Goal: Task Accomplishment & Management: Manage account settings

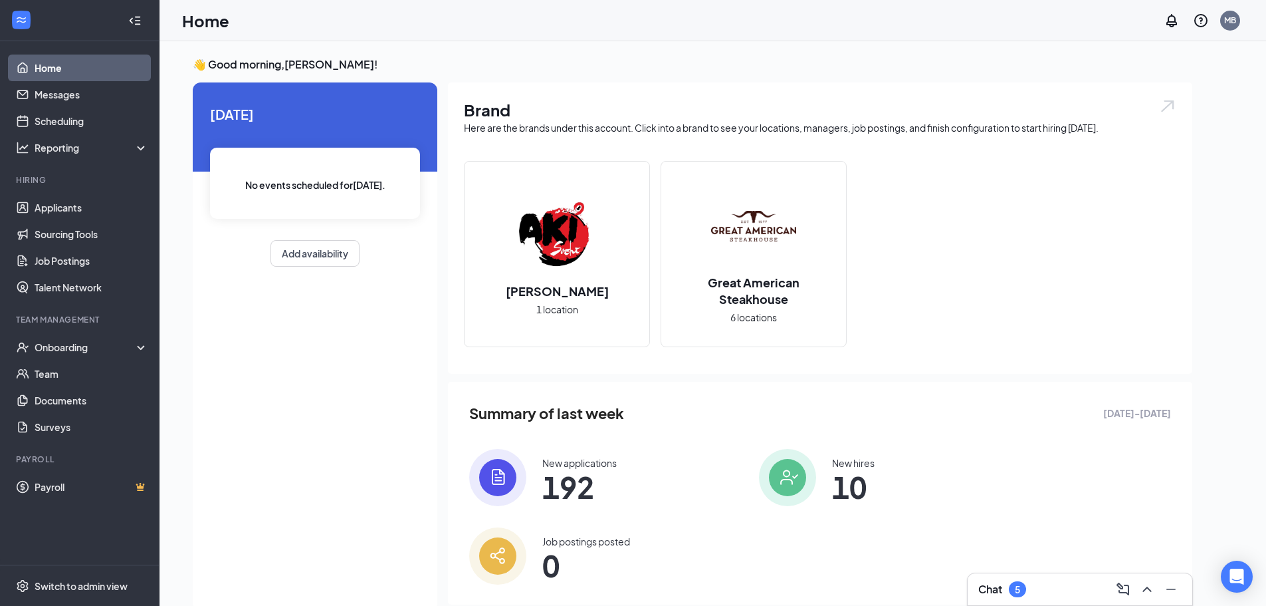
click at [1022, 591] on div "5" at bounding box center [1017, 589] width 17 height 16
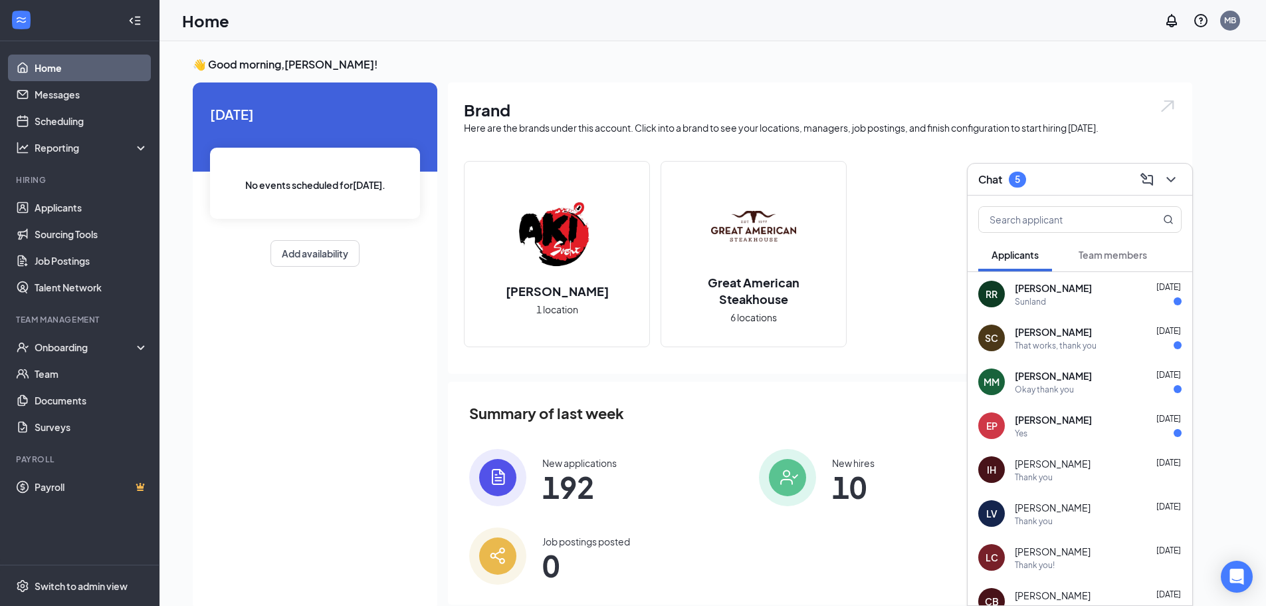
click at [1170, 181] on icon "ChevronDown" at bounding box center [1171, 179] width 16 height 16
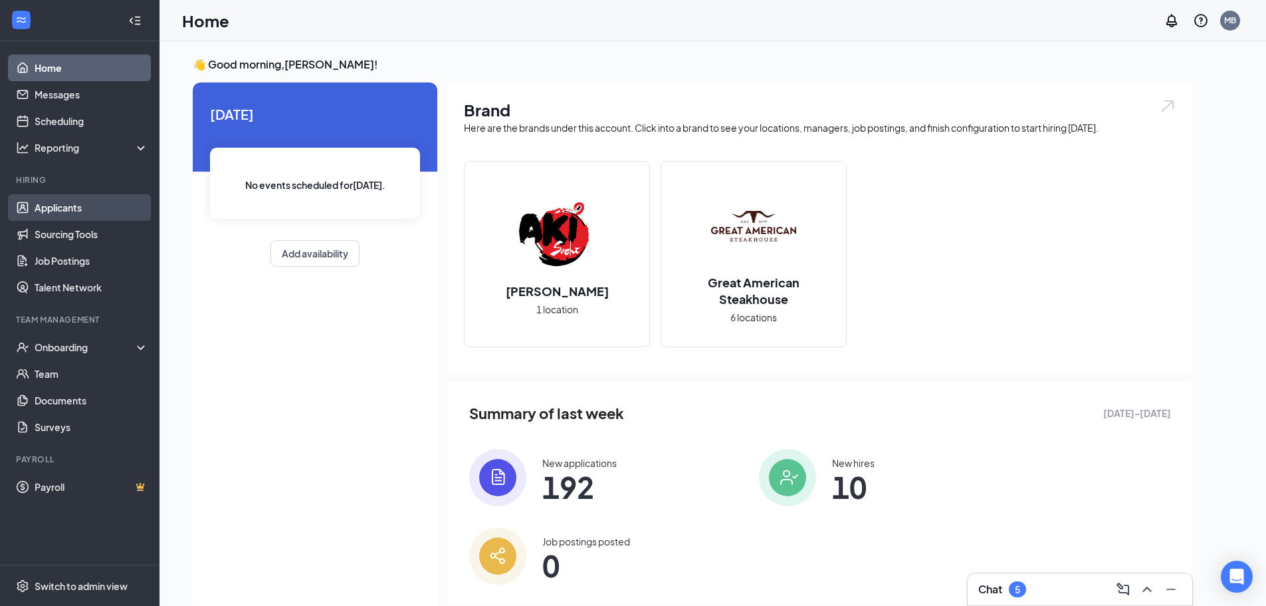
click at [100, 207] on link "Applicants" at bounding box center [92, 207] width 114 height 27
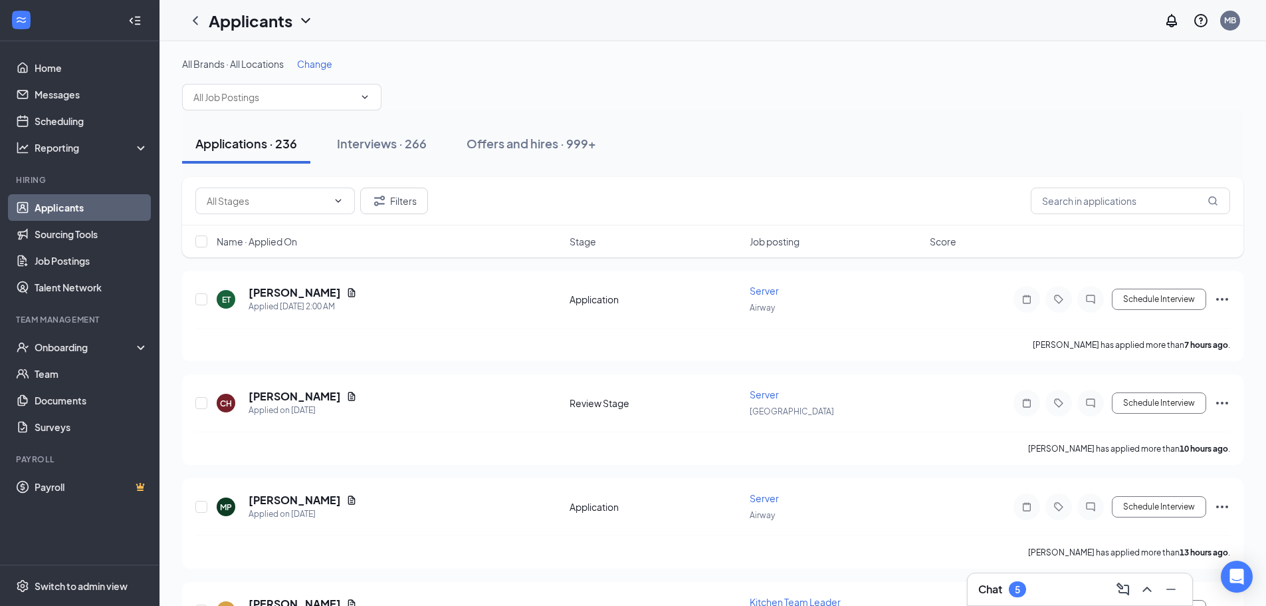
click at [974, 586] on div "Chat 5" at bounding box center [1080, 589] width 225 height 32
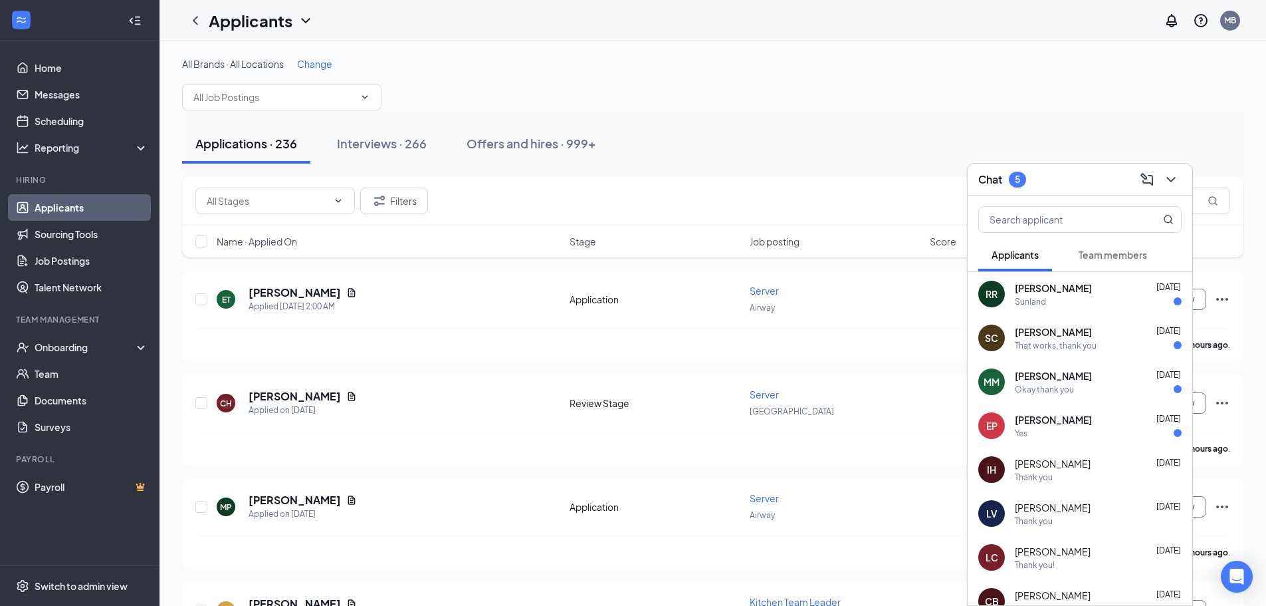
click at [1171, 181] on icon "ChevronDown" at bounding box center [1171, 179] width 9 height 5
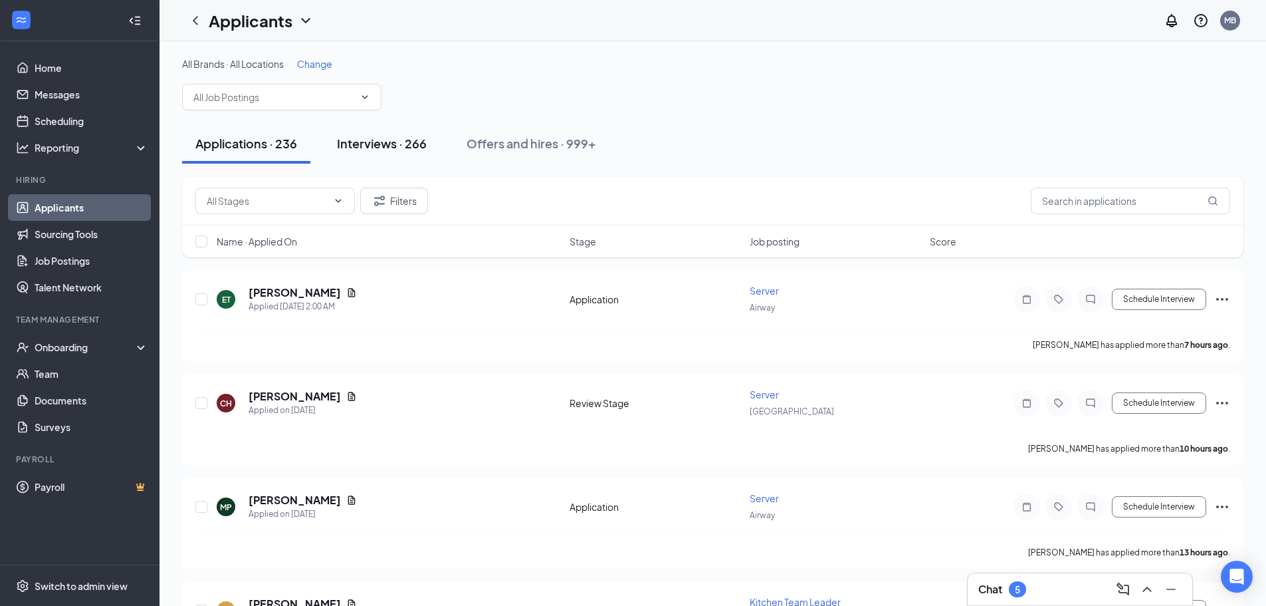
click at [428, 135] on button "Interviews · 266" at bounding box center [382, 144] width 116 height 40
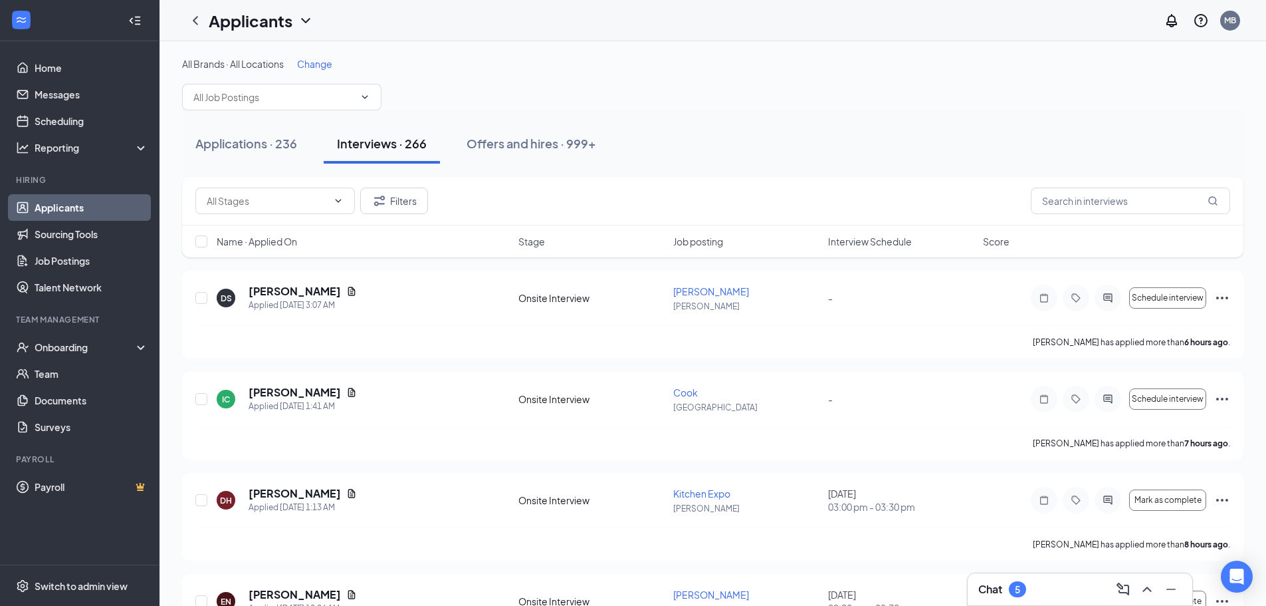
click at [999, 597] on div "Chat 5" at bounding box center [1079, 588] width 203 height 21
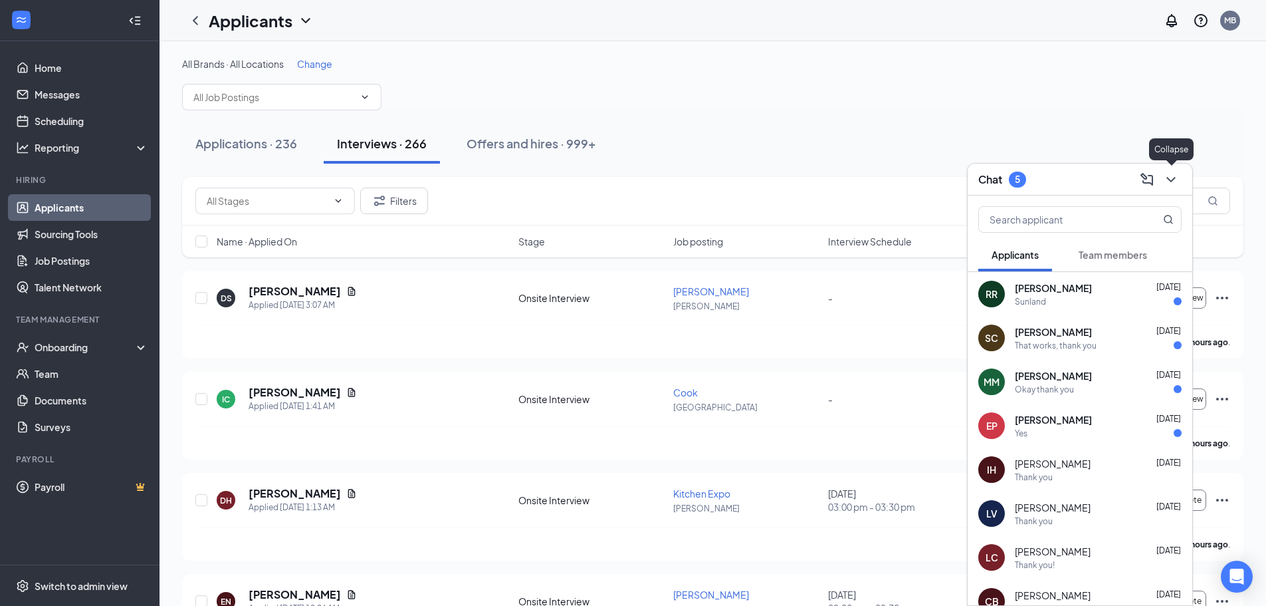
click at [1165, 175] on icon "ChevronDown" at bounding box center [1171, 179] width 16 height 16
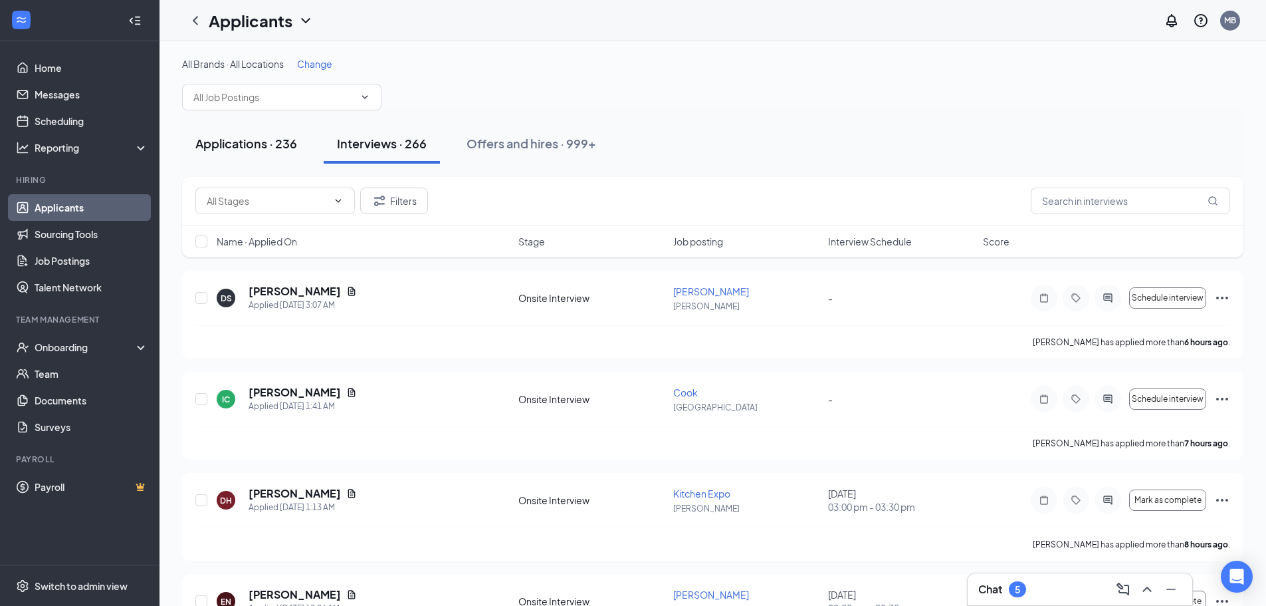
click at [271, 156] on button "Applications · 236" at bounding box center [246, 144] width 128 height 40
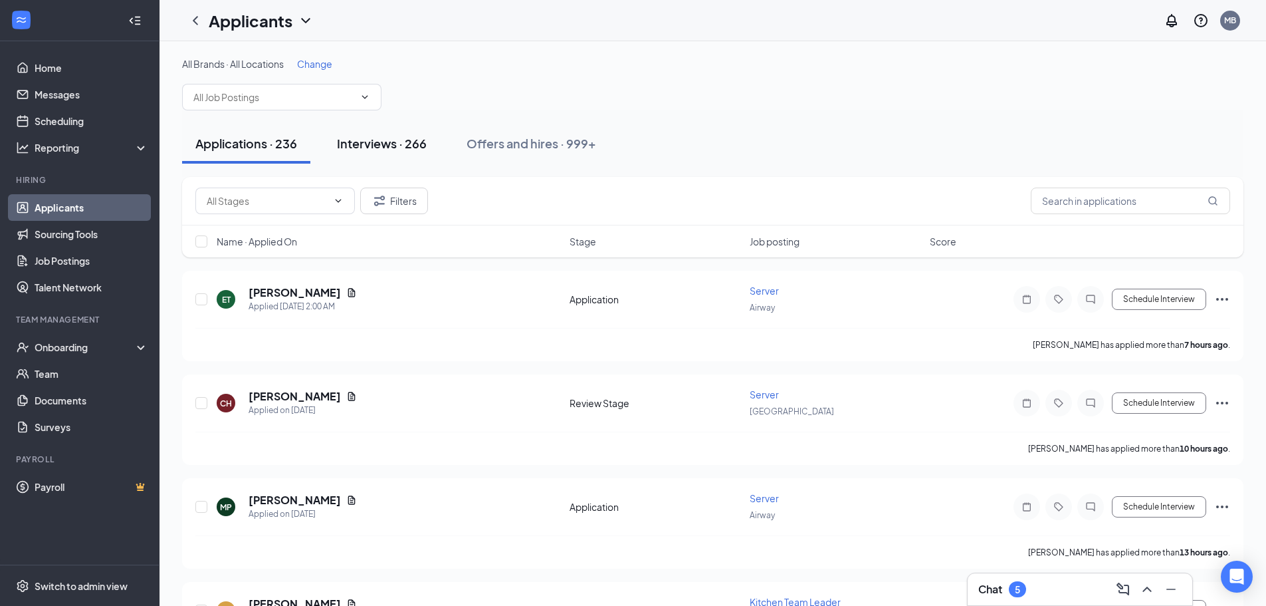
click at [382, 133] on button "Interviews · 266" at bounding box center [382, 144] width 116 height 40
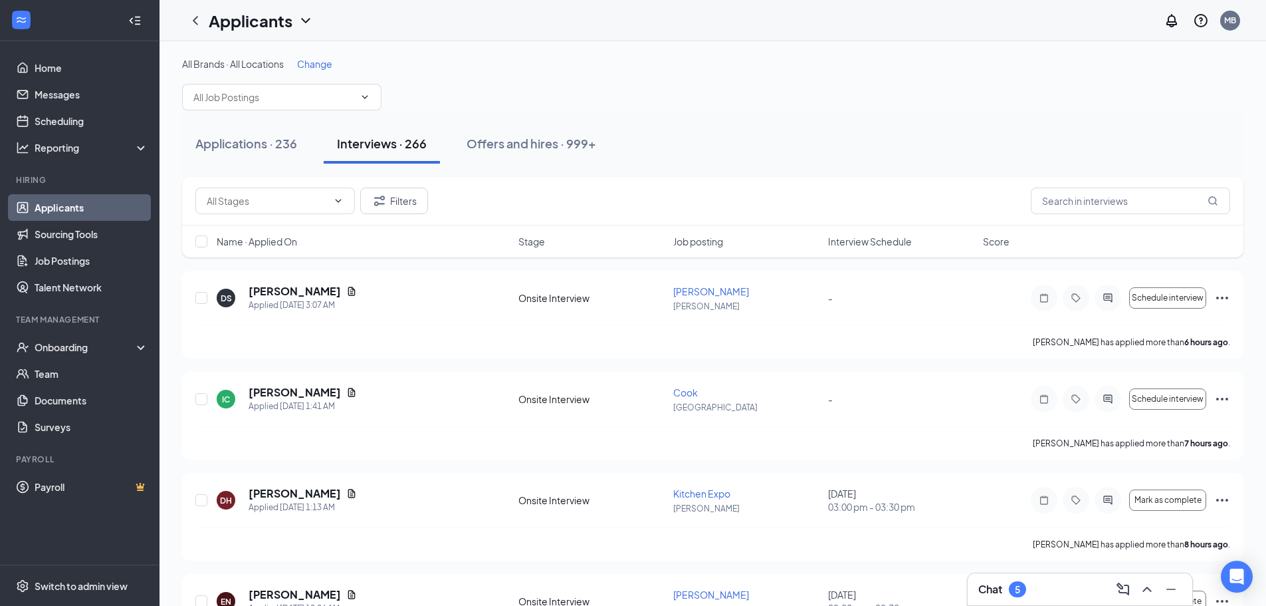
drag, startPoint x: 284, startPoint y: 154, endPoint x: 371, endPoint y: 150, distance: 87.2
click at [284, 154] on button "Applications · 236" at bounding box center [246, 144] width 128 height 40
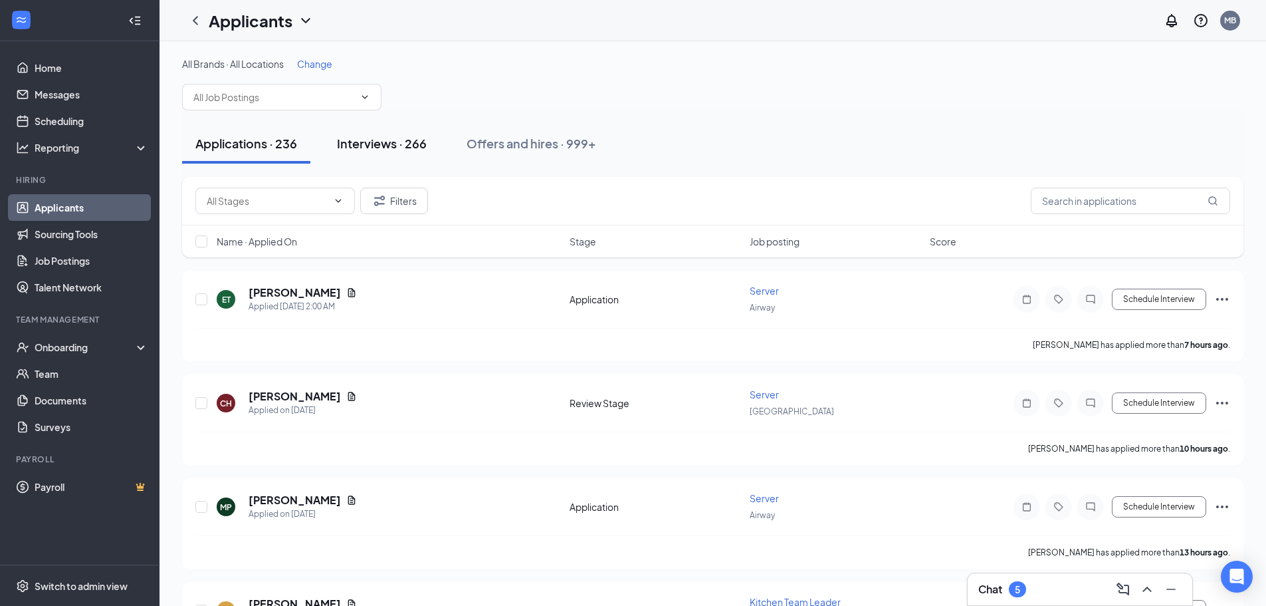
click at [386, 148] on div "Interviews · 266" at bounding box center [382, 143] width 90 height 17
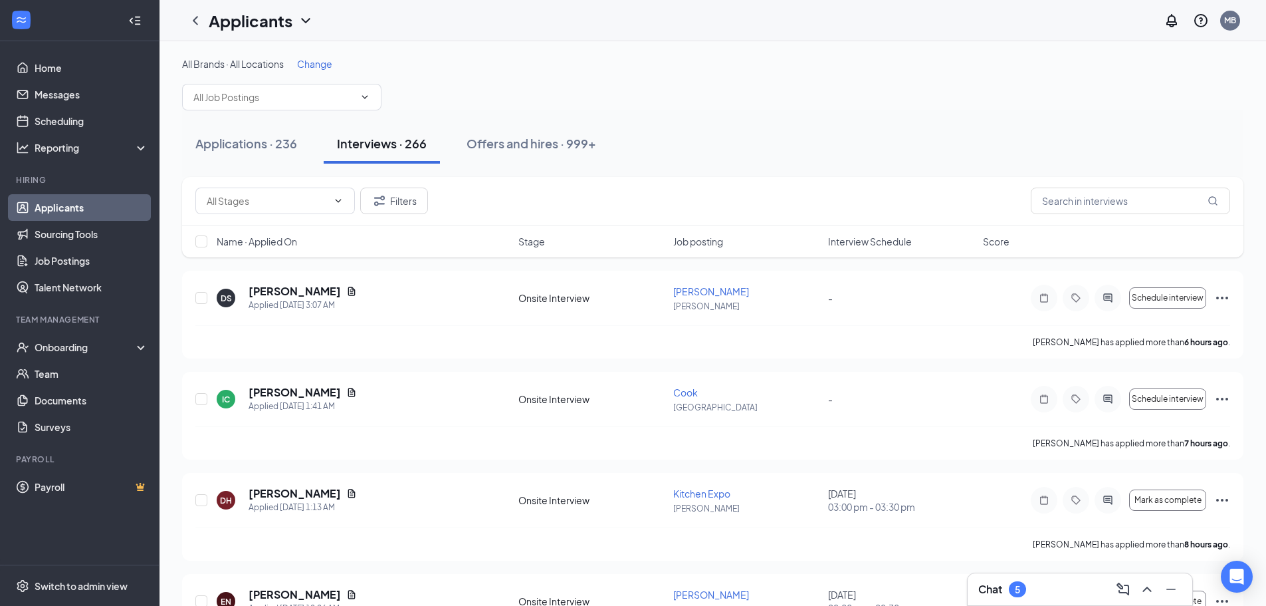
click at [1039, 591] on div "Chat 5" at bounding box center [1079, 588] width 203 height 21
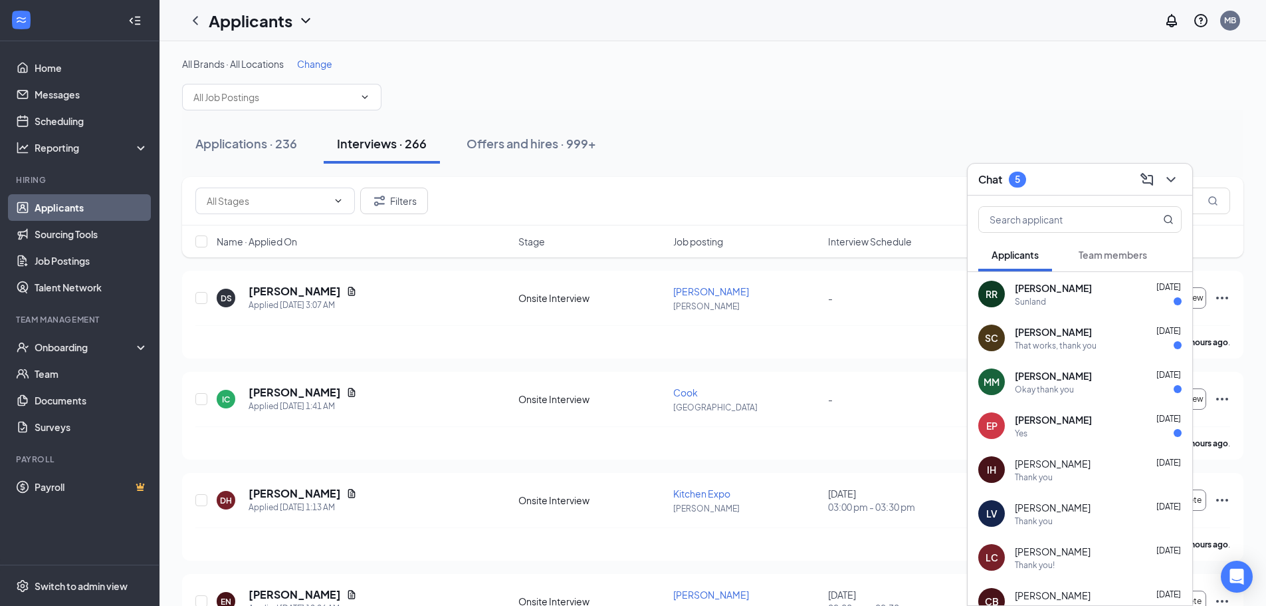
click at [1062, 409] on div "EP [PERSON_NAME] [DATE] Yes" at bounding box center [1080, 425] width 225 height 44
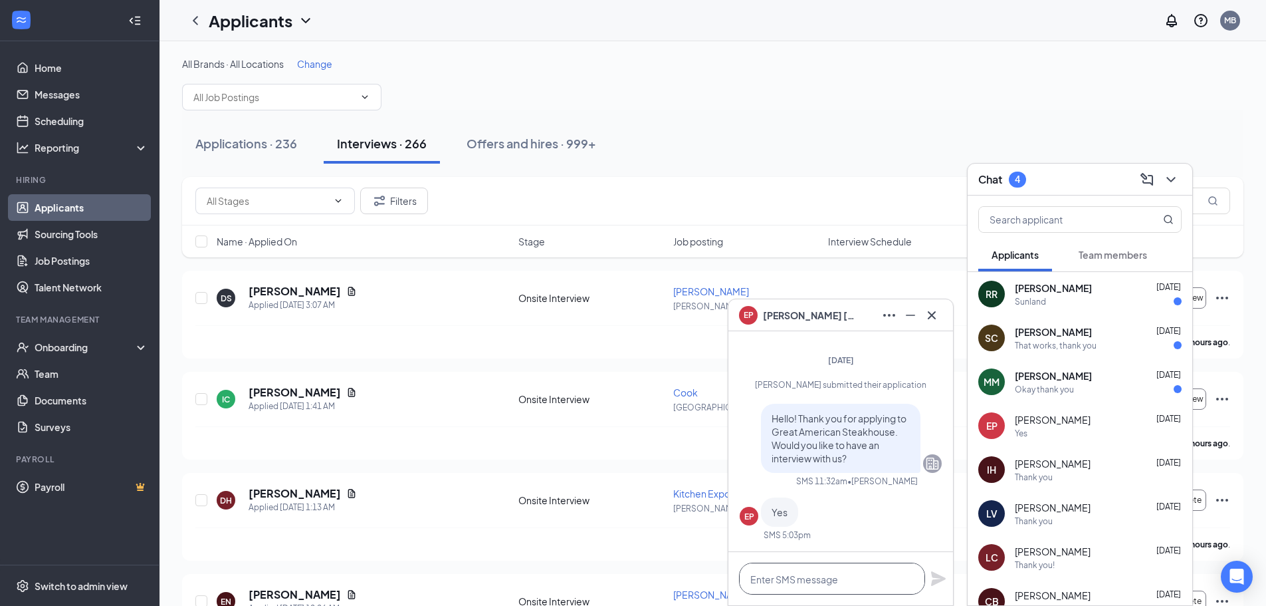
click at [907, 562] on textarea at bounding box center [832, 578] width 186 height 32
click at [796, 571] on textarea at bounding box center [832, 578] width 186 height 32
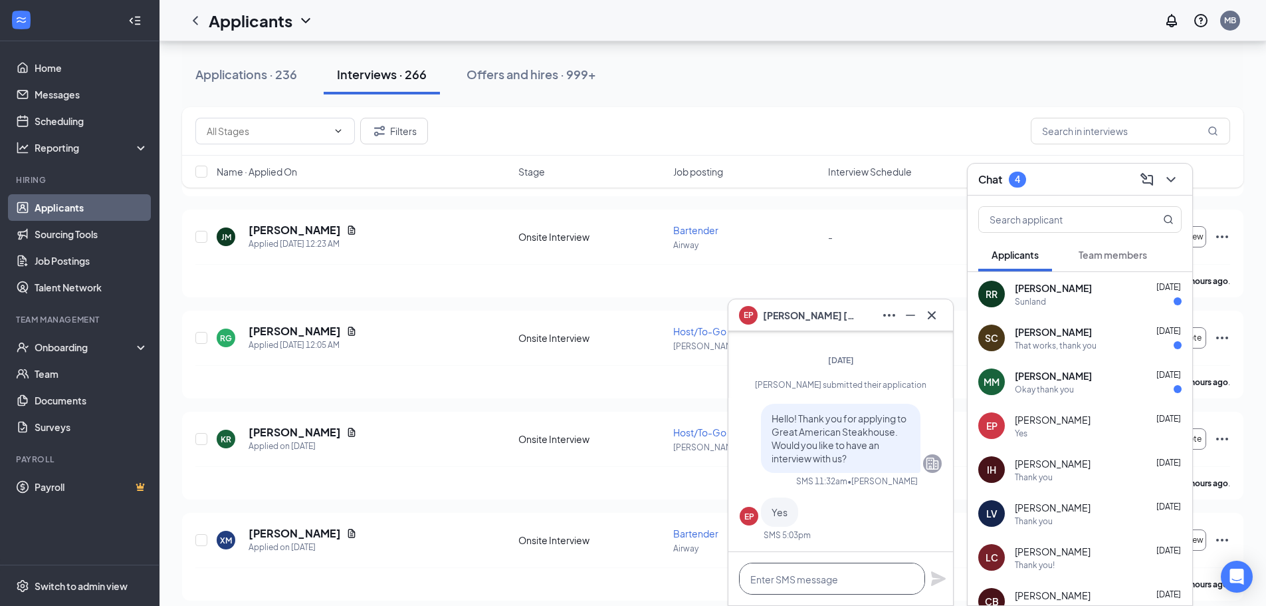
click at [843, 570] on textarea at bounding box center [832, 578] width 186 height 32
click at [866, 569] on textarea at bounding box center [832, 578] width 186 height 32
click at [873, 580] on textarea "awesome, are you avaioa" at bounding box center [832, 578] width 186 height 32
type textarea "a"
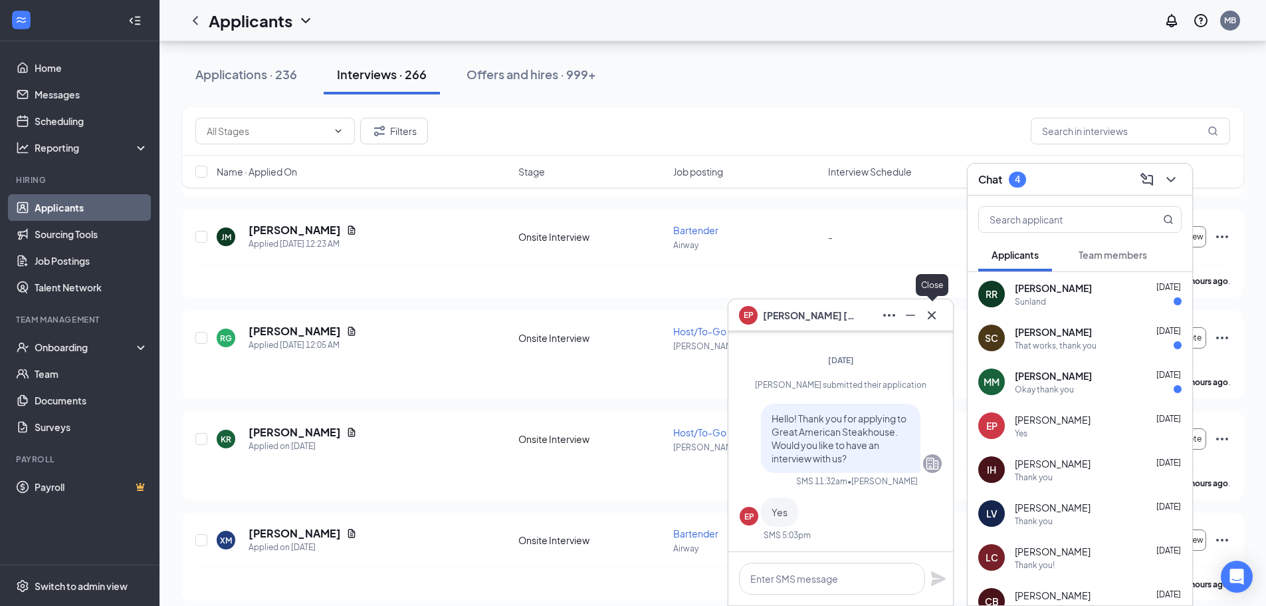
click at [935, 314] on icon "Cross" at bounding box center [932, 315] width 16 height 16
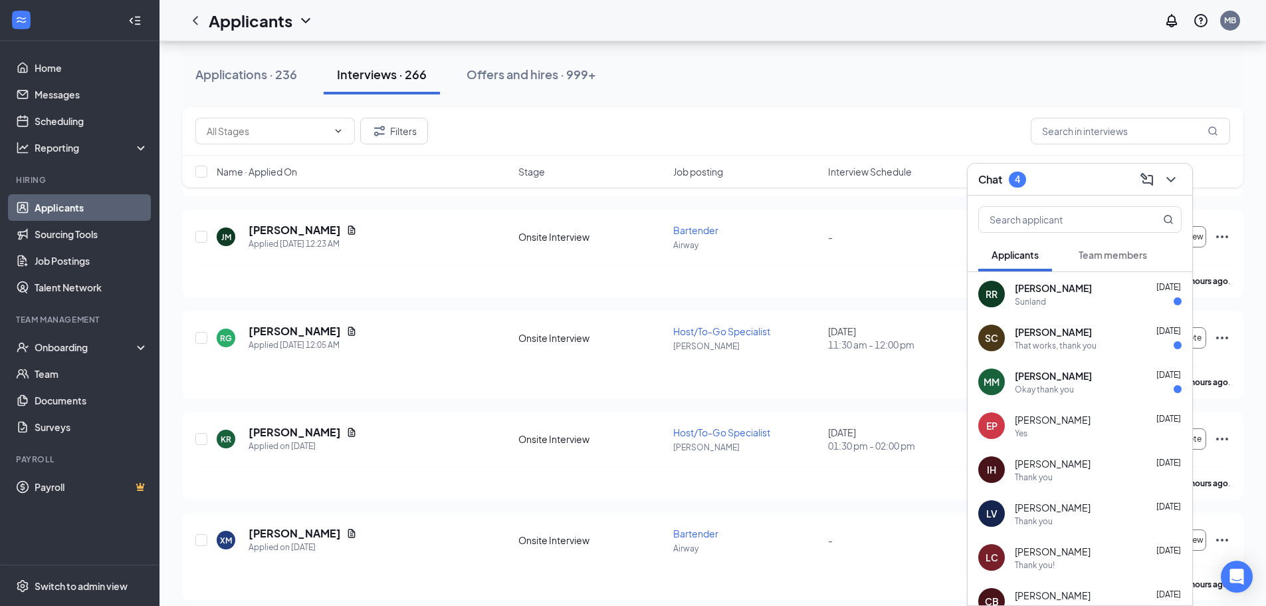
click at [1038, 376] on span "[PERSON_NAME]" at bounding box center [1053, 375] width 77 height 13
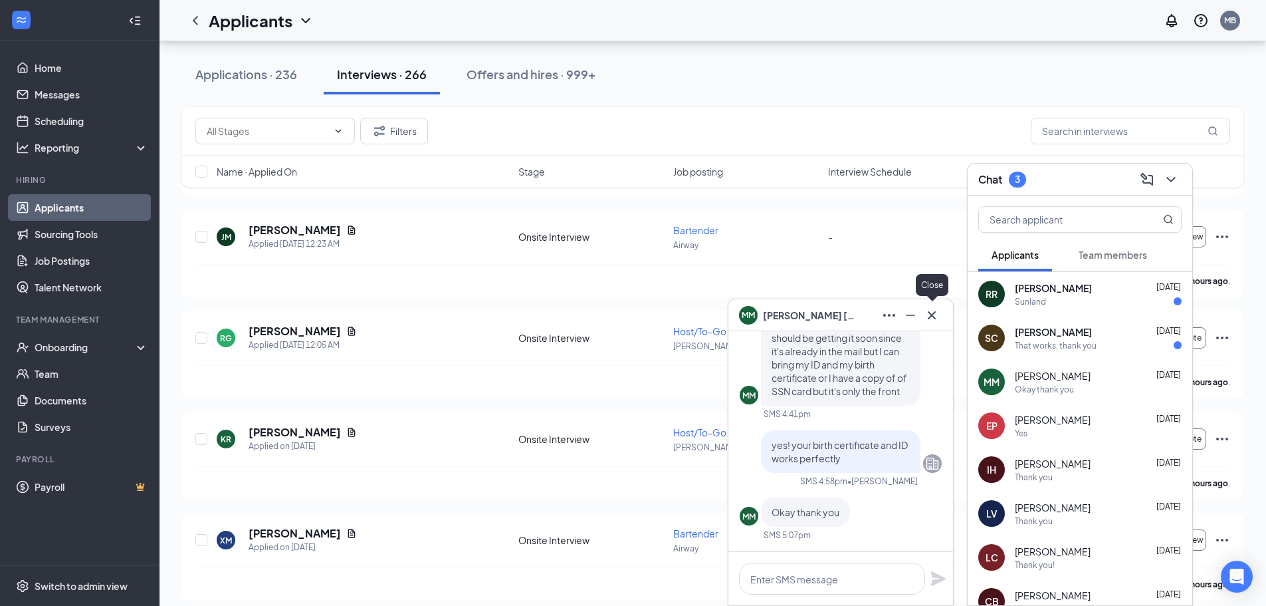
click at [931, 318] on icon "Cross" at bounding box center [932, 315] width 16 height 16
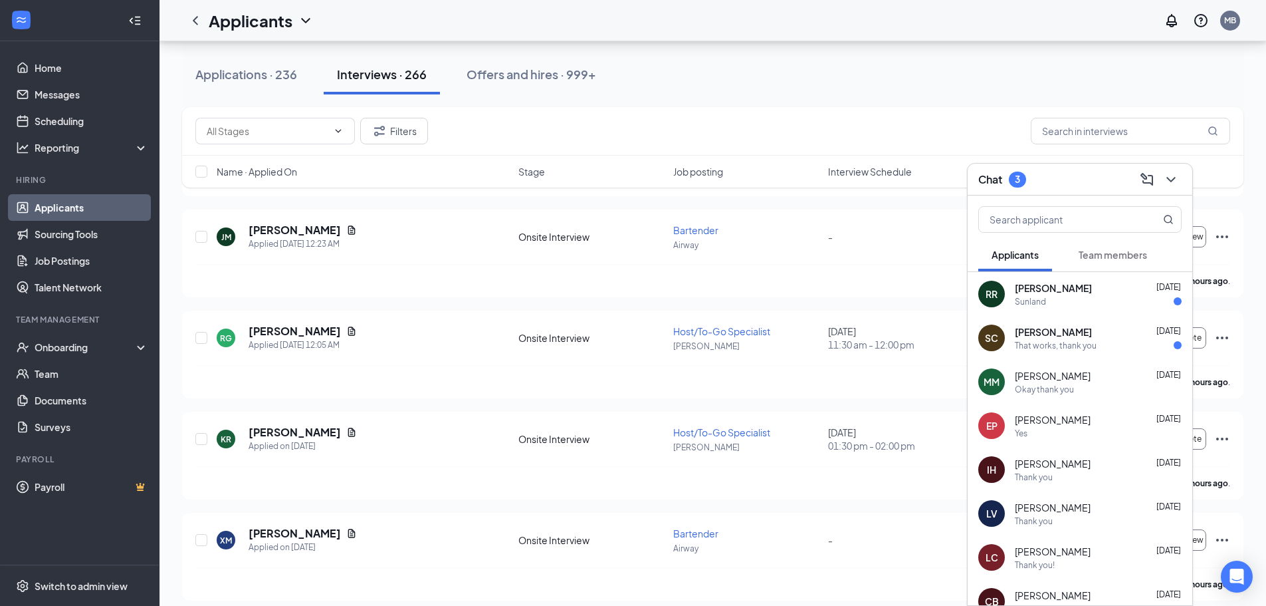
click at [1048, 351] on div "SC [PERSON_NAME] [DATE] That works, thank you" at bounding box center [1080, 338] width 225 height 44
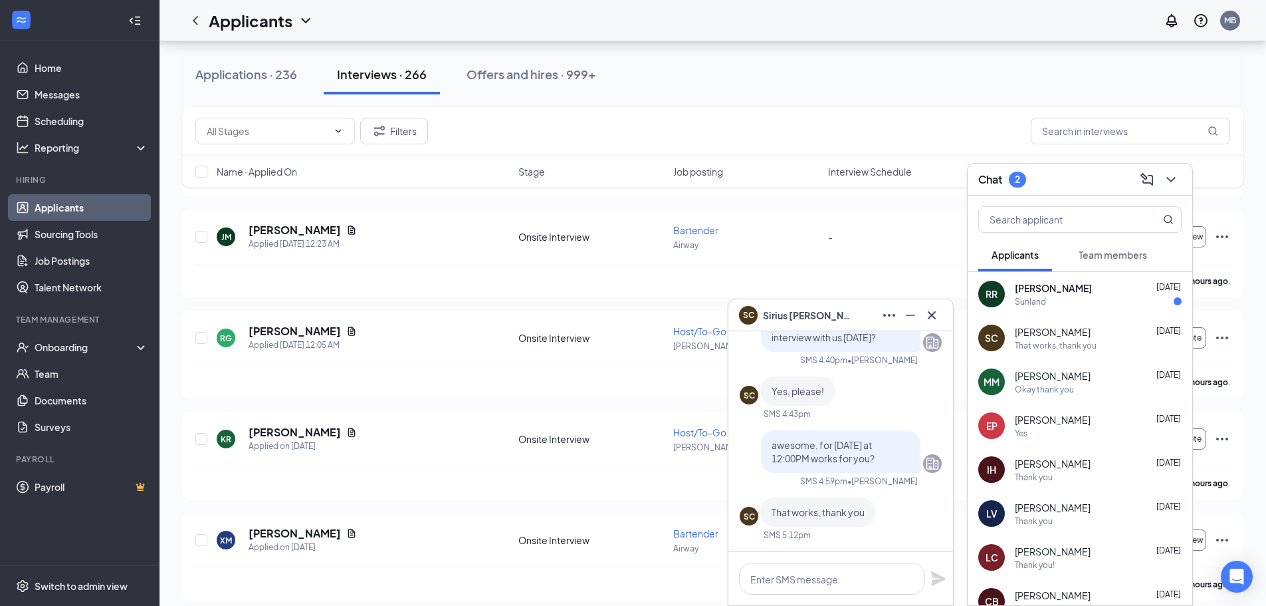
click at [856, 562] on div at bounding box center [840, 578] width 225 height 53
click at [852, 566] on textarea at bounding box center [832, 578] width 186 height 32
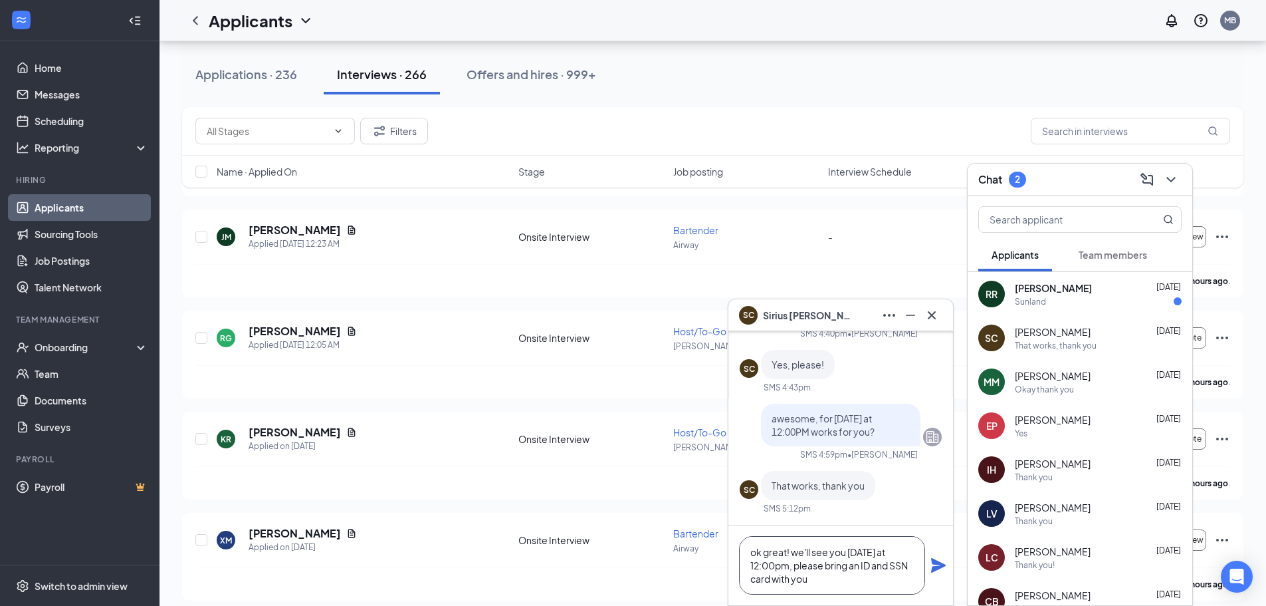
type textarea "ok great! we'll see you [DATE] at 12:00pm, please bring an ID and SSN card with…"
click at [931, 557] on button at bounding box center [939, 565] width 16 height 16
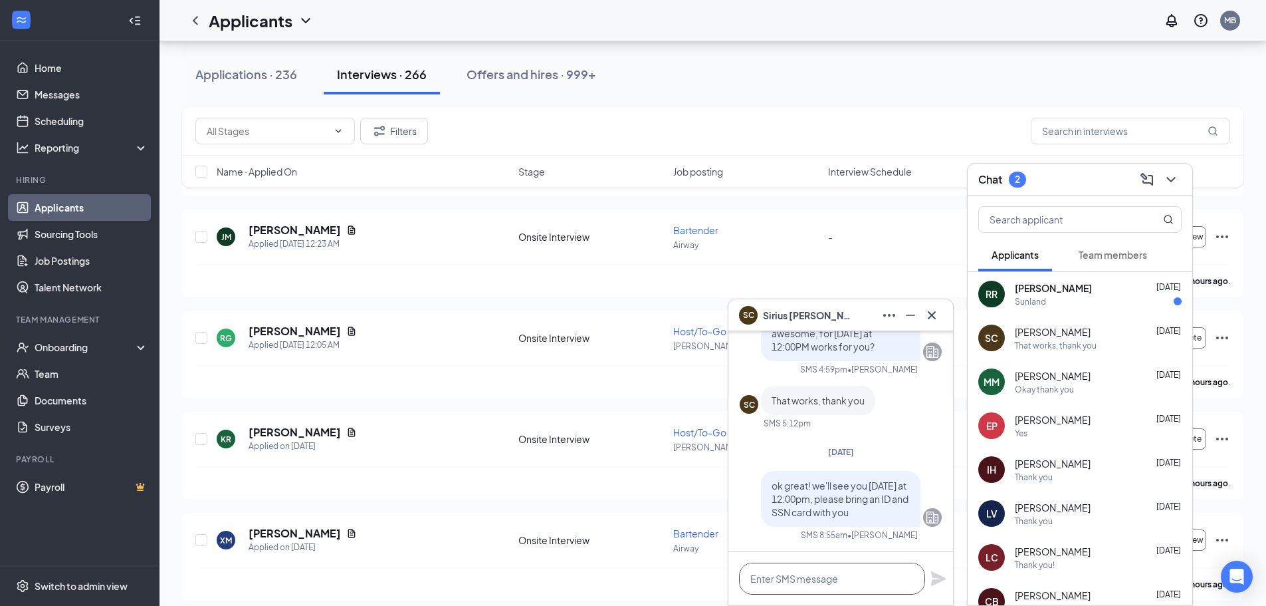
scroll to position [0, 0]
click at [852, 566] on textarea at bounding box center [832, 578] width 186 height 32
type textarea "ask for manager [PERSON_NAME] or [PERSON_NAME]"
click at [931, 570] on button at bounding box center [939, 578] width 16 height 16
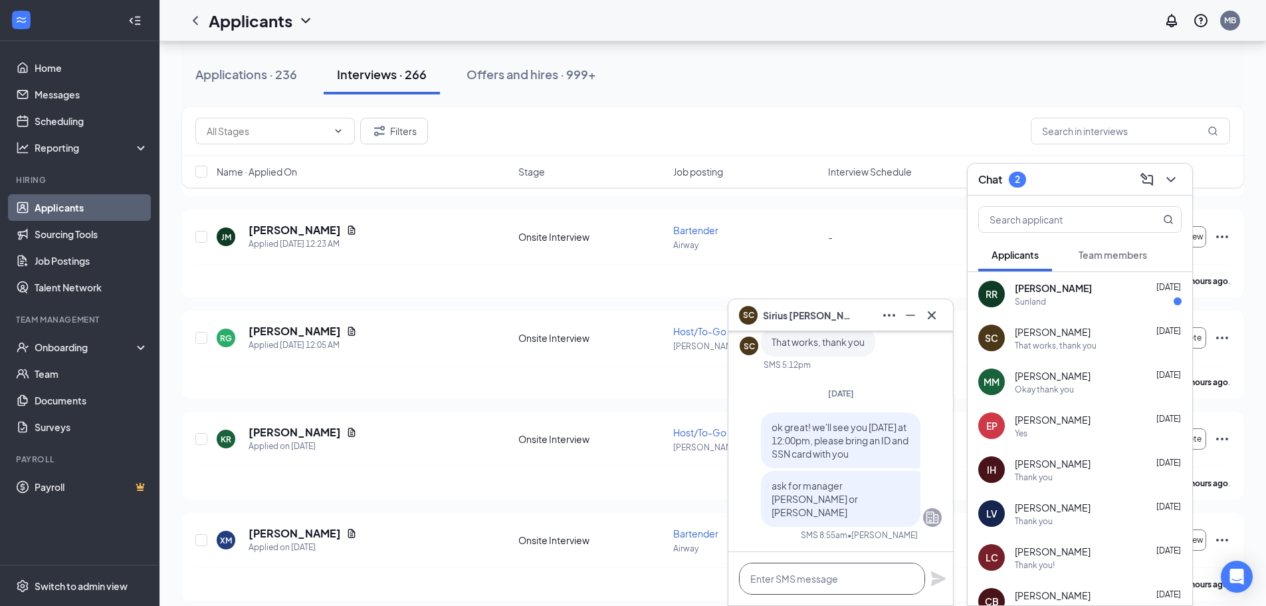
click at [852, 566] on textarea at bounding box center [832, 578] width 186 height 32
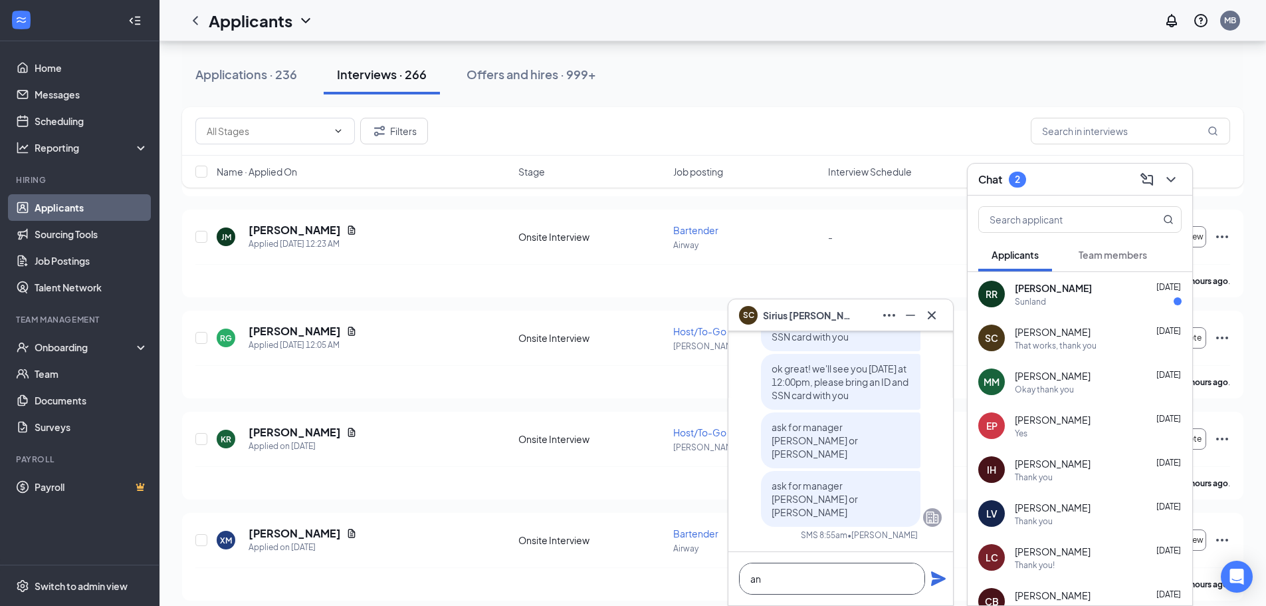
type textarea "a"
type textarea "address is [STREET_ADDRESS]"
click at [931, 570] on button at bounding box center [939, 578] width 16 height 16
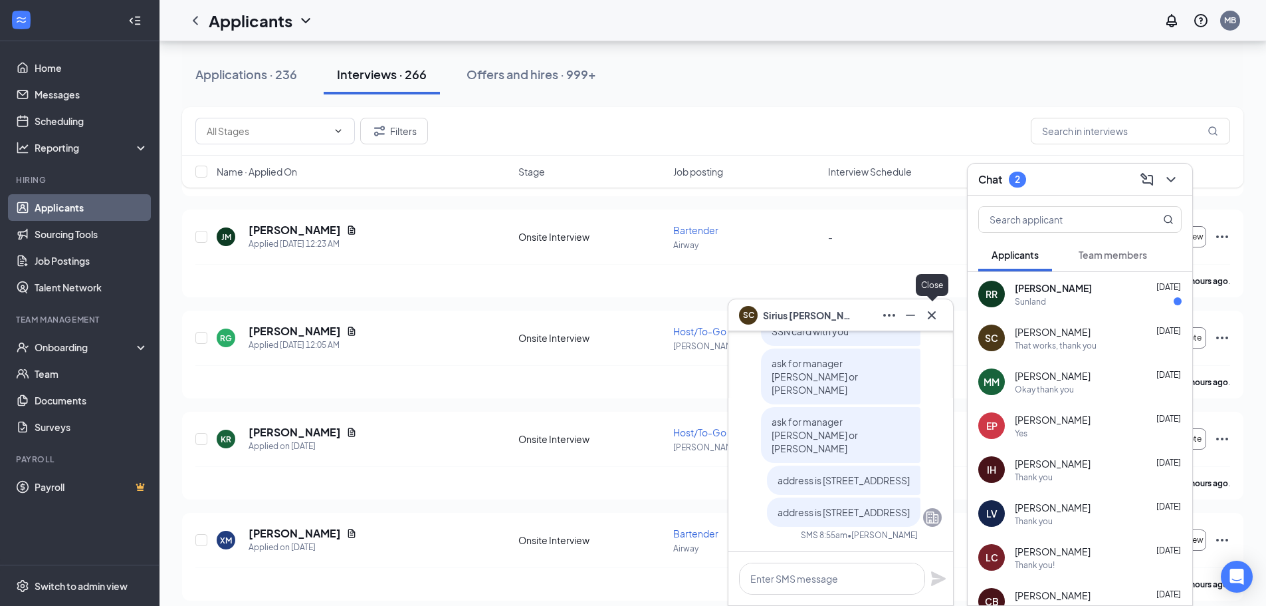
click at [935, 309] on icon "Cross" at bounding box center [932, 315] width 16 height 16
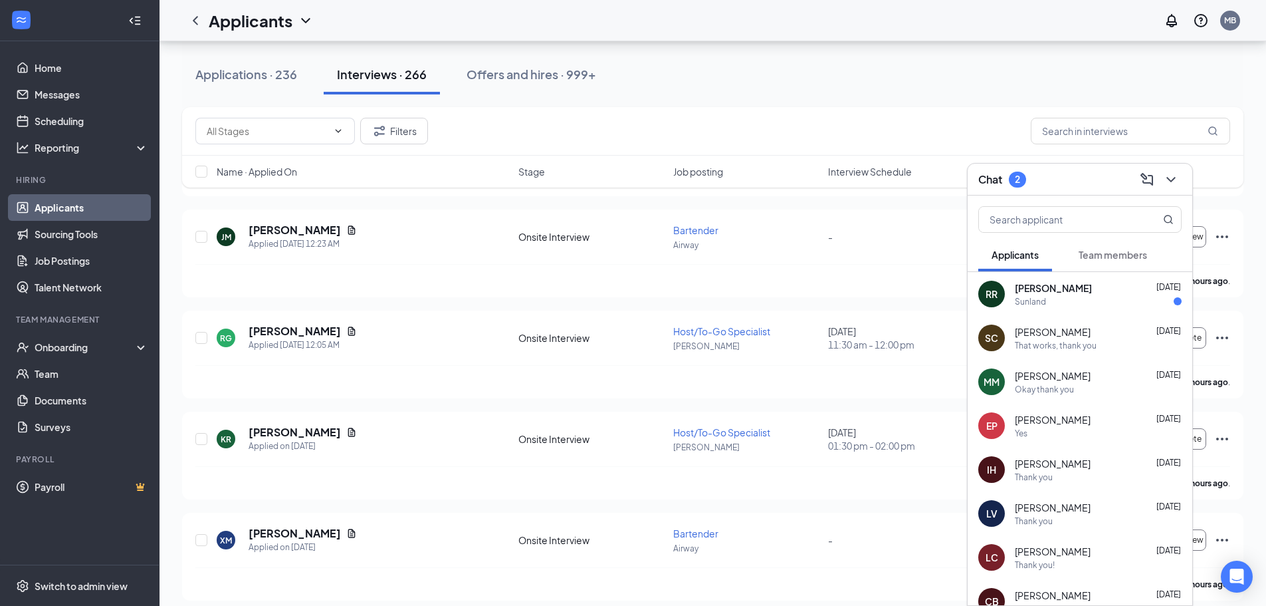
click at [1077, 298] on div "Sunland" at bounding box center [1098, 301] width 167 height 11
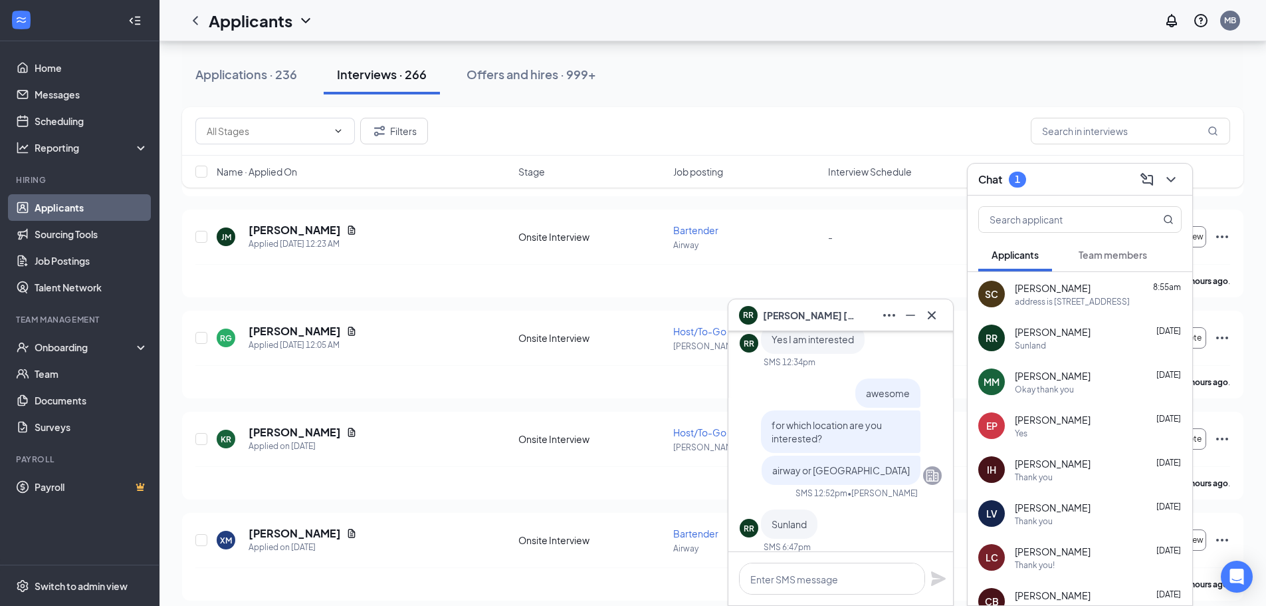
scroll to position [0, 0]
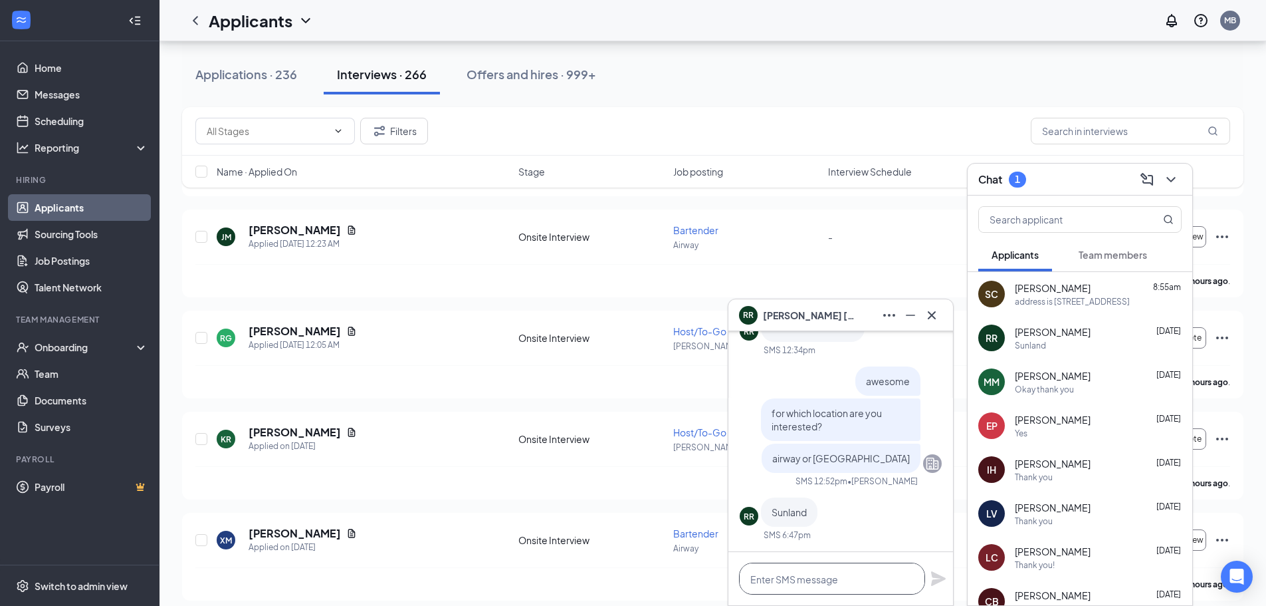
click at [838, 568] on textarea at bounding box center [832, 578] width 186 height 32
type textarea "f"
type textarea "a"
click at [909, 585] on textarea "great, I can set you up for [DATE]" at bounding box center [832, 578] width 186 height 32
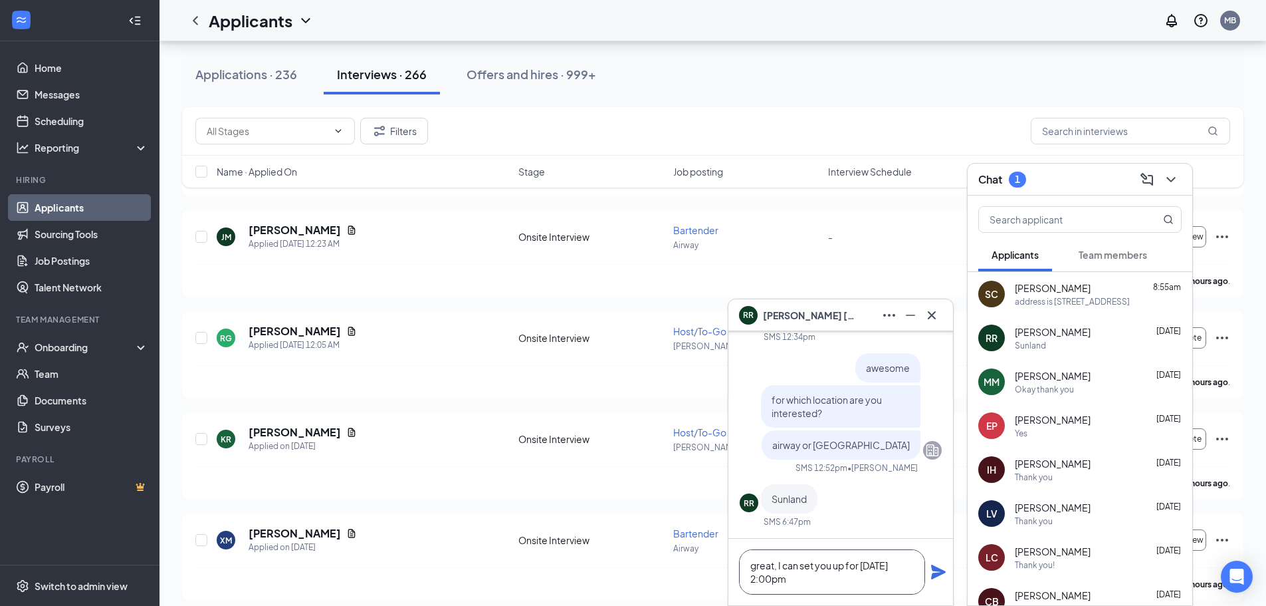
type textarea "great, I can set you up for [DATE] 2:00pm"
click at [931, 564] on button at bounding box center [939, 572] width 16 height 16
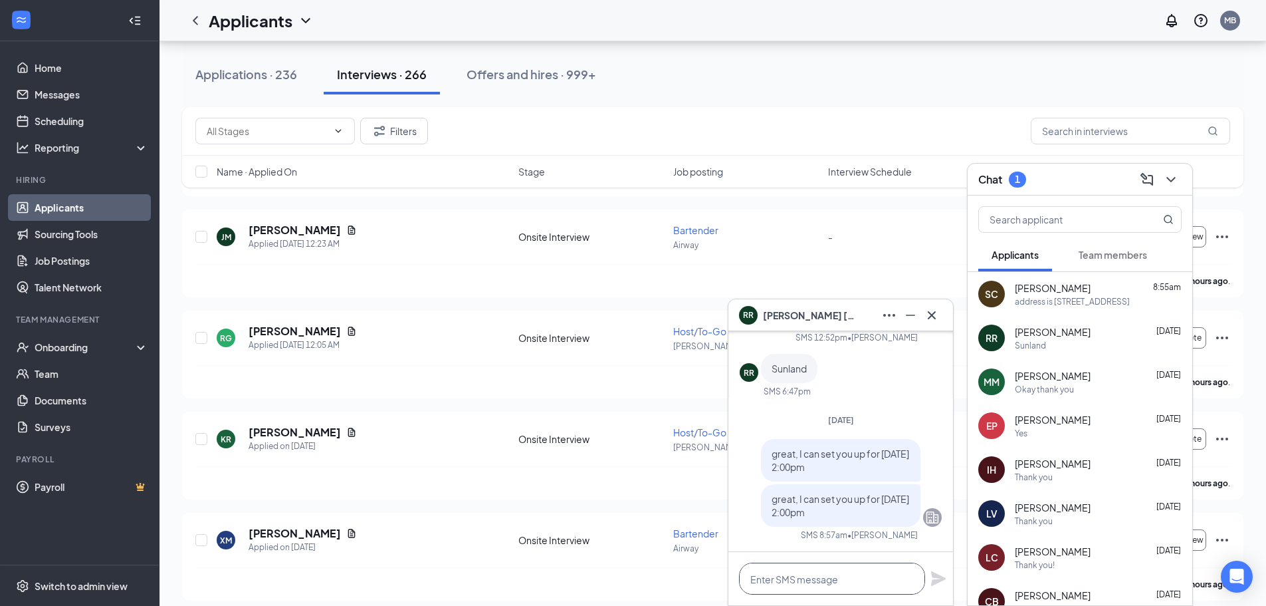
click at [902, 578] on textarea at bounding box center [832, 578] width 186 height 32
type textarea "let me know if that works for you"
click at [931, 570] on button at bounding box center [939, 578] width 16 height 16
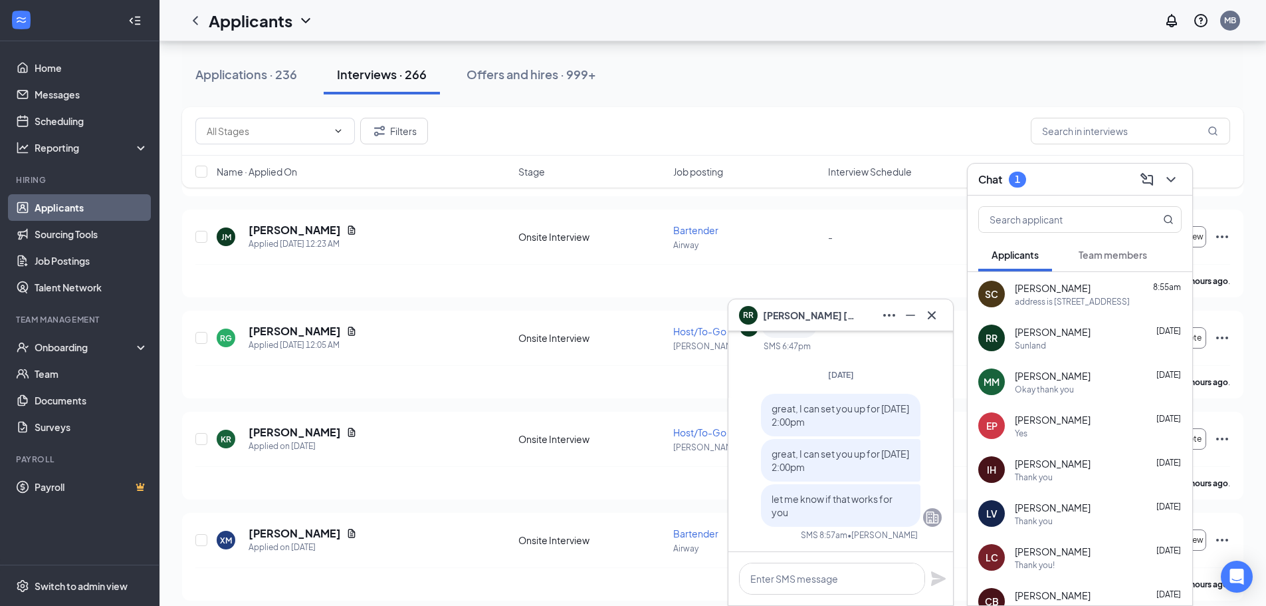
click at [944, 314] on div "RR [PERSON_NAME]" at bounding box center [840, 315] width 225 height 32
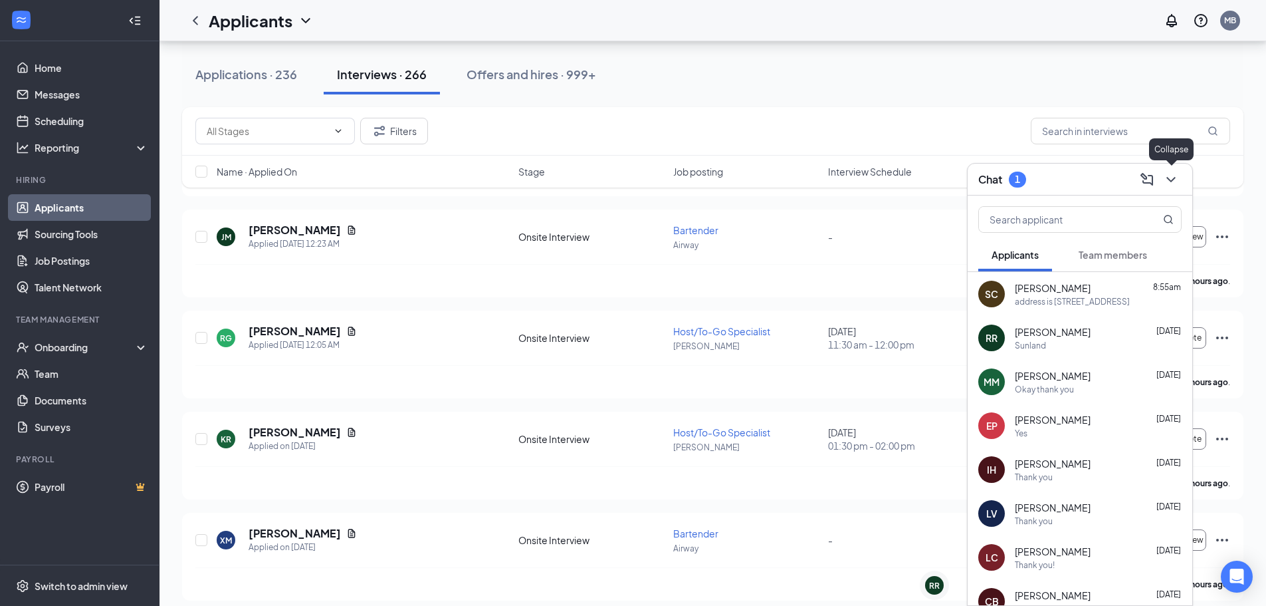
click at [1165, 175] on icon "ChevronDown" at bounding box center [1171, 179] width 16 height 16
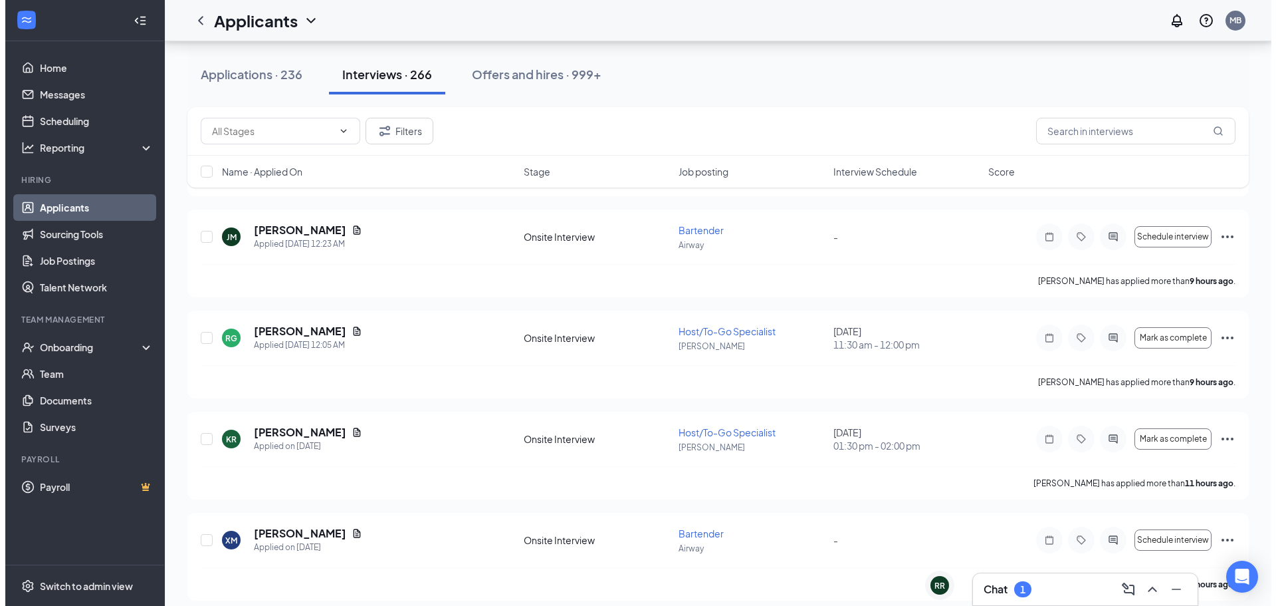
scroll to position [0, 0]
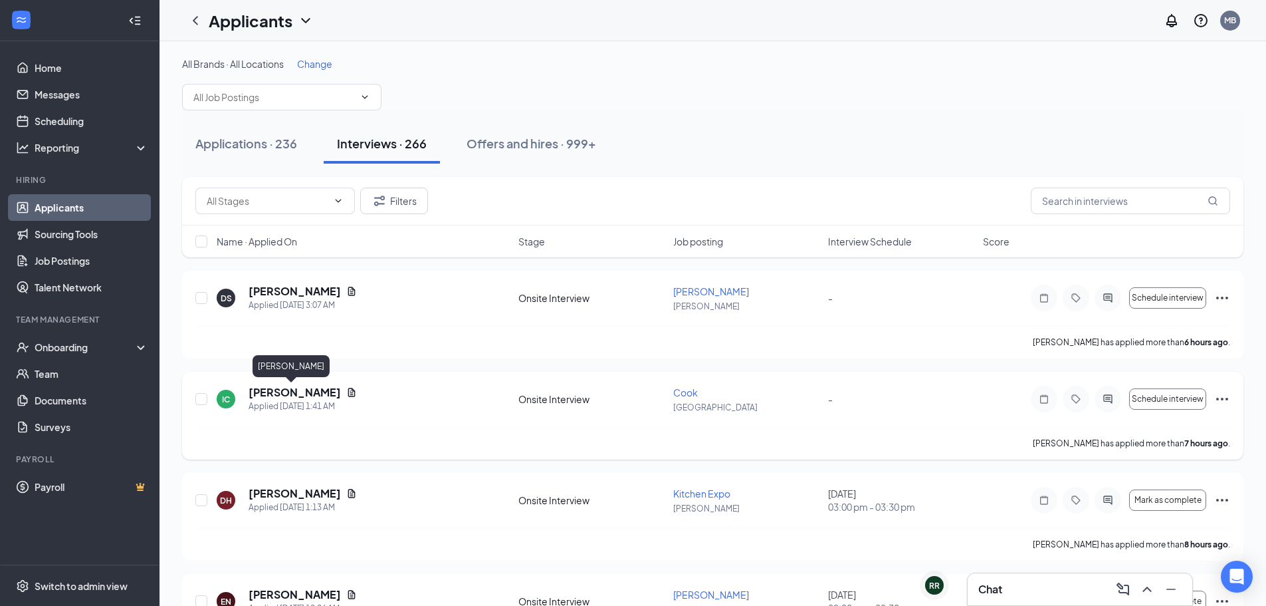
click at [346, 391] on icon "Document" at bounding box center [351, 392] width 11 height 11
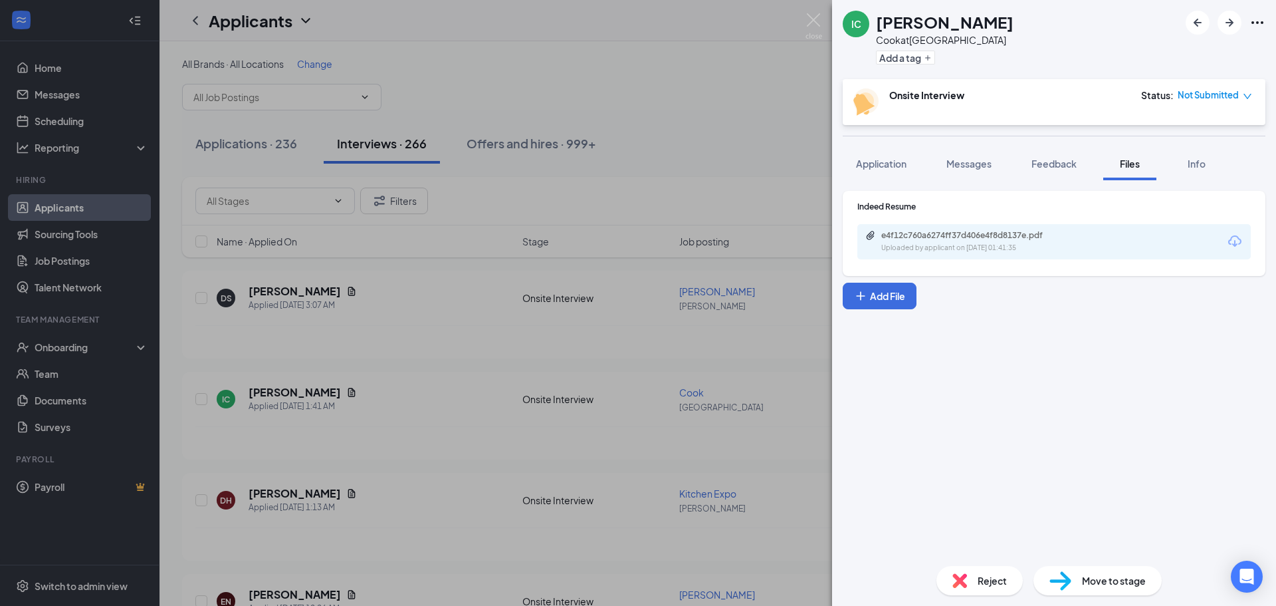
click at [937, 239] on div "e4f12c760a6274ff37d406e4f8d8137e.pdf" at bounding box center [974, 235] width 186 height 11
click at [945, 243] on div "Uploaded by applicant on [DATE] 01:41:35" at bounding box center [980, 248] width 199 height 11
click at [945, 174] on button "Messages" at bounding box center [969, 163] width 72 height 33
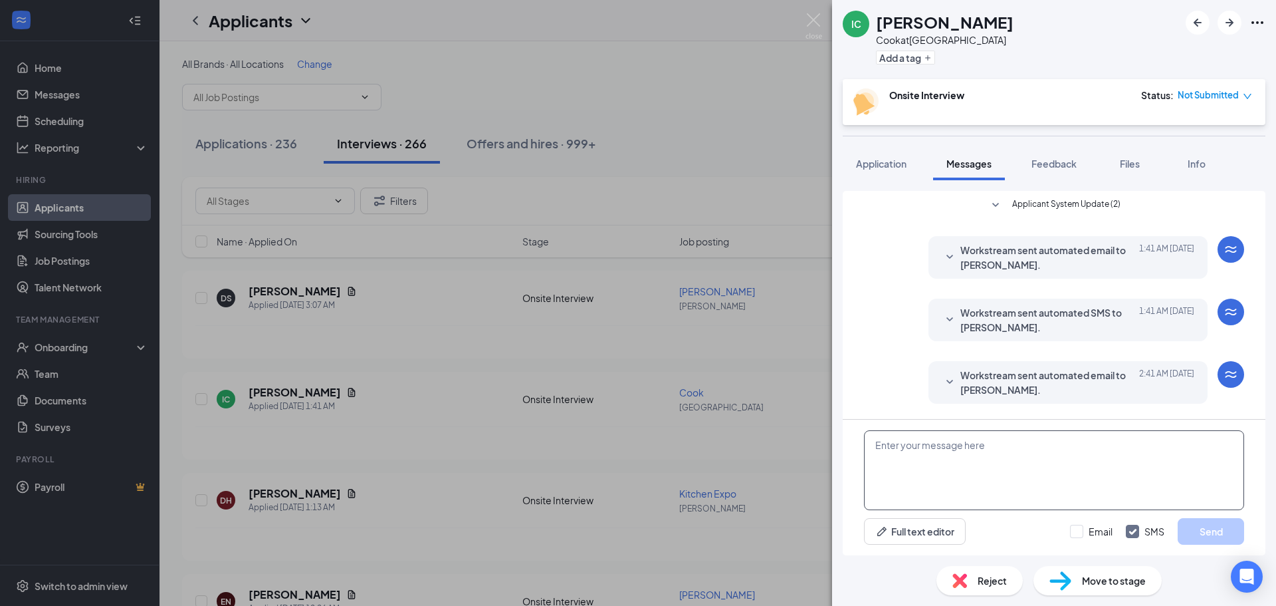
scroll to position [60, 0]
click at [982, 457] on textarea at bounding box center [1054, 470] width 380 height 80
paste textarea "Hello! We are hiring for 2nd cook at our [GEOGRAPHIC_DATA], [GEOGRAPHIC_DATA], …"
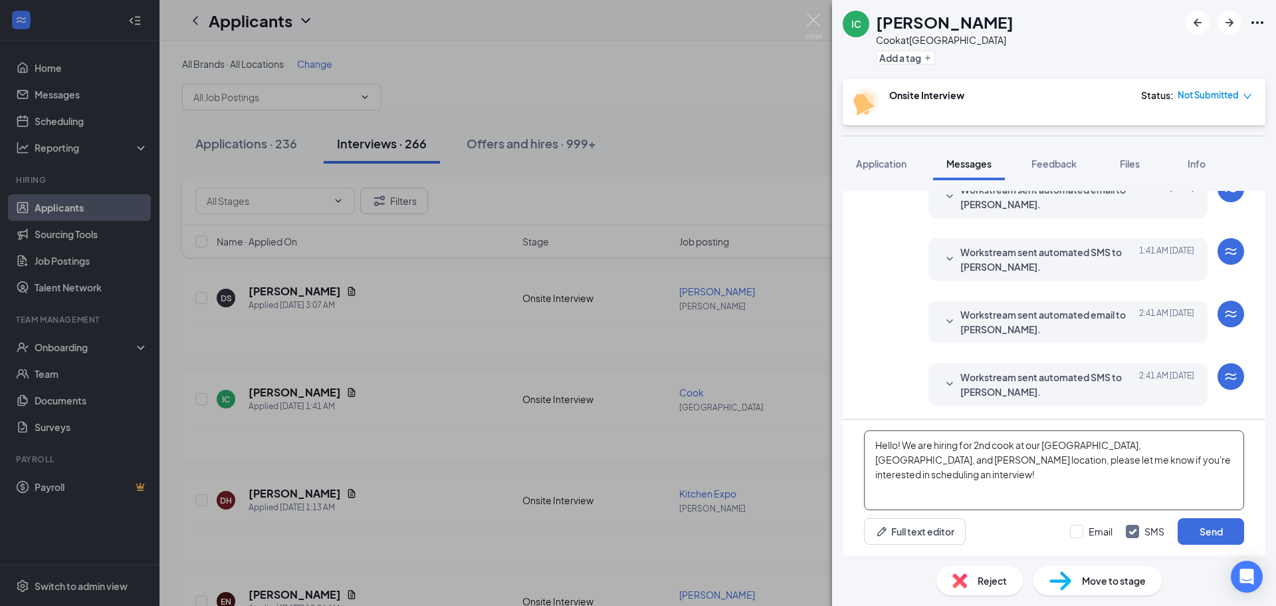
drag, startPoint x: 1170, startPoint y: 447, endPoint x: 1101, endPoint y: 449, distance: 69.8
click at [1101, 449] on textarea "Hello! We are hiring for 2nd cook at our [GEOGRAPHIC_DATA], [GEOGRAPHIC_DATA], …" at bounding box center [1054, 470] width 380 height 80
type textarea "Hello! We are hiring for 2nd cook at our [GEOGRAPHIC_DATA] and [GEOGRAPHIC_DATA…"
click at [1222, 520] on button "Send" at bounding box center [1211, 531] width 66 height 27
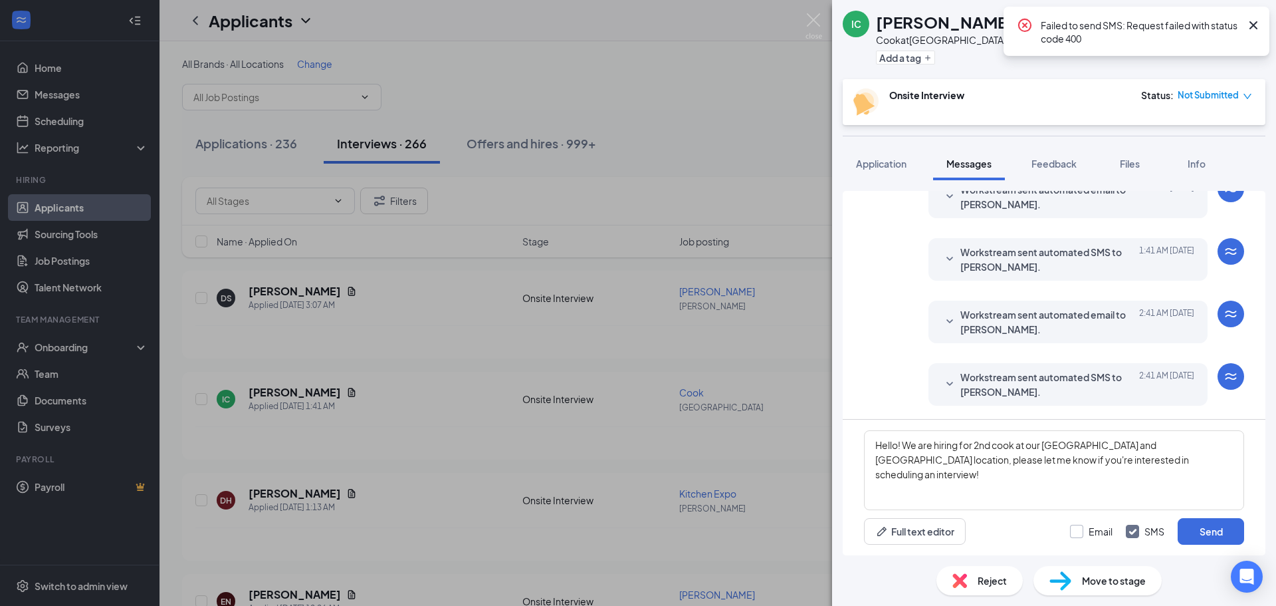
click at [1104, 532] on input "Email" at bounding box center [1091, 530] width 43 height 13
checkbox input "true"
click at [1152, 530] on input "SMS" at bounding box center [1145, 530] width 39 height 13
checkbox input "false"
click at [1218, 534] on button "Send" at bounding box center [1211, 531] width 66 height 27
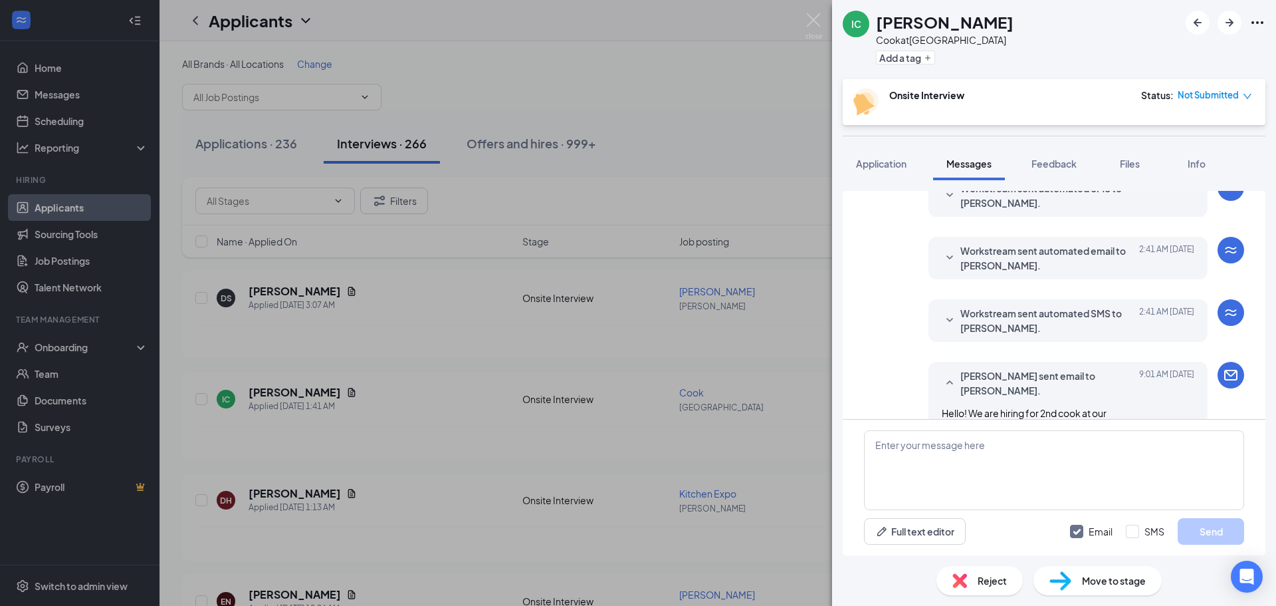
scroll to position [175, 0]
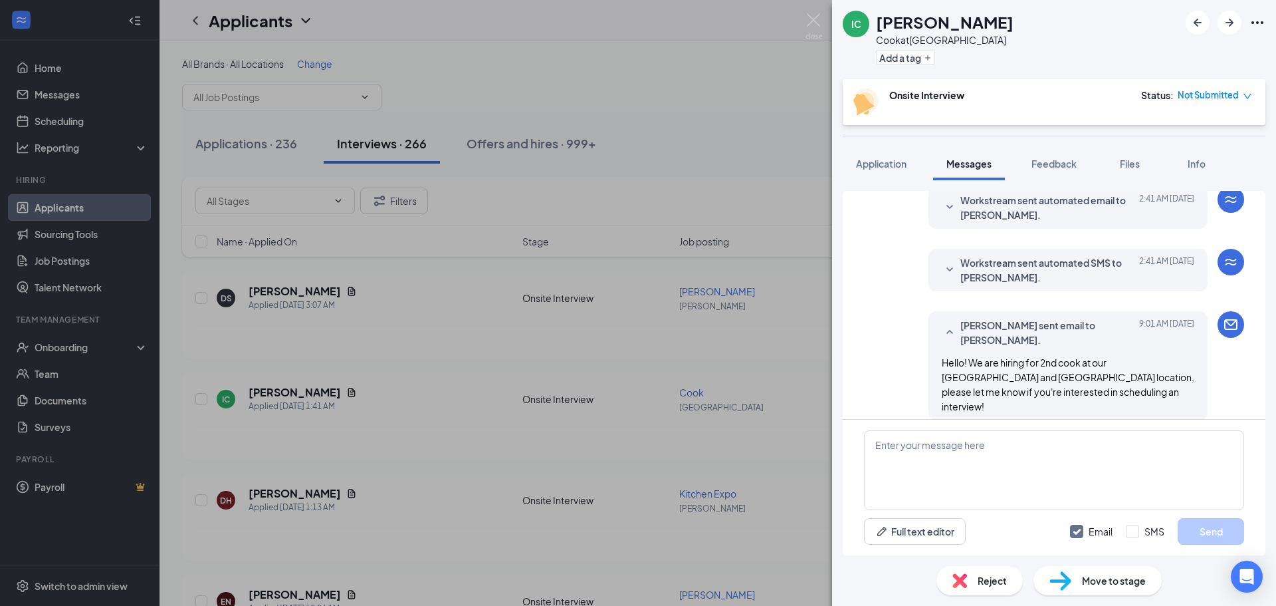
click at [754, 407] on div "IC [PERSON_NAME] at [GEOGRAPHIC_DATA] Add a tag Onsite Interview Status : Not S…" at bounding box center [638, 303] width 1276 height 606
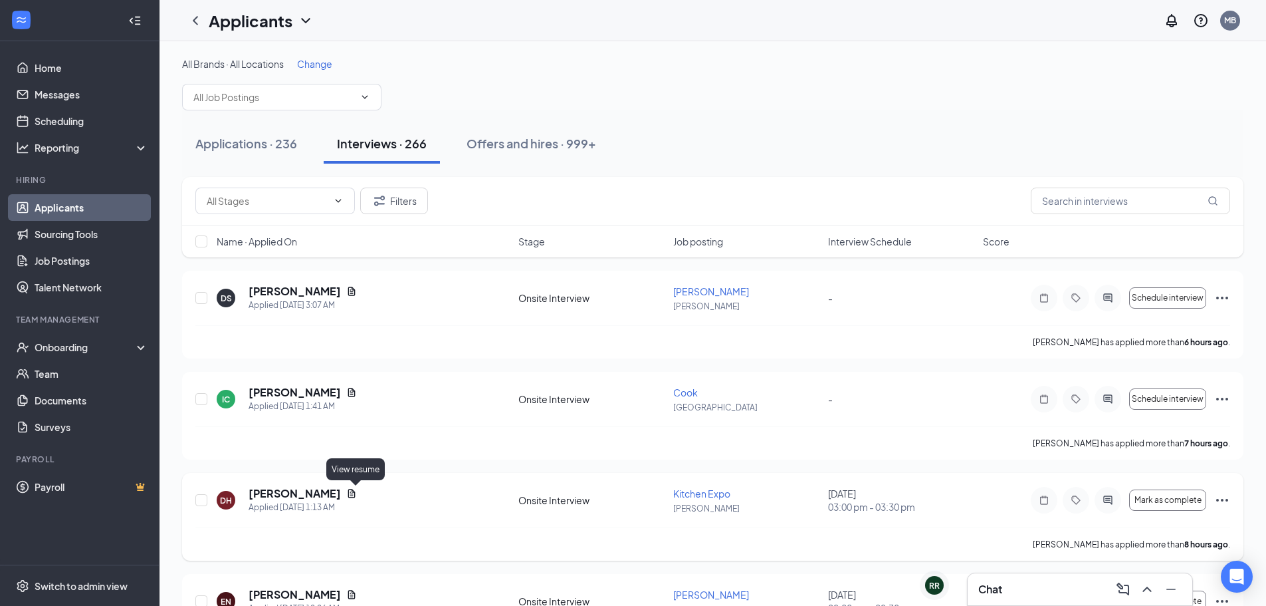
click at [354, 492] on icon "Document" at bounding box center [351, 493] width 11 height 11
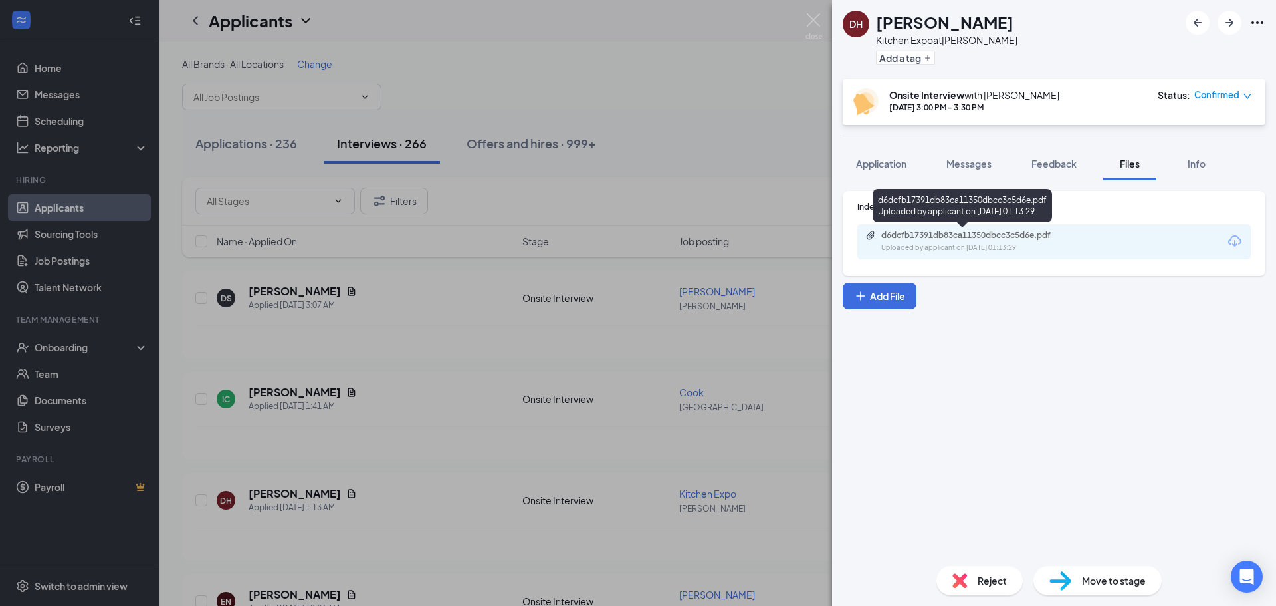
click at [1025, 233] on div "d6dcfb17391db83ca11350dbcc3c5d6e.pdf" at bounding box center [974, 235] width 186 height 11
click at [984, 578] on span "Reject" at bounding box center [992, 580] width 29 height 15
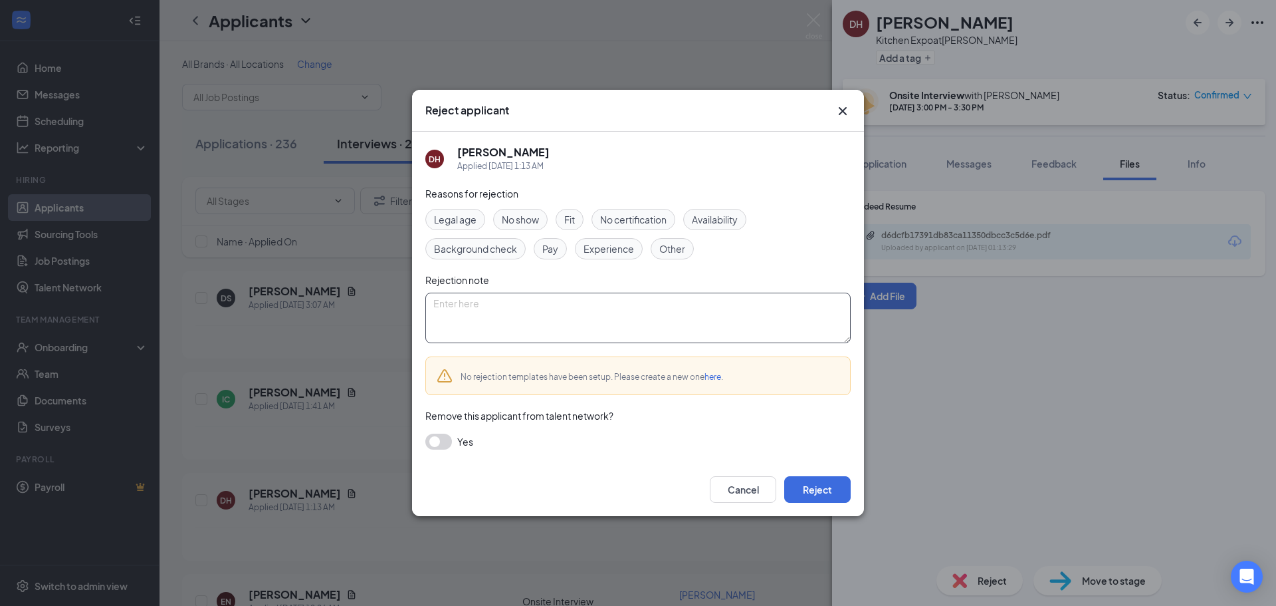
click at [691, 313] on textarea at bounding box center [637, 317] width 425 height 51
paste textarea "Dear [ ], Thank you for your interest in joining the team at [GEOGRAPHIC_DATA].…"
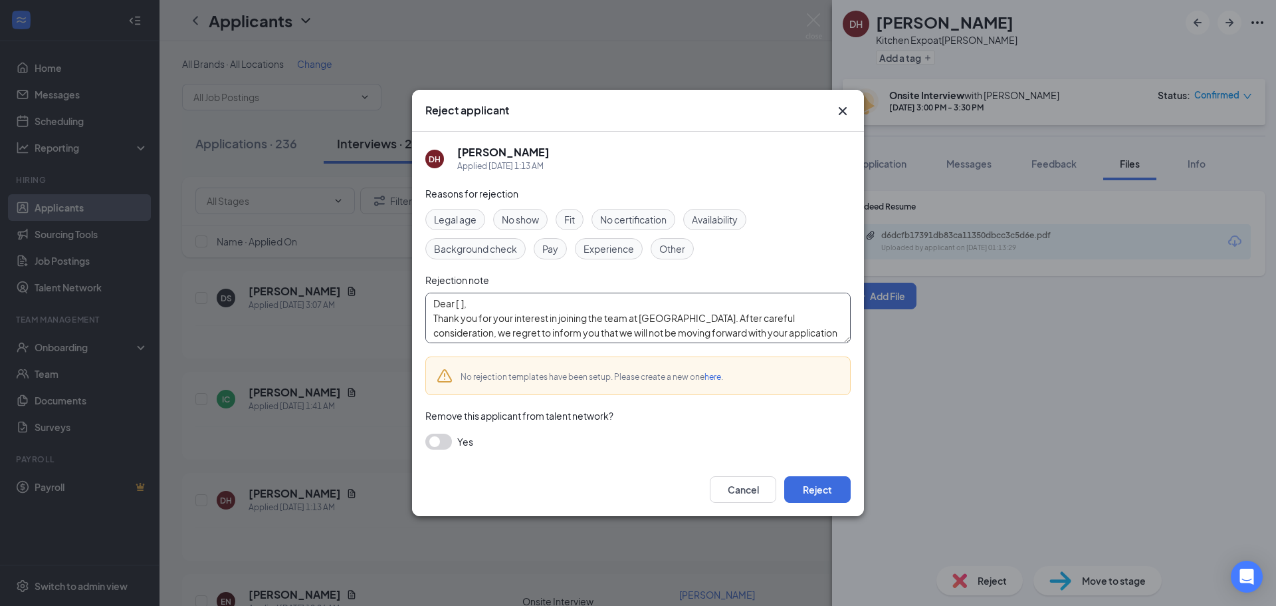
click at [465, 305] on textarea "Dear [ ], Thank you for your interest in joining the team at [GEOGRAPHIC_DATA].…" at bounding box center [637, 317] width 425 height 51
type textarea "Dear [PERSON_NAME], Thank you for your interest in joining the team at [GEOGRAP…"
click at [851, 494] on div "Cancel Reject" at bounding box center [638, 489] width 452 height 53
click at [849, 494] on button "Reject" at bounding box center [817, 489] width 66 height 27
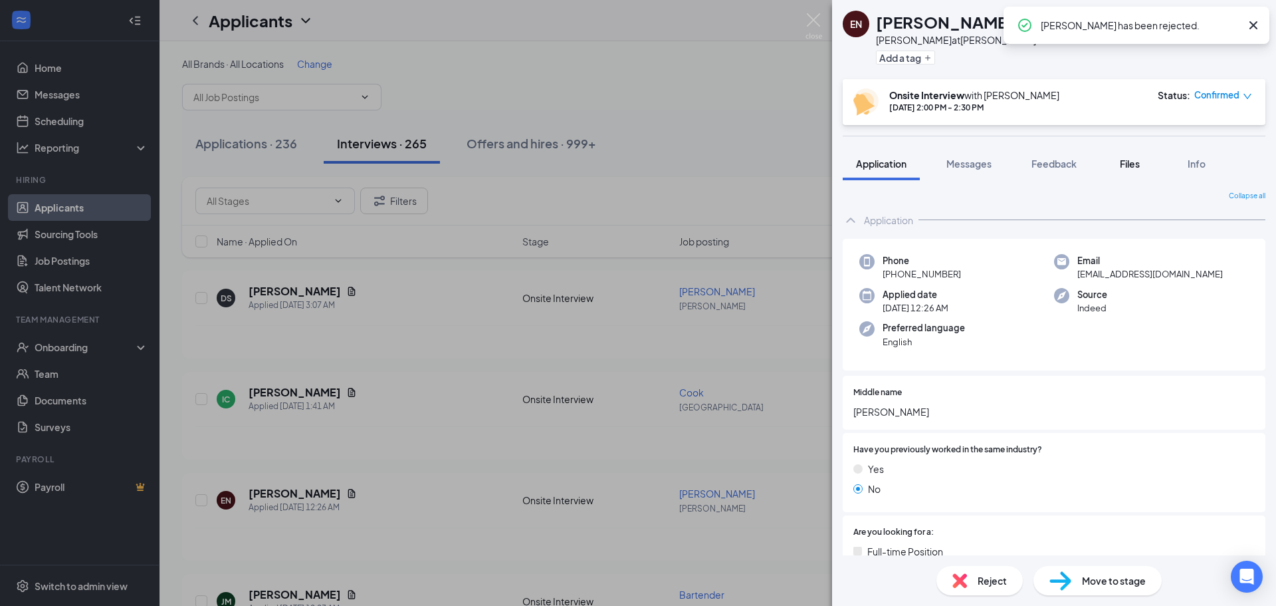
click at [1126, 177] on button "Files" at bounding box center [1129, 163] width 53 height 33
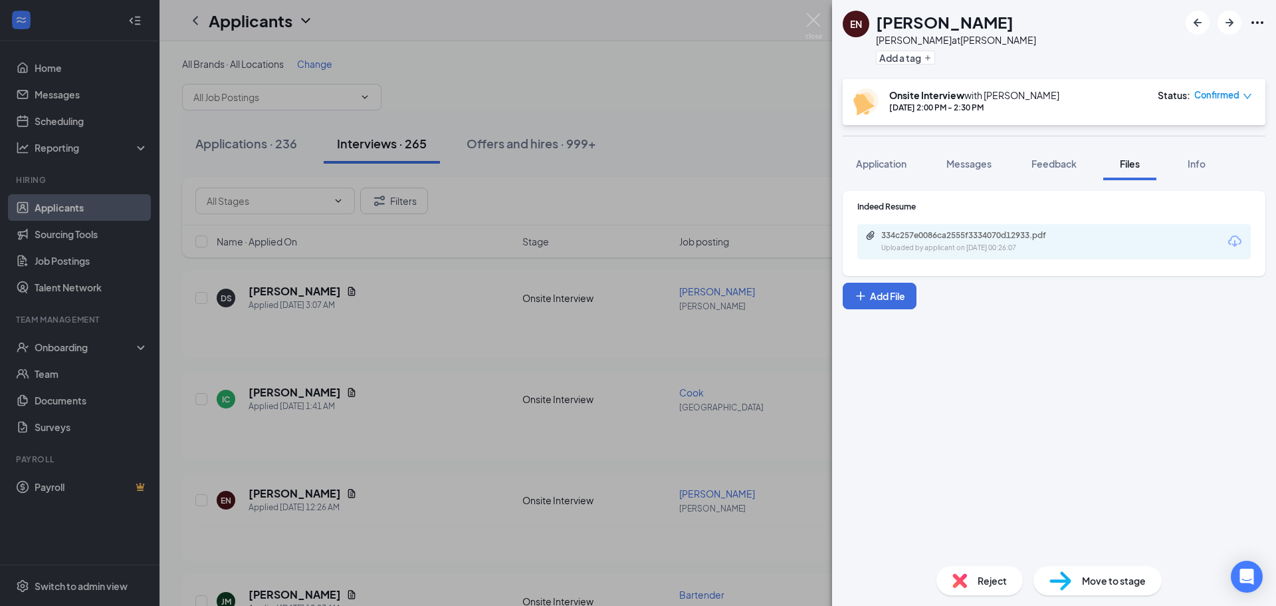
click at [689, 115] on div "EN [PERSON_NAME] at [PERSON_NAME] Add a tag Onsite Interview with [PERSON_NAME]…" at bounding box center [638, 303] width 1276 height 606
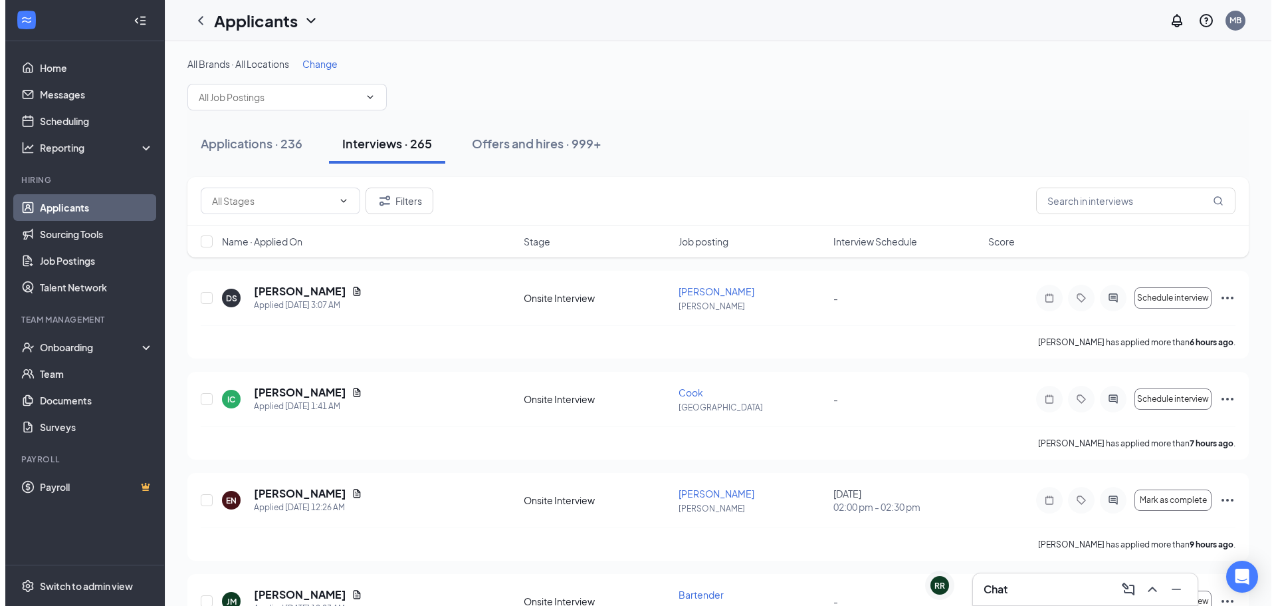
scroll to position [155, 0]
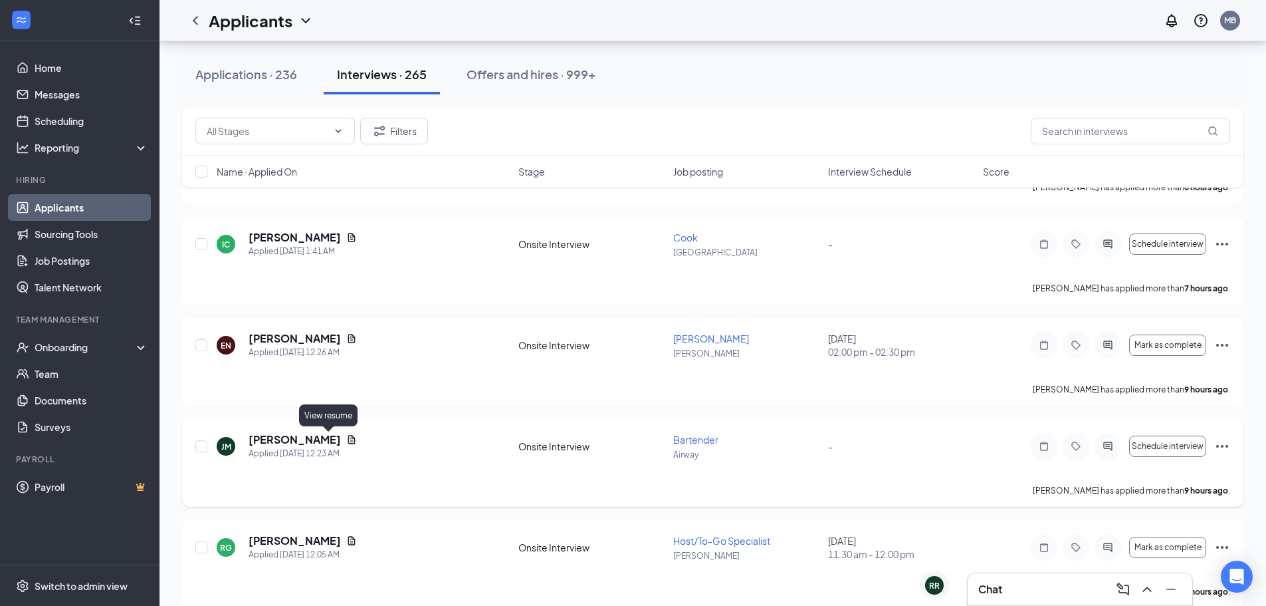
click at [348, 439] on icon "Document" at bounding box center [351, 439] width 7 height 9
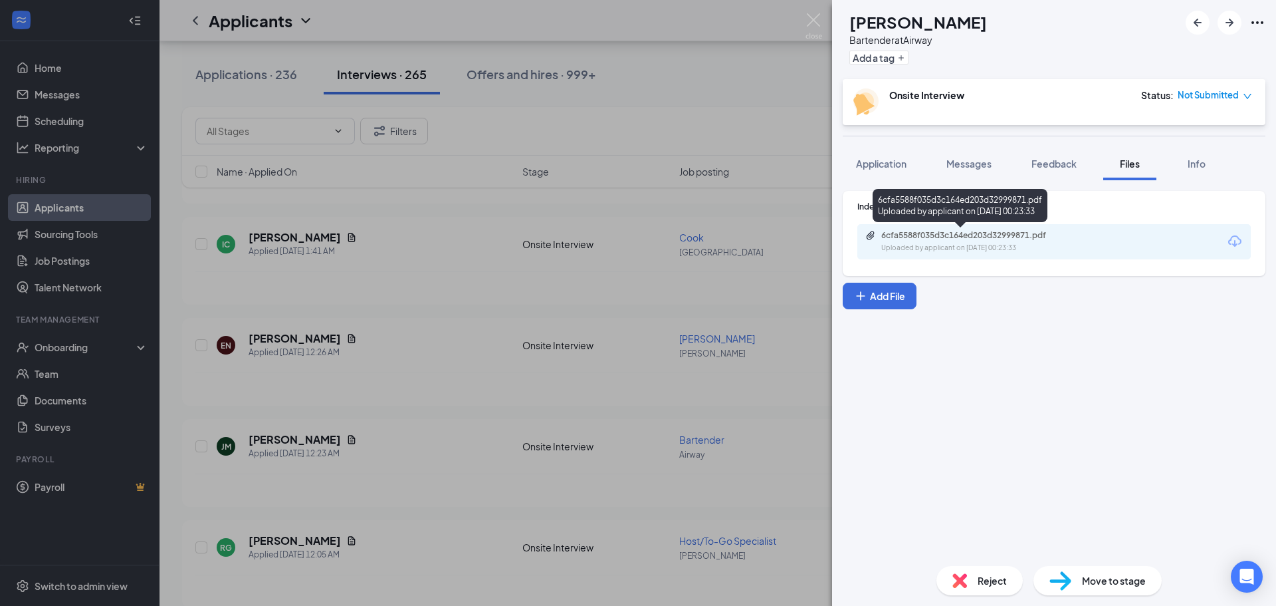
click at [939, 241] on div "6cfa5588f035d3c164ed203d32999871.pdf Uploaded by applicant on [DATE] 00:23:33" at bounding box center [972, 241] width 215 height 23
drag, startPoint x: 950, startPoint y: 150, endPoint x: 943, endPoint y: 157, distance: 10.3
click at [950, 155] on button "Messages" at bounding box center [969, 163] width 72 height 33
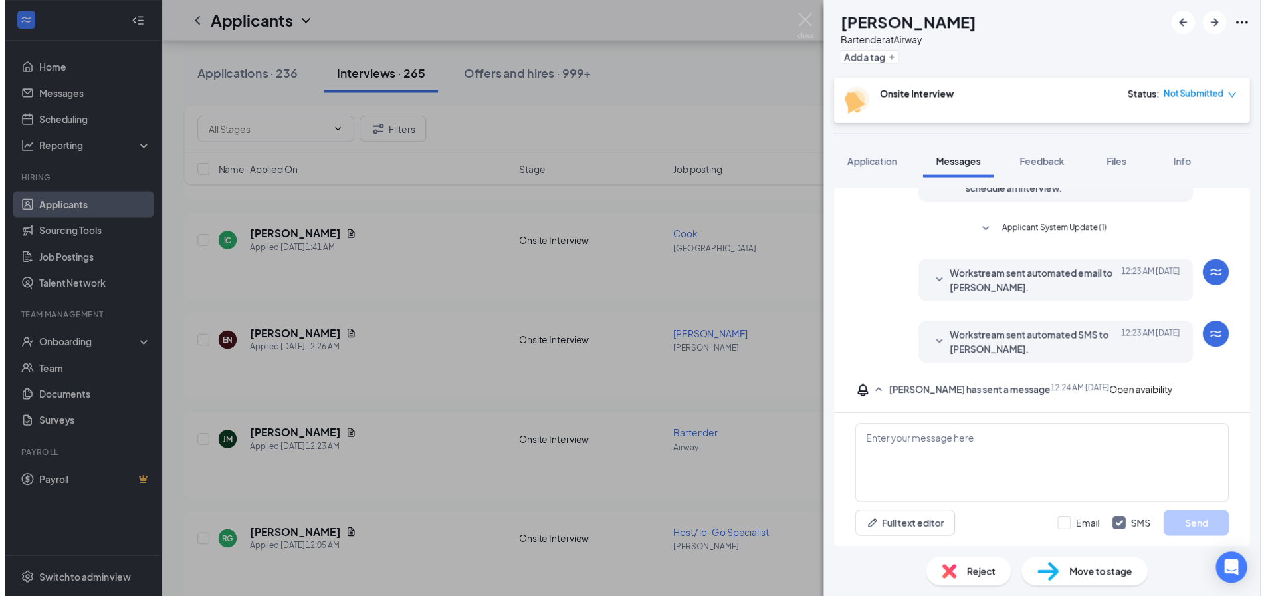
scroll to position [108, 0]
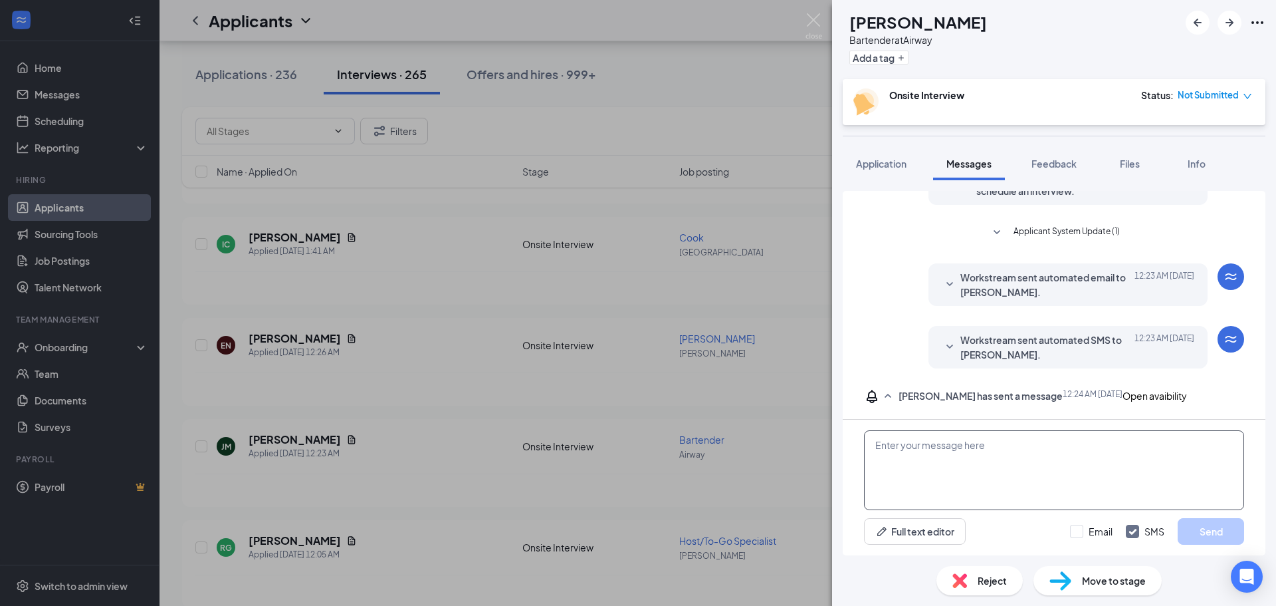
click at [973, 455] on textarea at bounding box center [1054, 470] width 380 height 80
click at [670, 284] on div "[PERSON_NAME] [PERSON_NAME] Bartender at Airway Add a tag Onsite Interview Stat…" at bounding box center [638, 303] width 1276 height 606
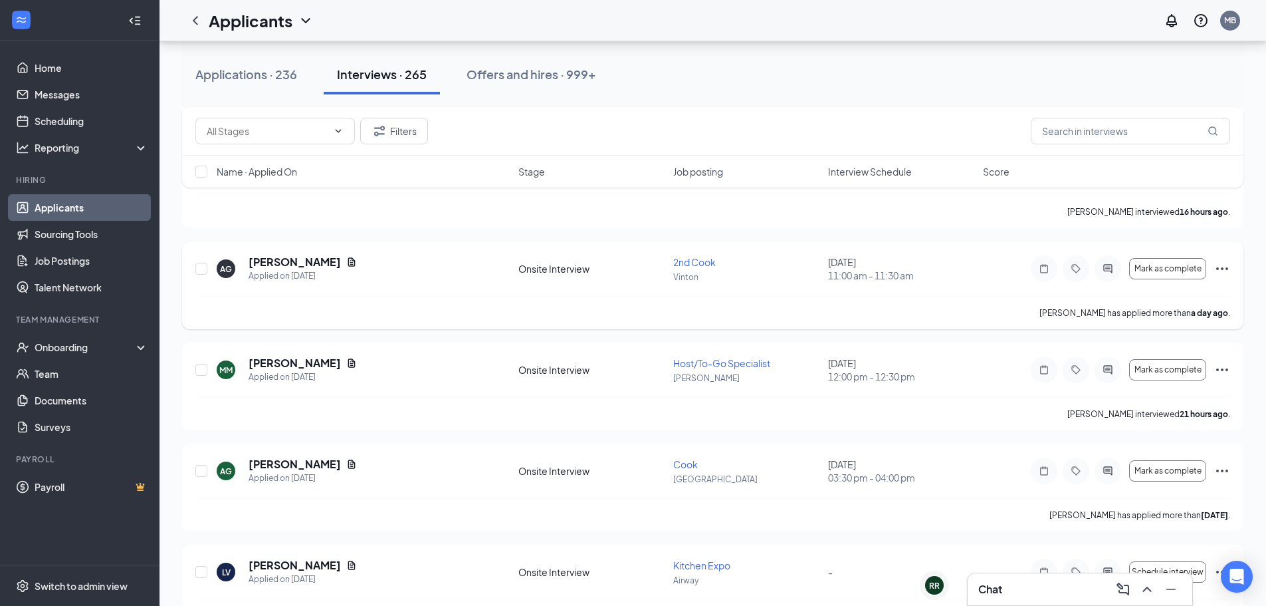
scroll to position [1125, 0]
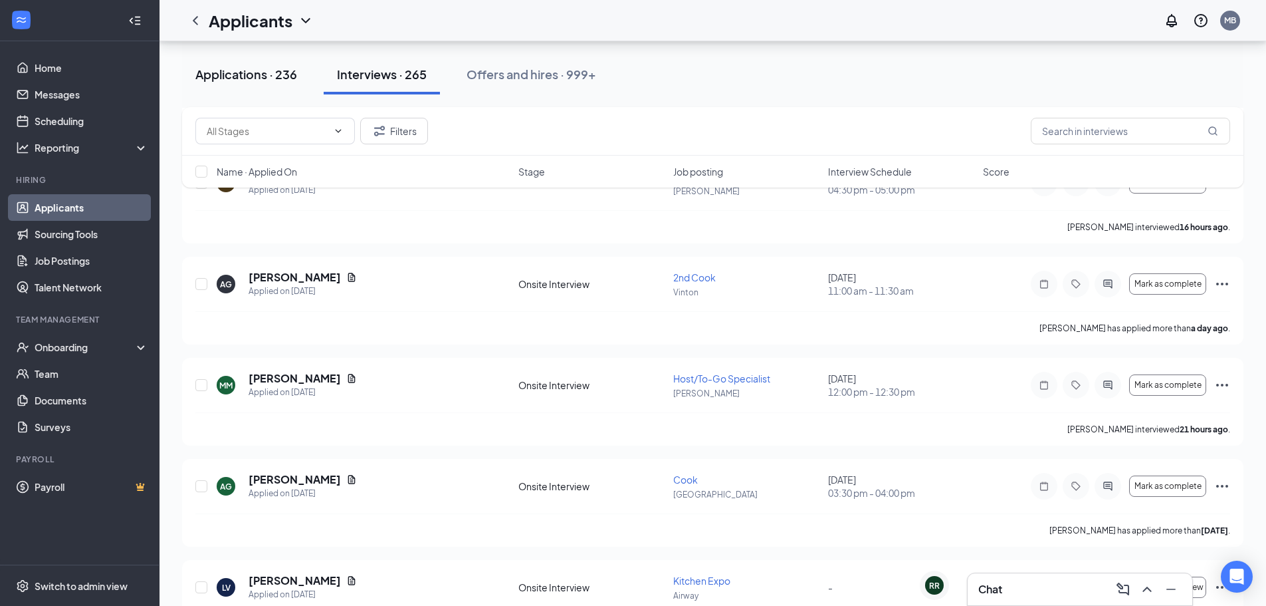
click at [297, 76] on div "Applications · 236" at bounding box center [246, 74] width 102 height 17
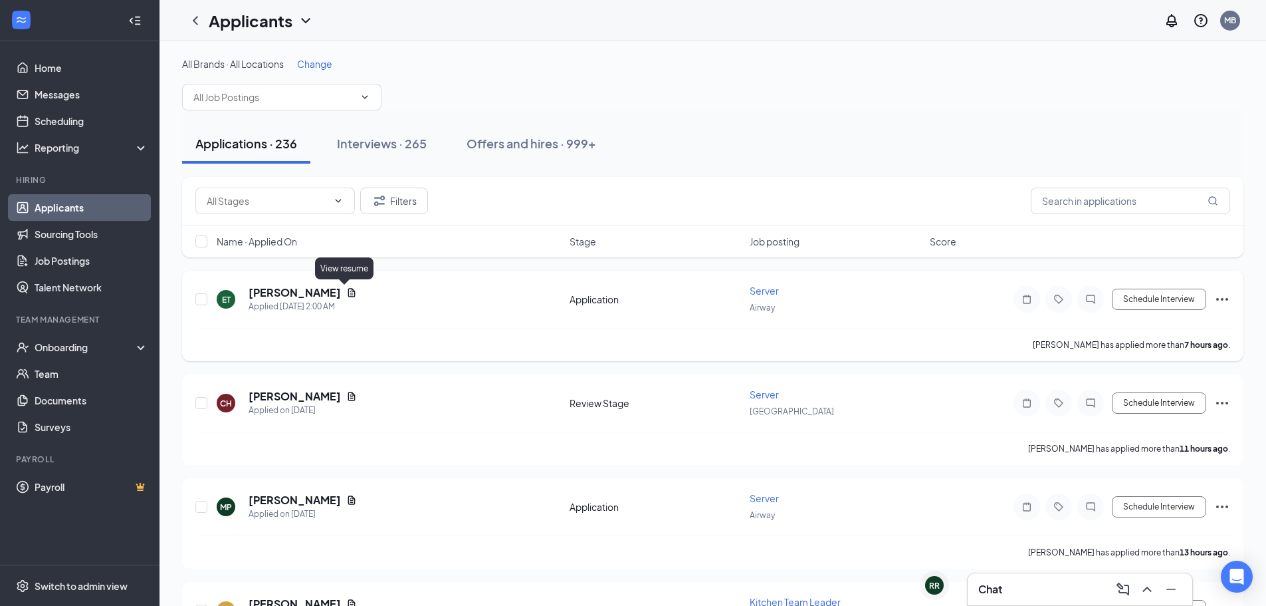
click at [348, 294] on icon "Document" at bounding box center [351, 292] width 7 height 9
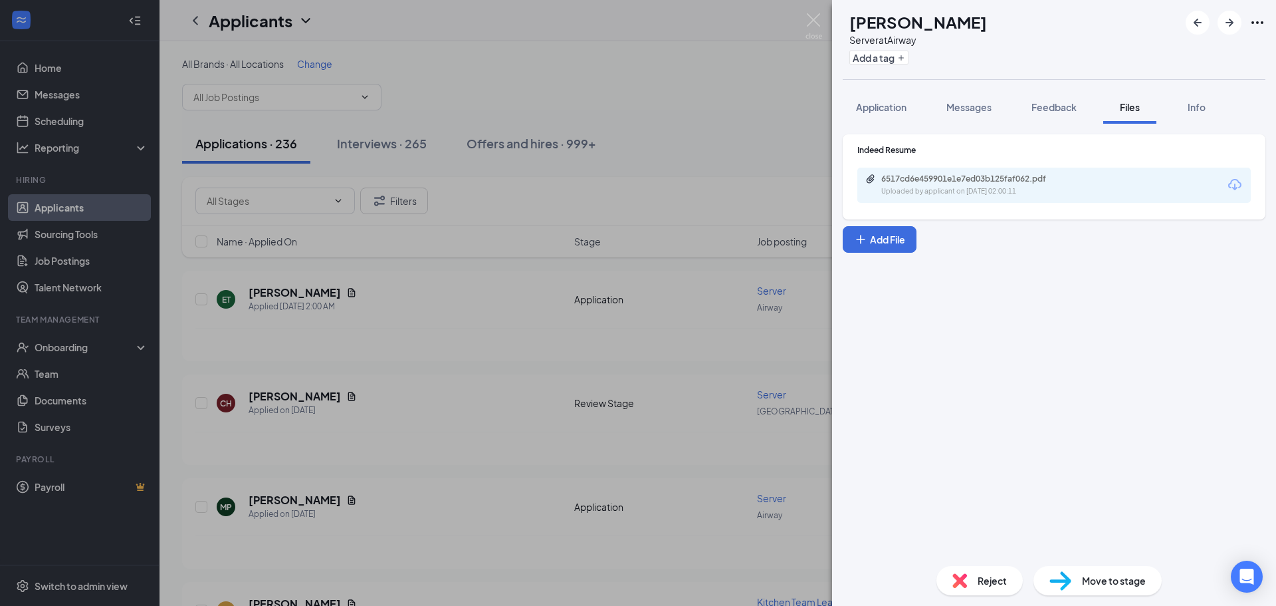
click at [1024, 175] on div "6517cd6e459901e1e7ed03b125faf062.pdf" at bounding box center [974, 178] width 186 height 11
click at [829, 124] on div "ET [PERSON_NAME] Server at Airway Add a tag Application Messages Feedback Files…" at bounding box center [638, 303] width 1276 height 606
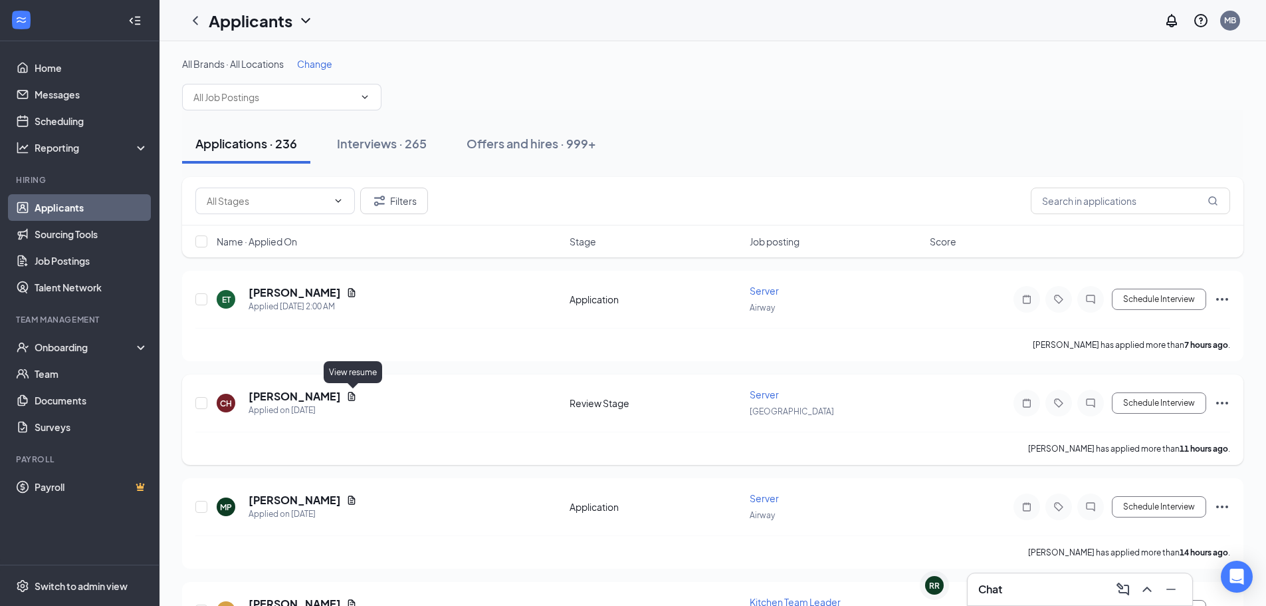
click at [356, 397] on icon "Document" at bounding box center [351, 395] width 7 height 9
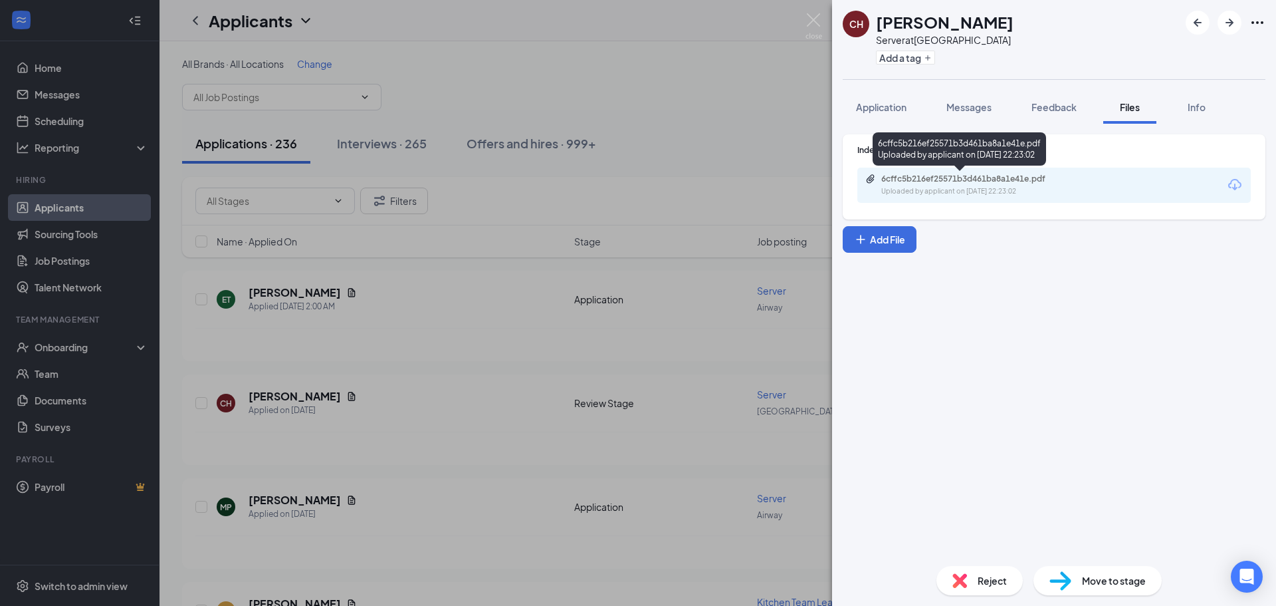
click at [988, 189] on div "Uploaded by applicant on [DATE] 22:23:02" at bounding box center [980, 191] width 199 height 11
click at [631, 526] on div "CH [PERSON_NAME] Server at [GEOGRAPHIC_DATA] Add a tag Application Messages Fee…" at bounding box center [638, 303] width 1276 height 606
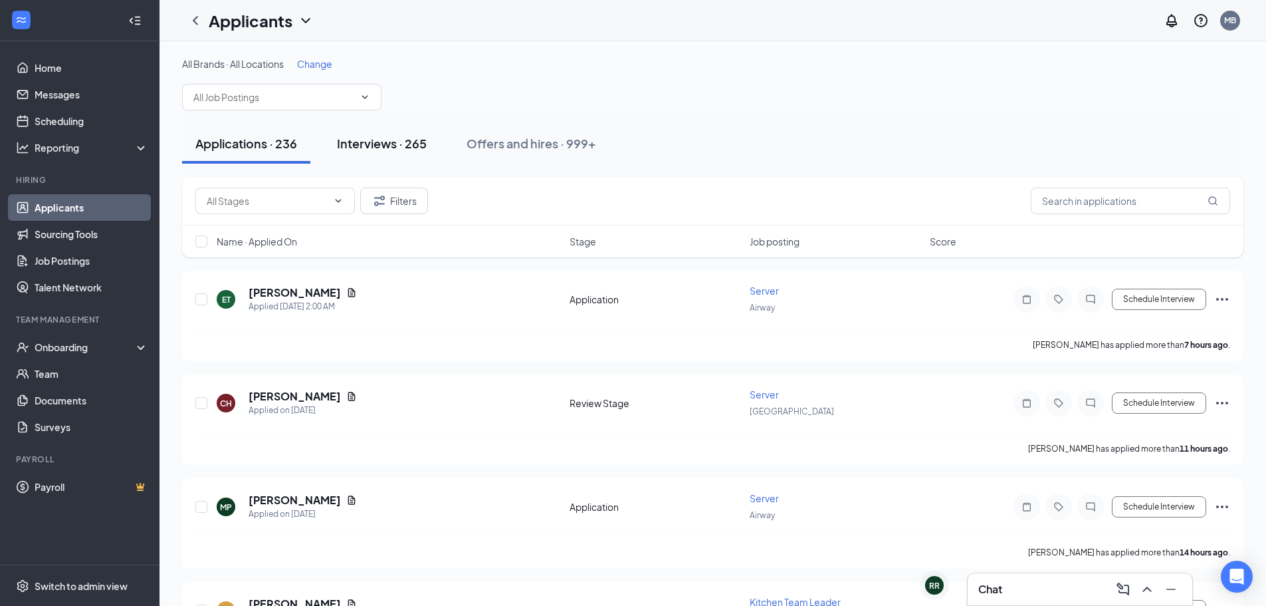
click at [381, 152] on button "Interviews · 265" at bounding box center [382, 144] width 116 height 40
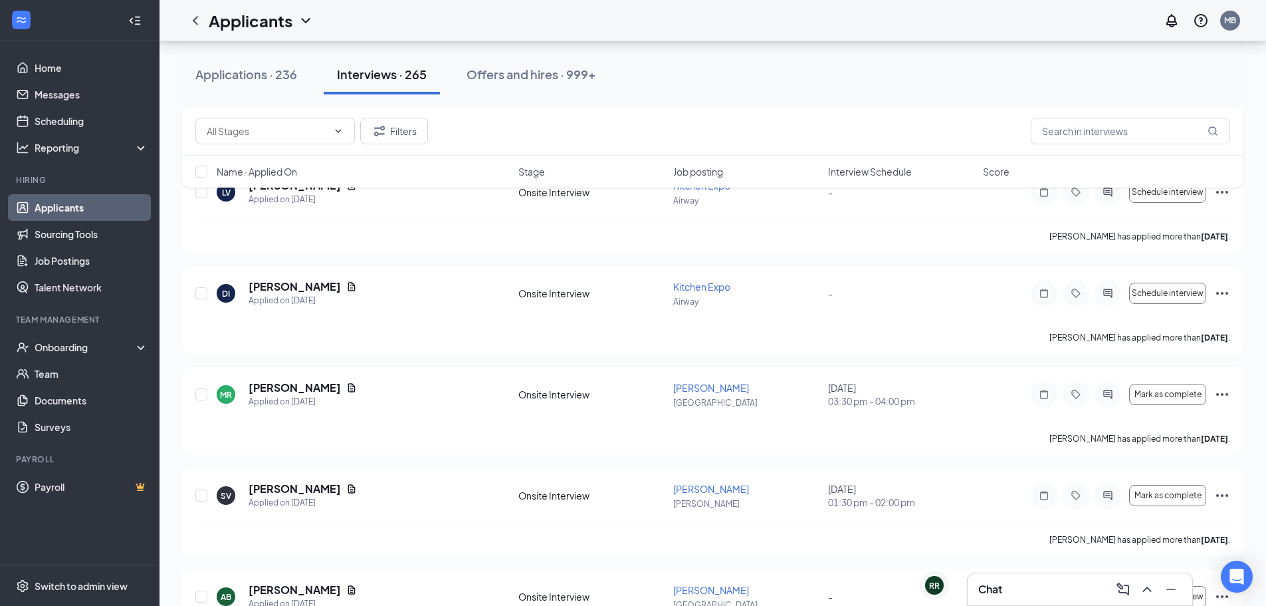
scroll to position [1525, 0]
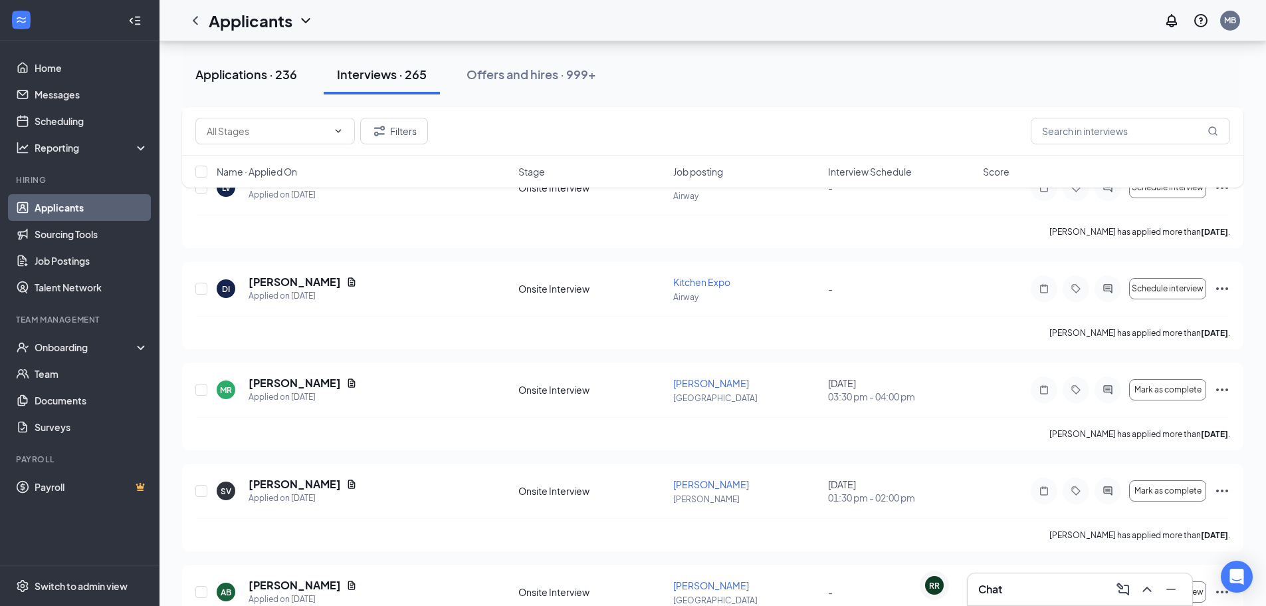
click at [280, 88] on button "Applications · 236" at bounding box center [246, 75] width 128 height 40
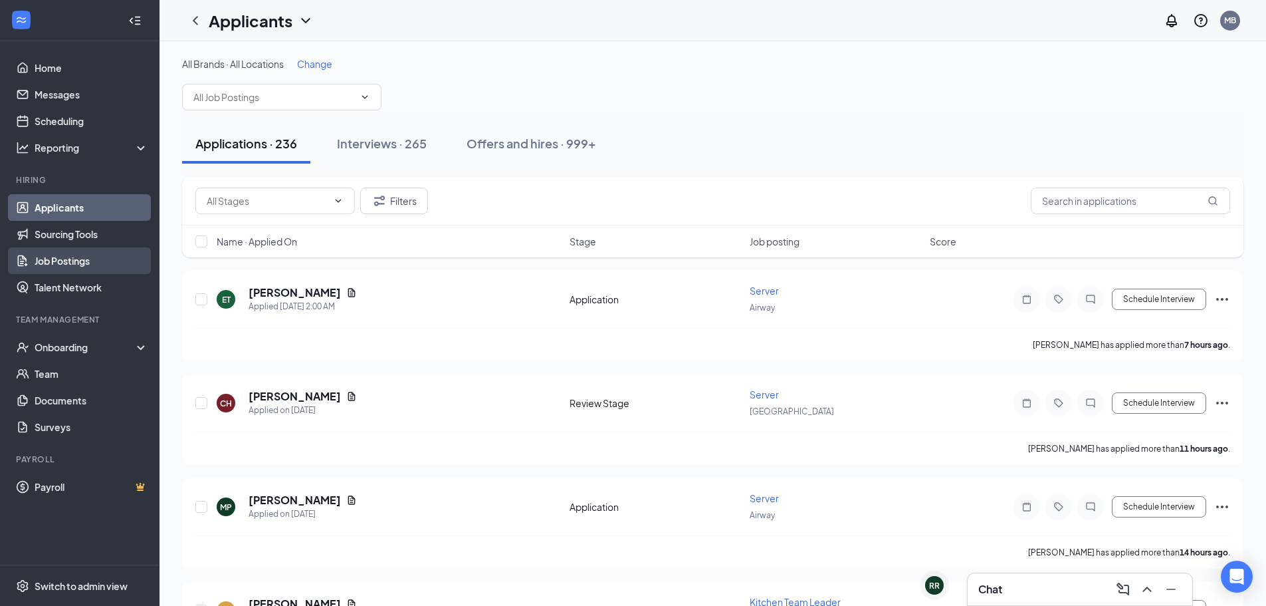
click at [118, 270] on link "Job Postings" at bounding box center [92, 260] width 114 height 27
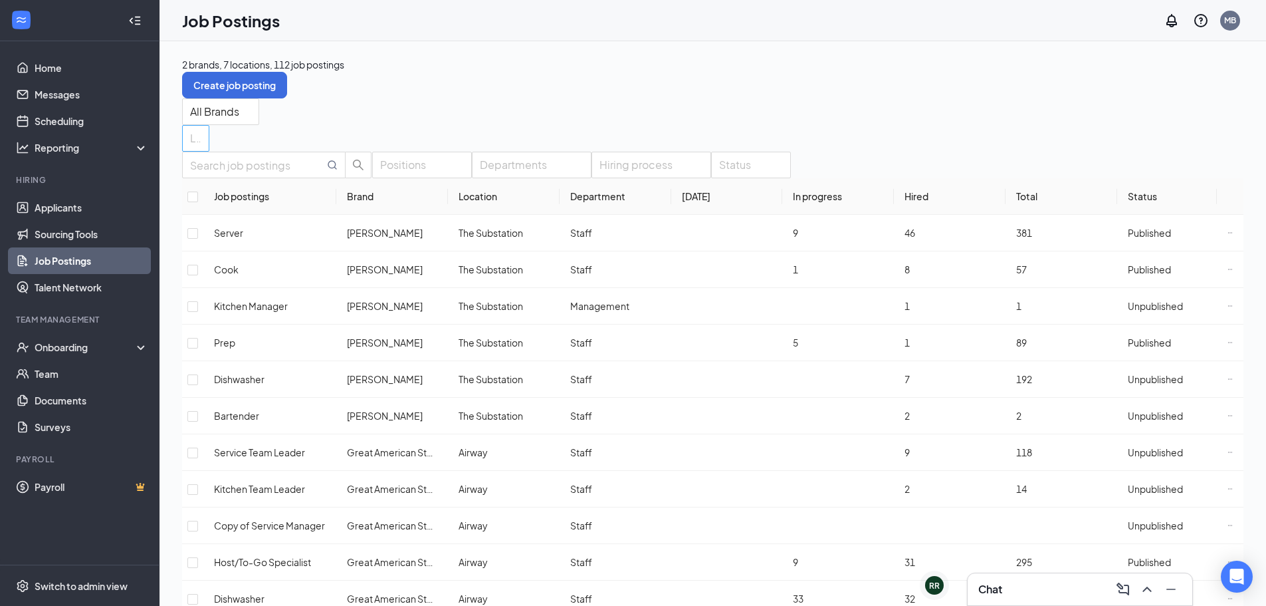
click at [193, 128] on div at bounding box center [188, 138] width 7 height 21
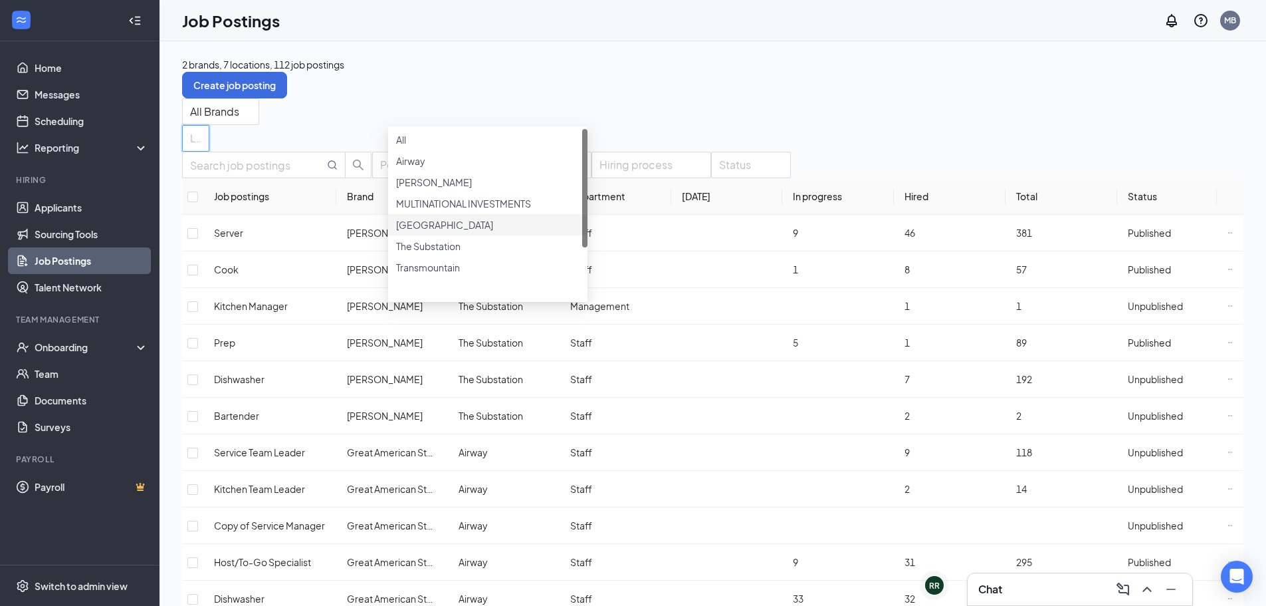
click at [459, 231] on span "[GEOGRAPHIC_DATA]" at bounding box center [444, 225] width 97 height 12
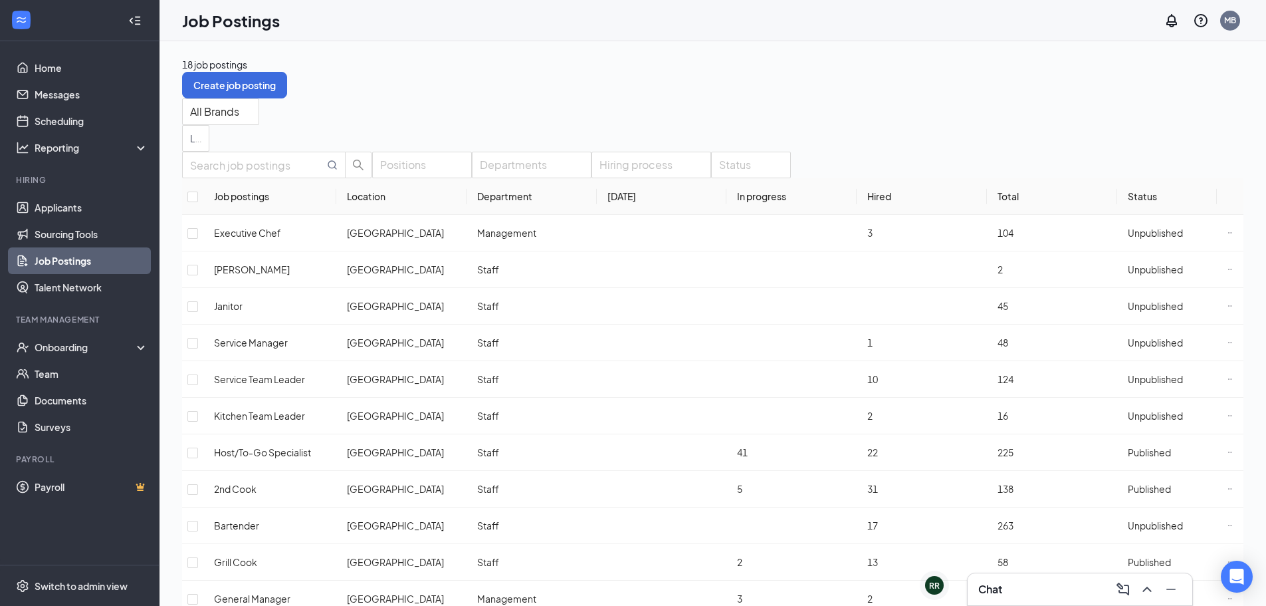
click at [845, 92] on div "18 job postings Create job posting All Brands Locations (1) Positions Departmen…" at bounding box center [712, 482] width 1061 height 851
click at [100, 217] on link "Applicants" at bounding box center [92, 207] width 114 height 27
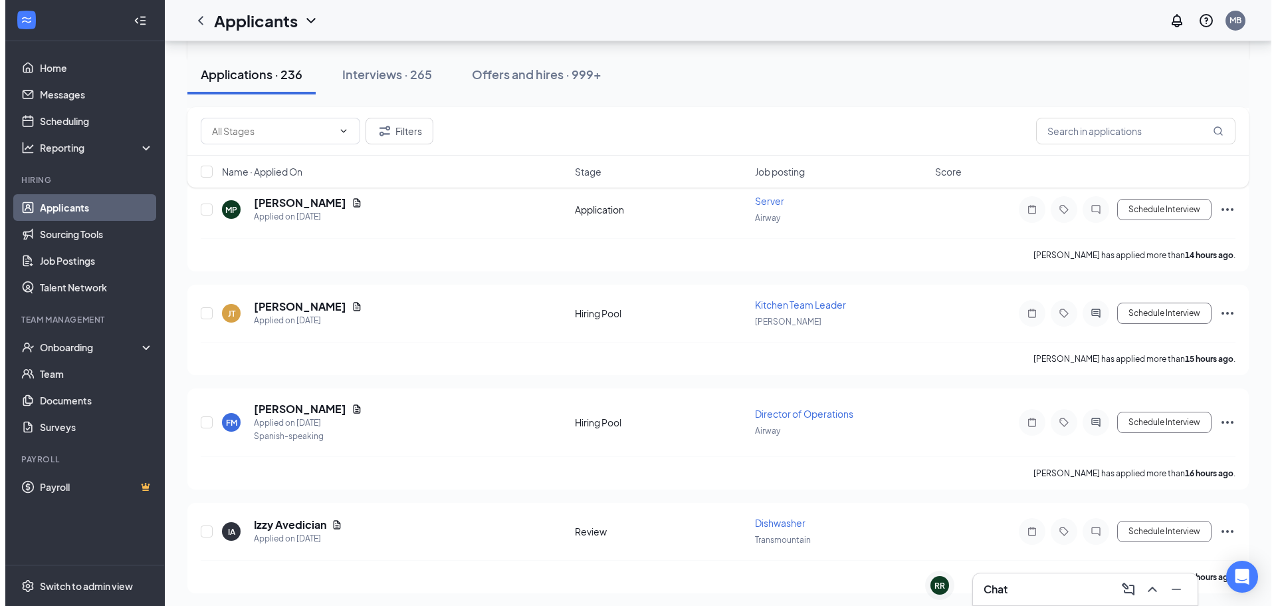
scroll to position [310, 0]
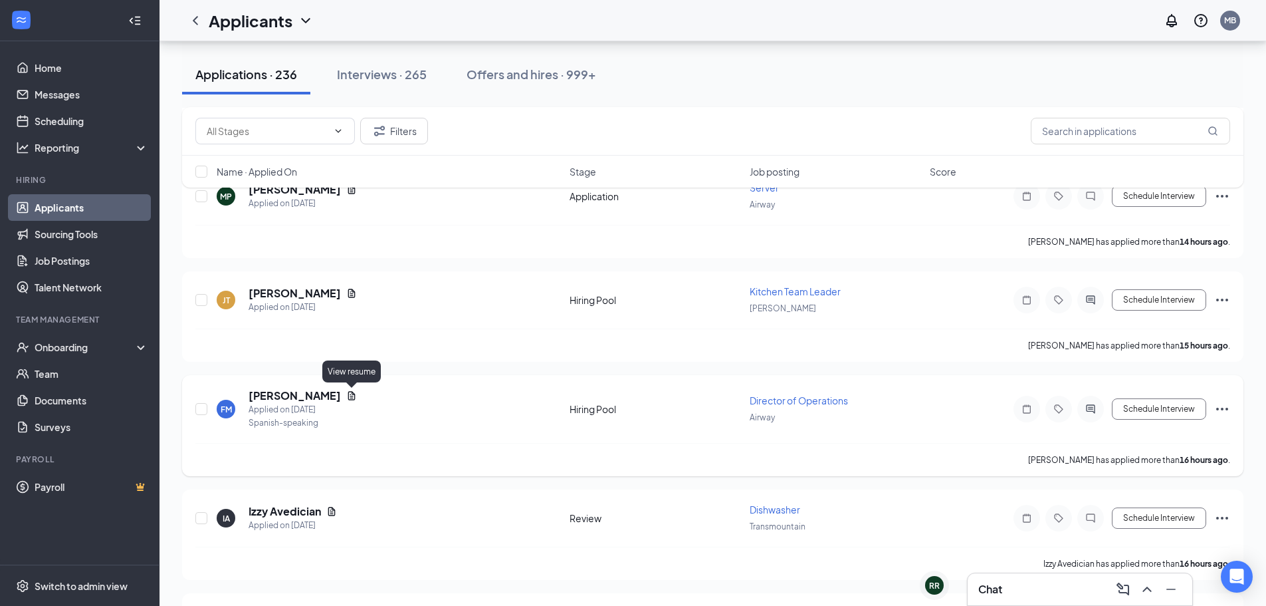
click at [349, 397] on icon "Document" at bounding box center [351, 395] width 7 height 9
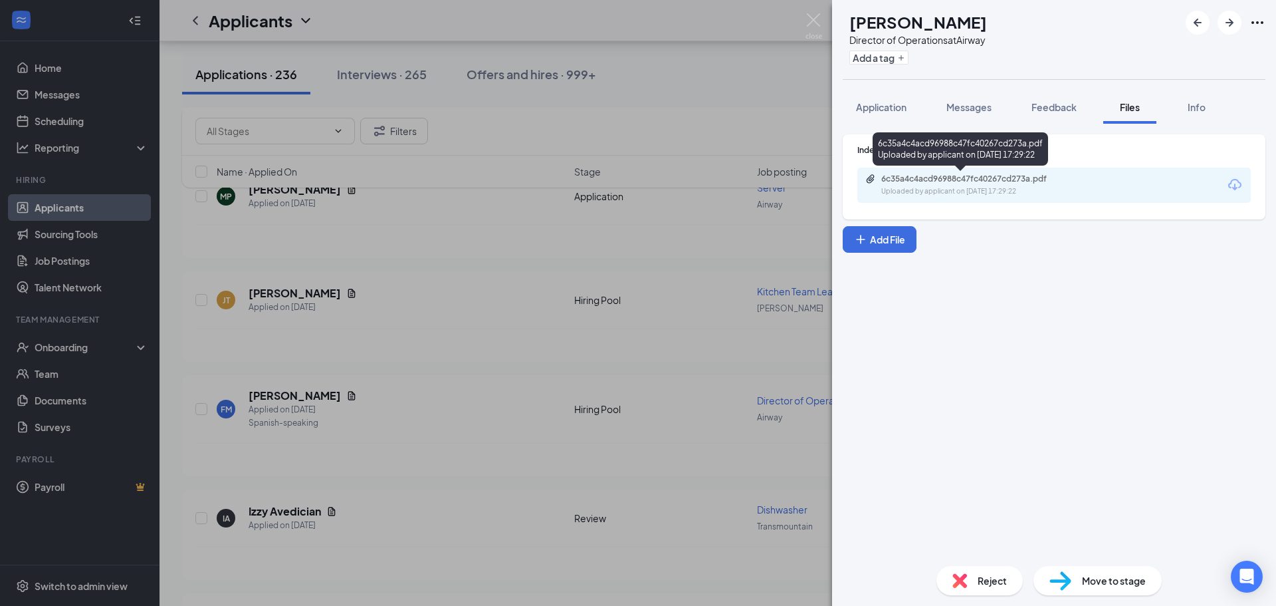
click at [966, 183] on div "6c35a4c4acd96988c47fc40267cd273a.pdf" at bounding box center [974, 178] width 186 height 11
click at [950, 564] on div "Reject Move to stage" at bounding box center [1054, 580] width 444 height 51
click at [964, 568] on div "Reject" at bounding box center [980, 580] width 86 height 29
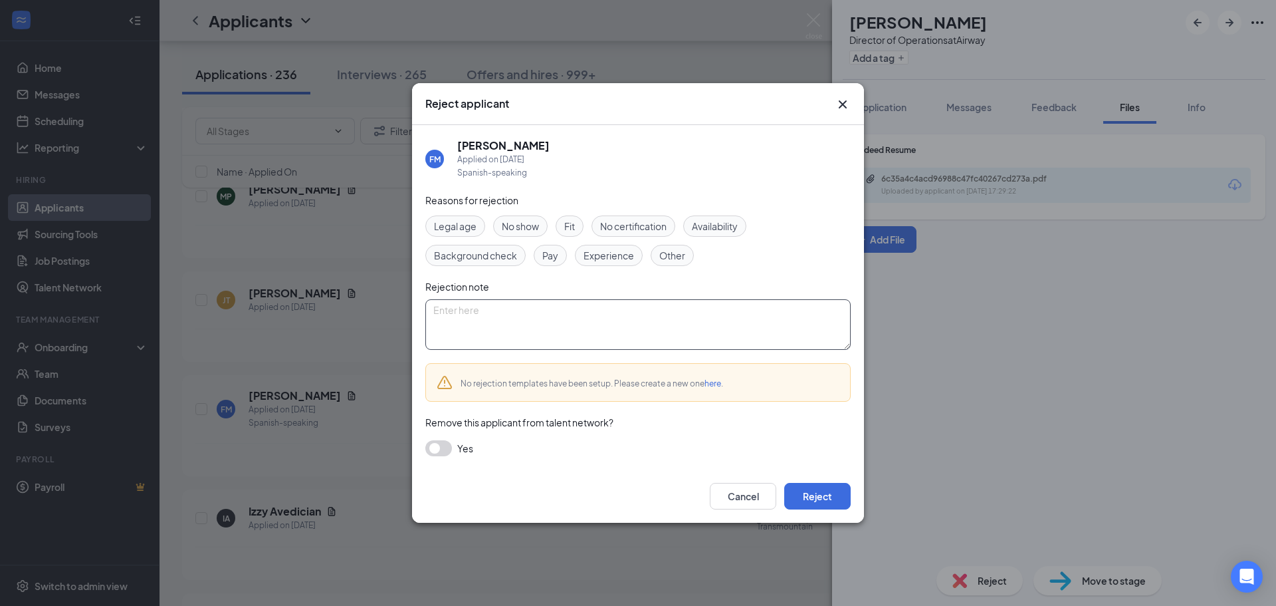
click at [518, 322] on textarea at bounding box center [637, 324] width 425 height 51
paste textarea "Dear [ ], Thank you for your interest in joining the team at [GEOGRAPHIC_DATA].…"
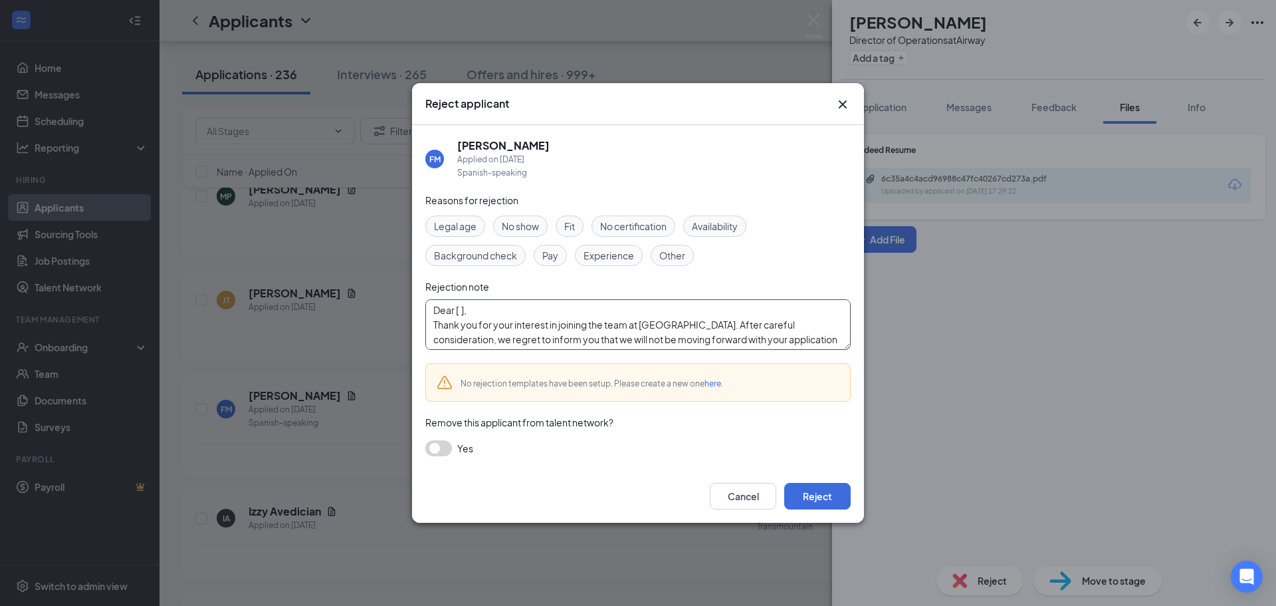
click at [465, 306] on textarea "Dear [ ], Thank you for your interest in joining the team at [GEOGRAPHIC_DATA].…" at bounding box center [637, 324] width 425 height 51
type textarea "Dear [PERSON_NAME], Thank you for your interest in joining the team at [GEOGRAP…"
click at [820, 491] on button "Reject" at bounding box center [817, 496] width 66 height 27
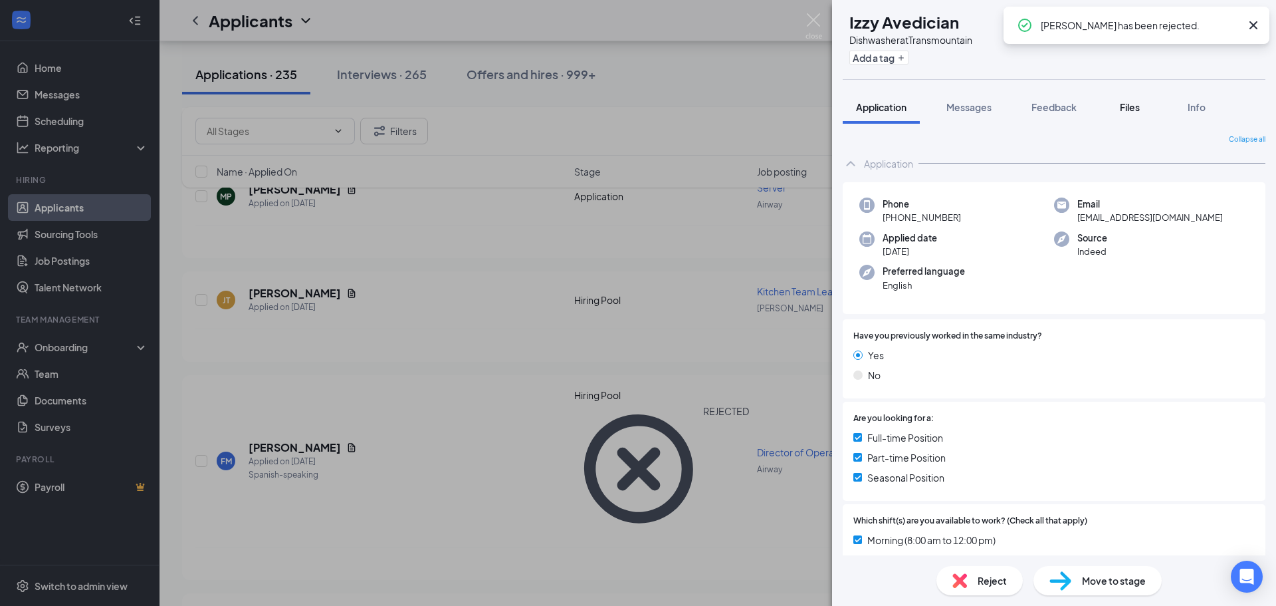
click at [1113, 96] on button "Files" at bounding box center [1129, 106] width 53 height 33
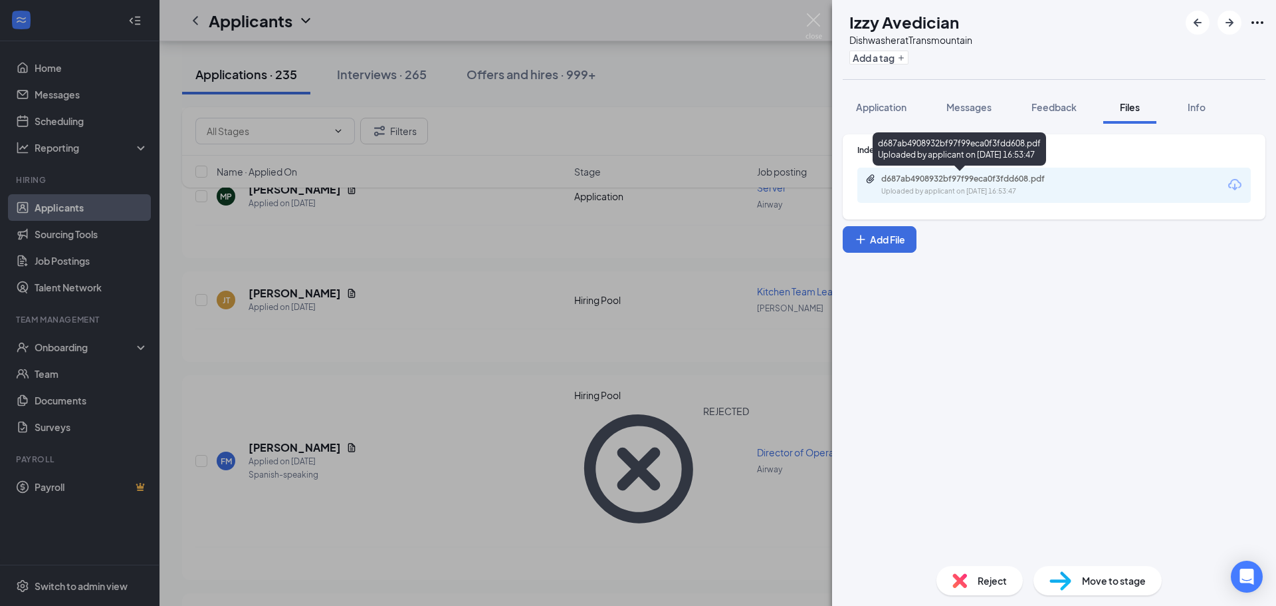
click at [949, 185] on div "d687ab4908932bf97f99eca0f3fdd608.pdf Uploaded by applicant on [DATE] 16:53:47" at bounding box center [972, 184] width 215 height 23
click at [951, 106] on span "Messages" at bounding box center [968, 107] width 45 height 12
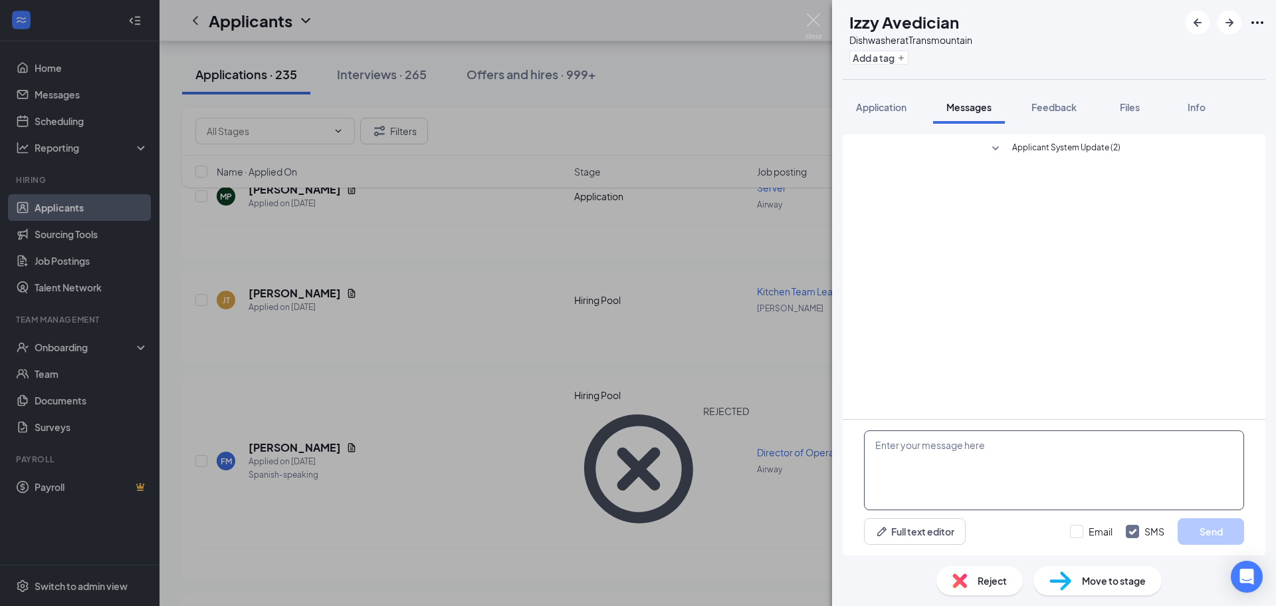
click at [1033, 474] on textarea at bounding box center [1054, 470] width 380 height 80
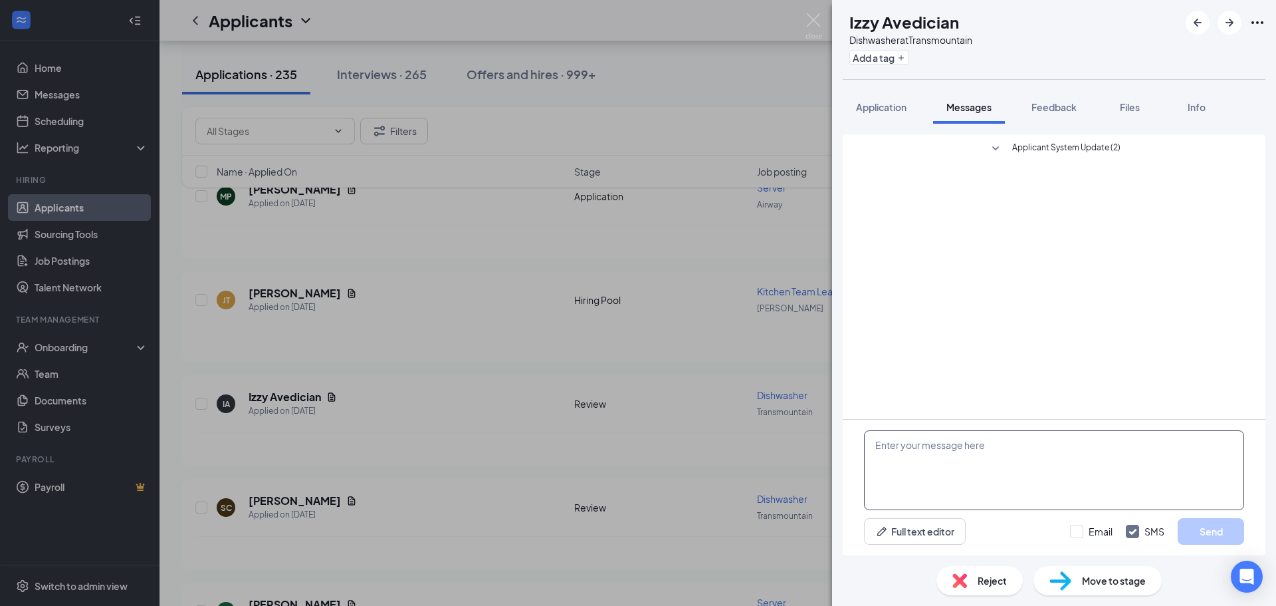
paste textarea "Hello! Thank you for applying to Great American Steakhouse. Would you like to h…"
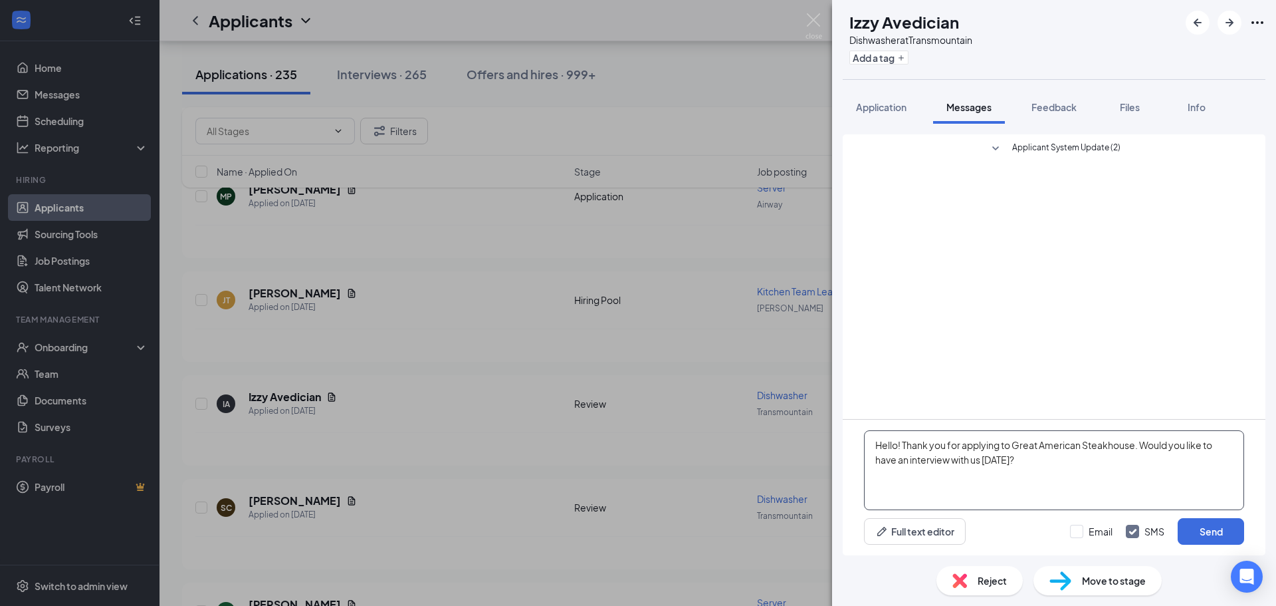
type textarea "Hello! Thank you for applying to Great American Steakhouse. Would you like to h…"
click at [1057, 478] on textarea "Hello! Thank you for applying to Great American Steakhouse. Would you like to h…" at bounding box center [1054, 470] width 380 height 80
click at [1226, 528] on button "Send" at bounding box center [1211, 531] width 66 height 27
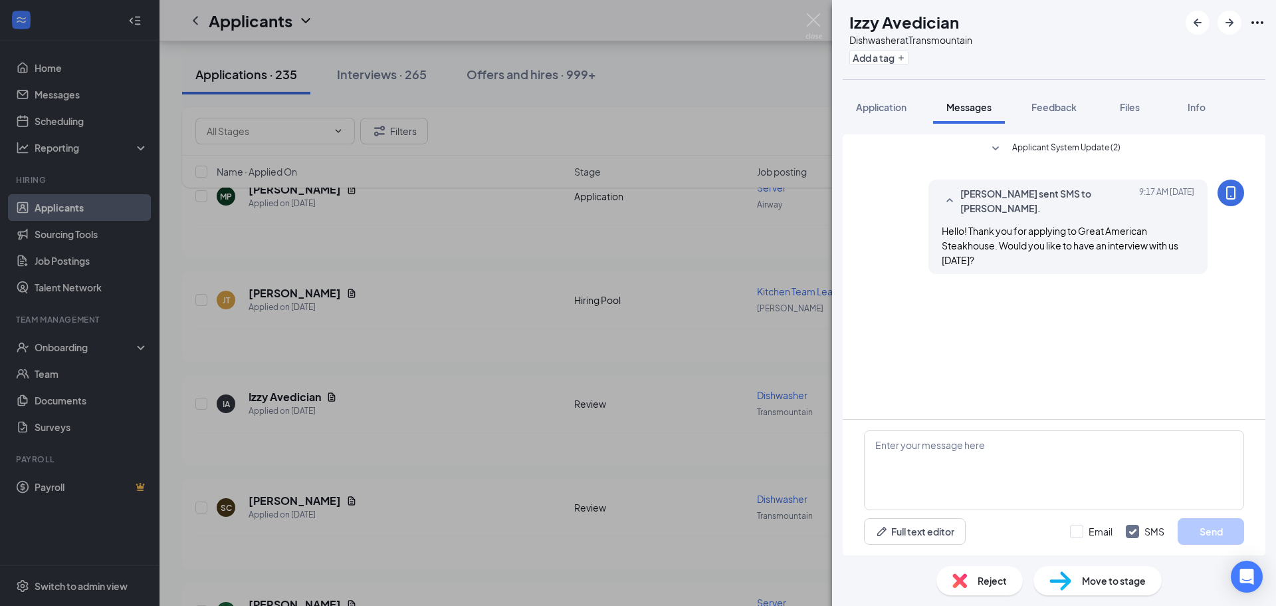
click at [647, 310] on div "IA Izzy Avedician Dishwasher at Transmountain Add a tag Application Messages Fe…" at bounding box center [638, 303] width 1276 height 606
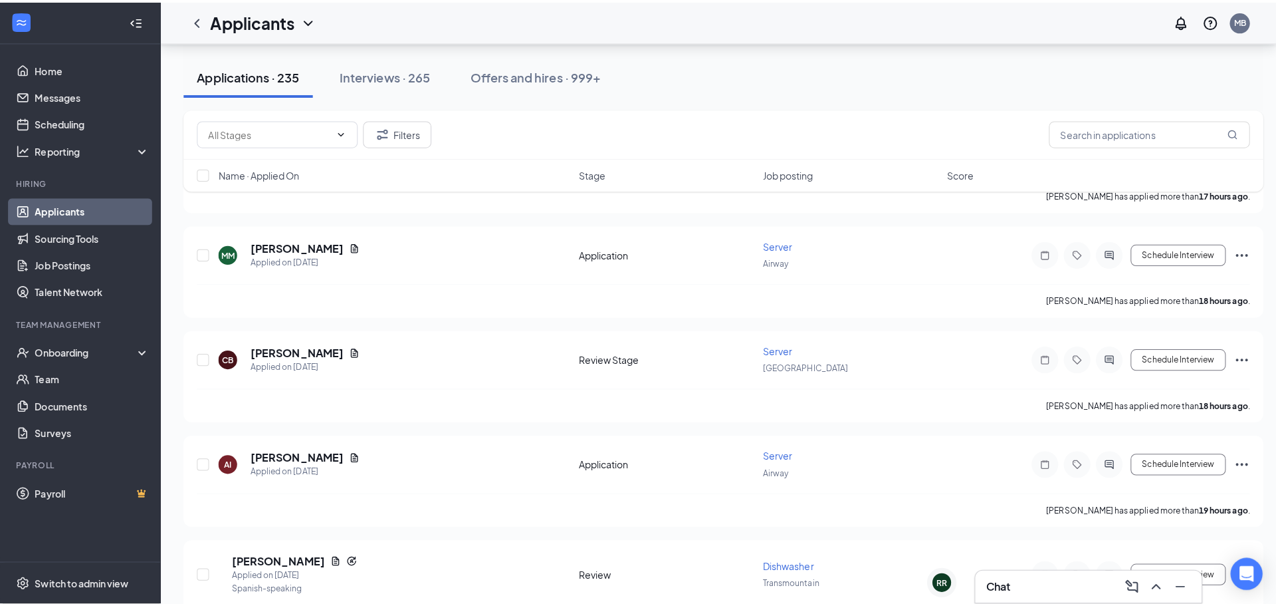
scroll to position [693, 0]
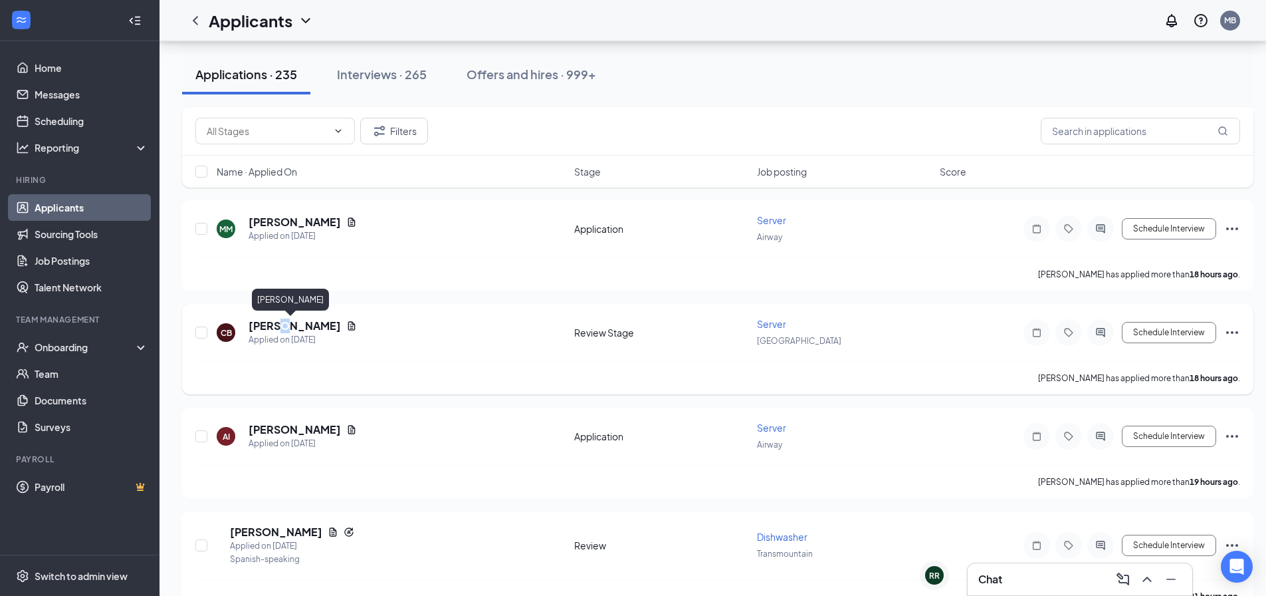
click at [280, 325] on h5 "[PERSON_NAME]" at bounding box center [295, 325] width 92 height 15
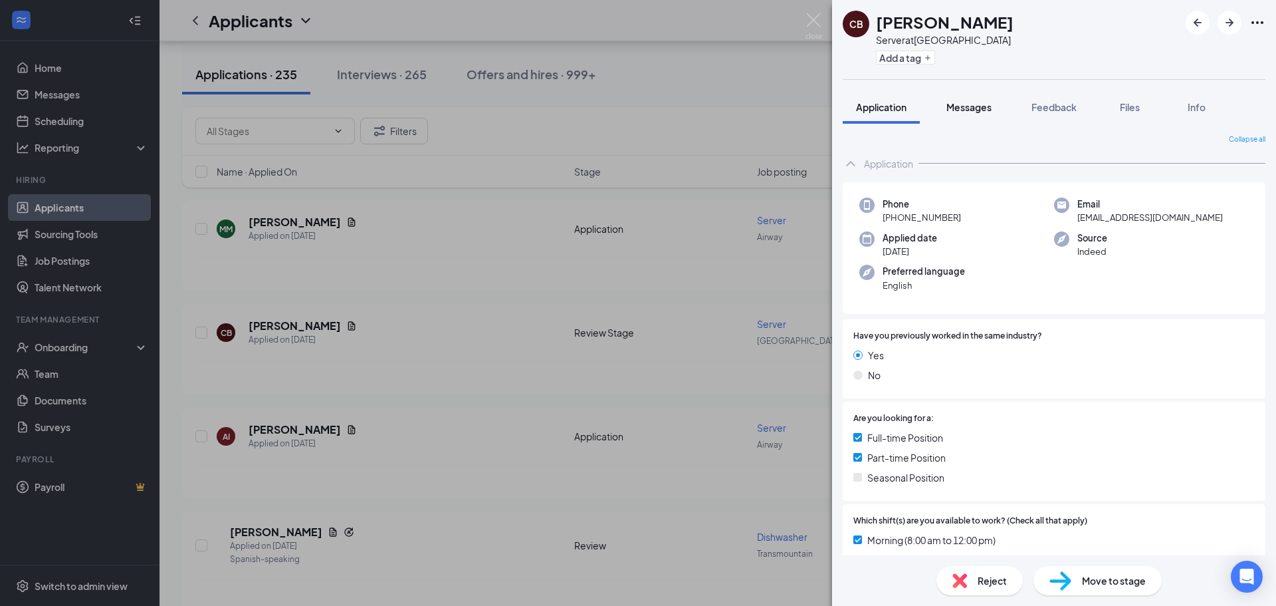
click at [974, 116] on button "Messages" at bounding box center [969, 106] width 72 height 33
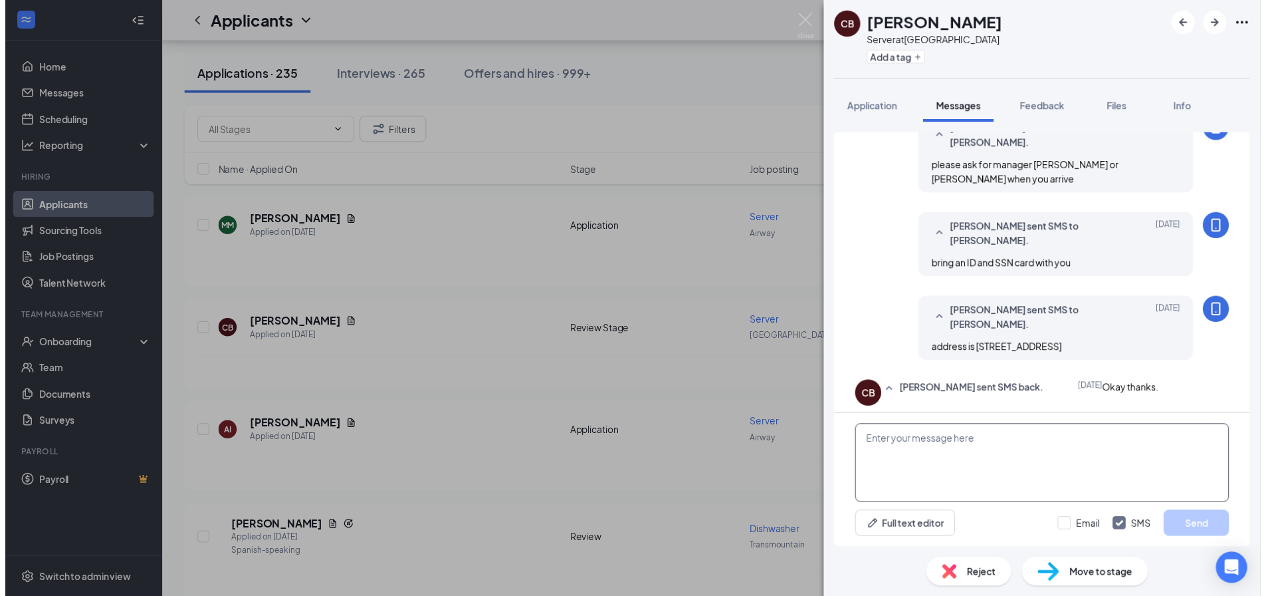
scroll to position [584, 0]
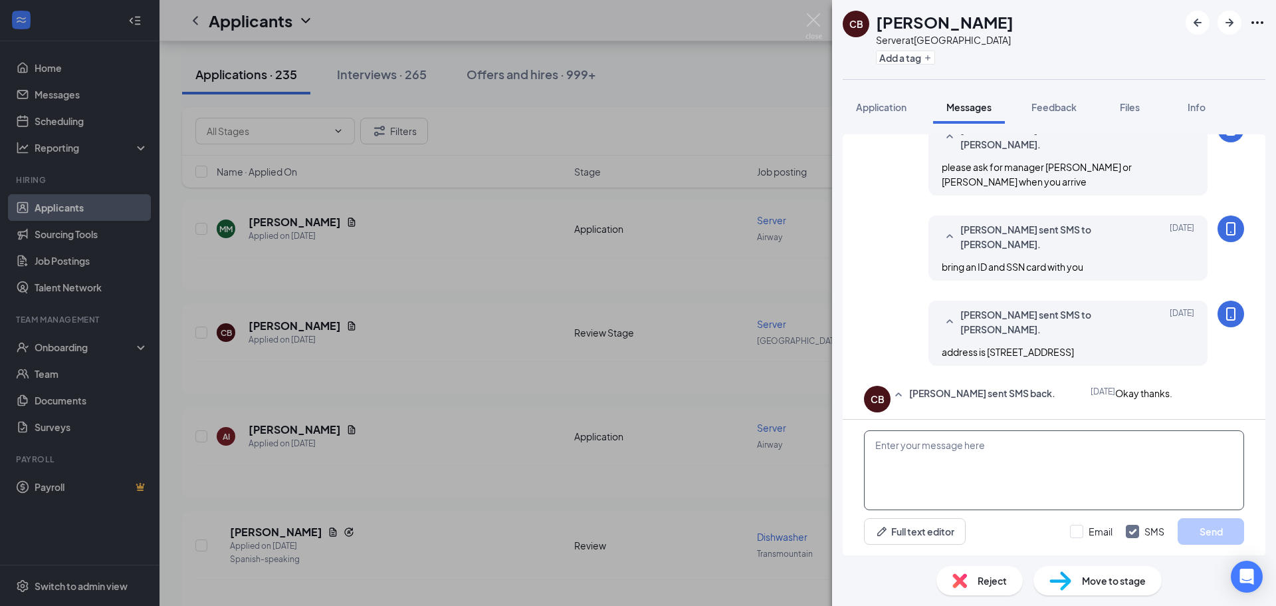
click at [987, 475] on textarea at bounding box center [1054, 470] width 380 height 80
click at [708, 211] on div "CB [PERSON_NAME] Server at [GEOGRAPHIC_DATA] Add a tag Application Messages Fee…" at bounding box center [638, 303] width 1276 height 606
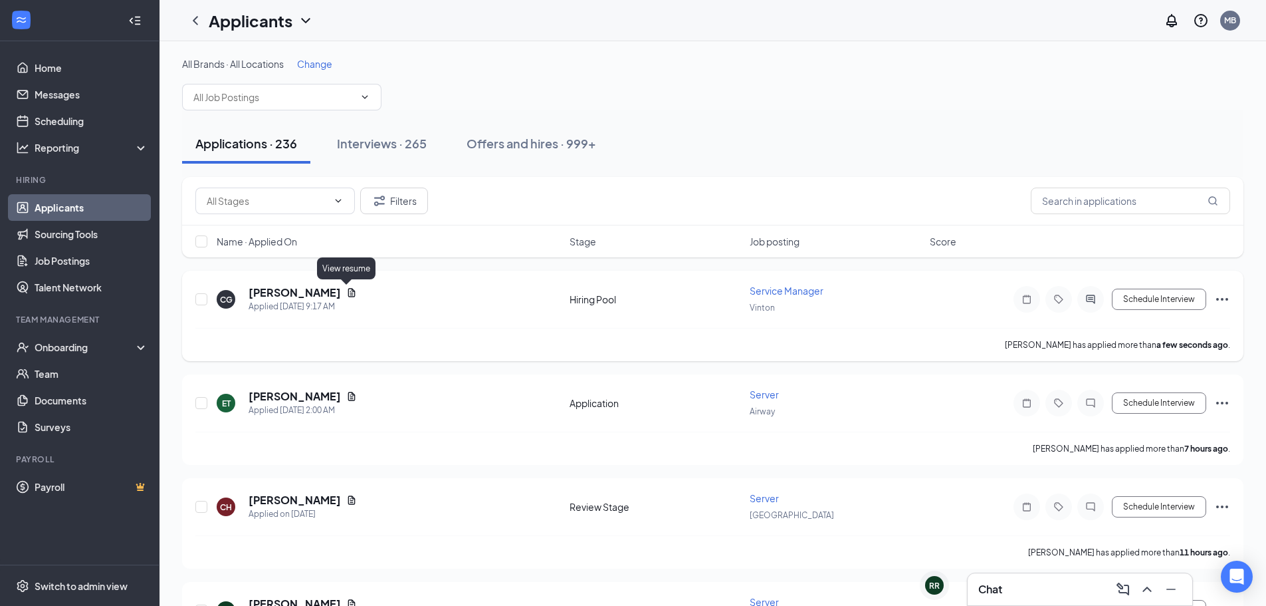
click at [348, 293] on icon "Document" at bounding box center [351, 292] width 7 height 9
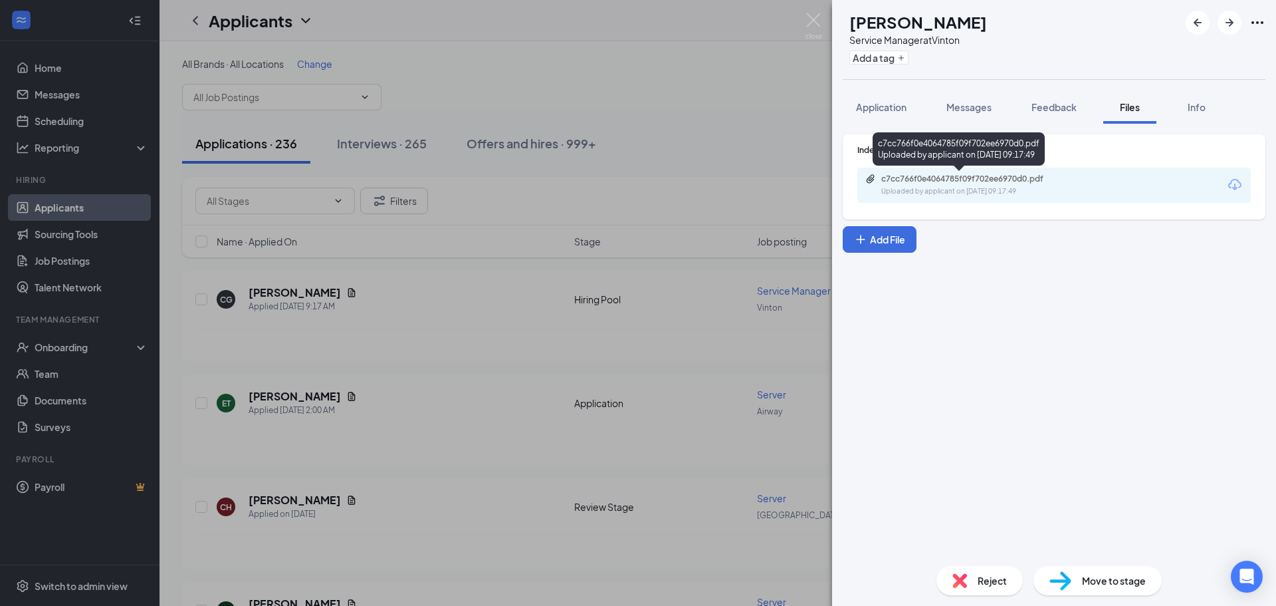
click at [973, 160] on div "c7cc766f0e4064785f09f702ee6970d0.pdf Uploaded by applicant on [DATE] 09:17:49" at bounding box center [959, 148] width 172 height 33
click at [972, 180] on div "c7cc766f0e4064785f09f702ee6970d0.pdf" at bounding box center [974, 178] width 186 height 11
click at [550, 483] on div "[PERSON_NAME] Service Manager at Vinton Add a tag Application Messages Feedback…" at bounding box center [638, 303] width 1276 height 606
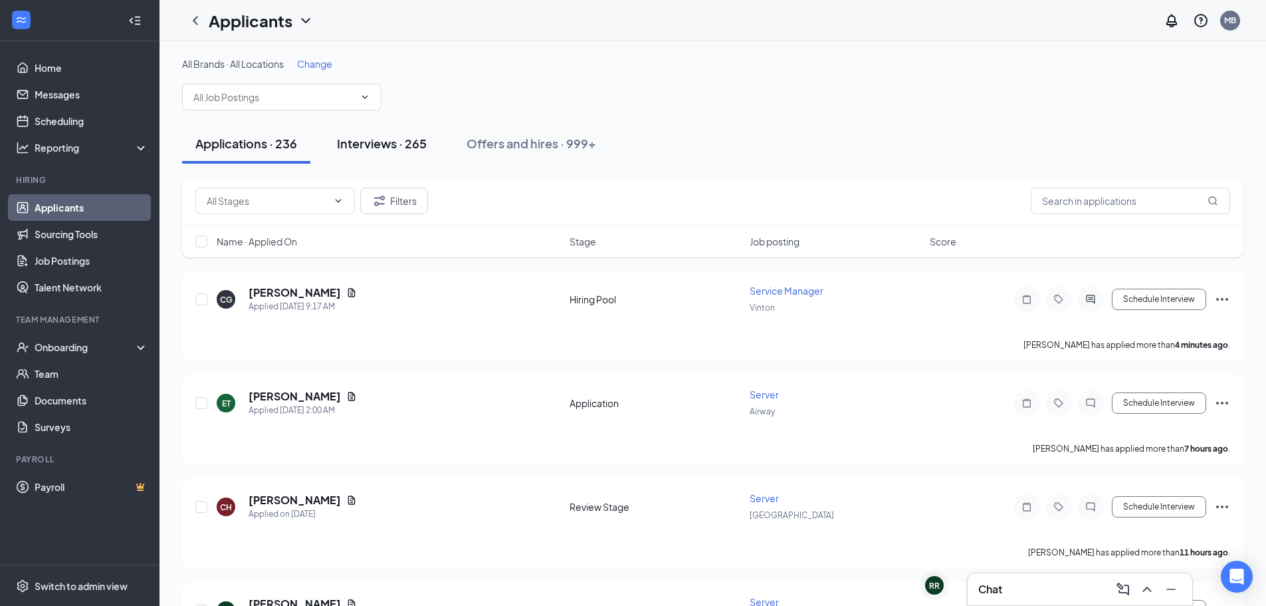
click at [396, 131] on button "Interviews · 265" at bounding box center [382, 144] width 116 height 40
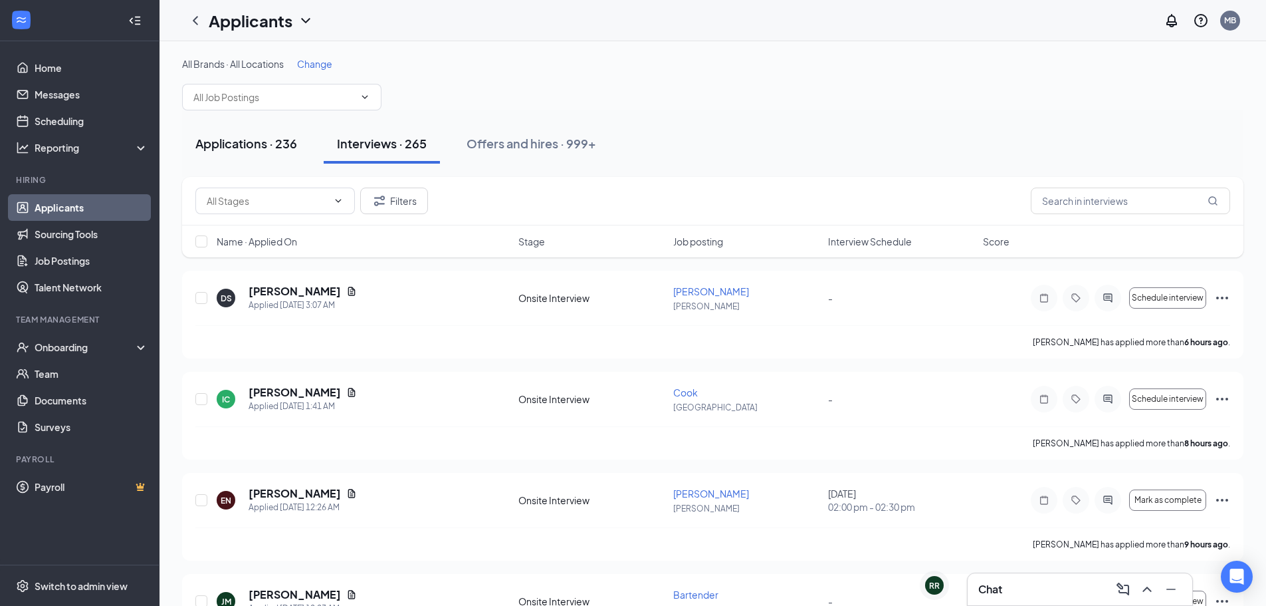
click at [259, 161] on button "Applications · 236" at bounding box center [246, 144] width 128 height 40
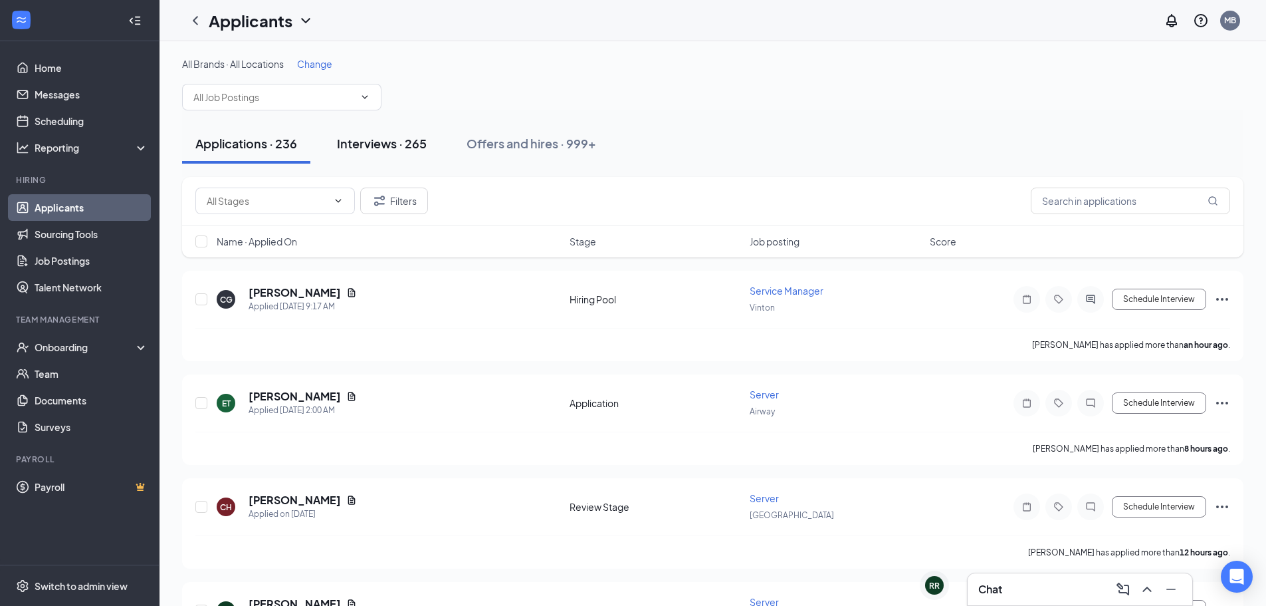
click at [399, 157] on button "Interviews · 265" at bounding box center [382, 144] width 116 height 40
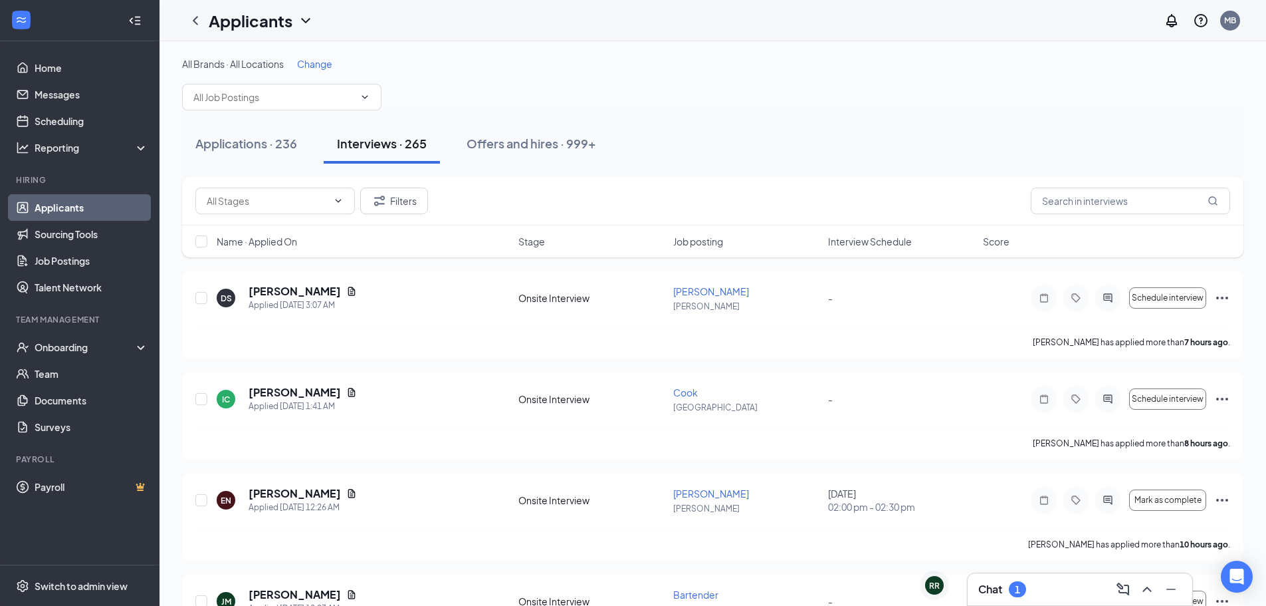
click at [845, 129] on div "Applications · 236 Interviews · 265 Offers and hires · 999+" at bounding box center [712, 144] width 1061 height 40
click at [926, 593] on div "RR" at bounding box center [929, 589] width 19 height 38
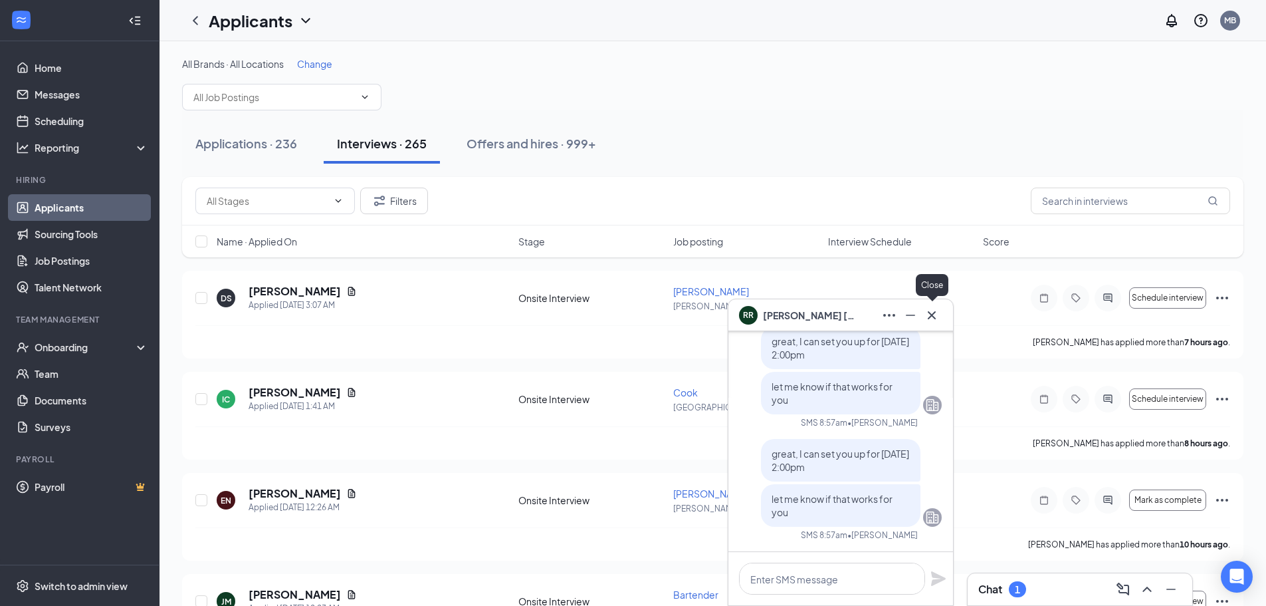
click at [942, 313] on button at bounding box center [931, 314] width 21 height 21
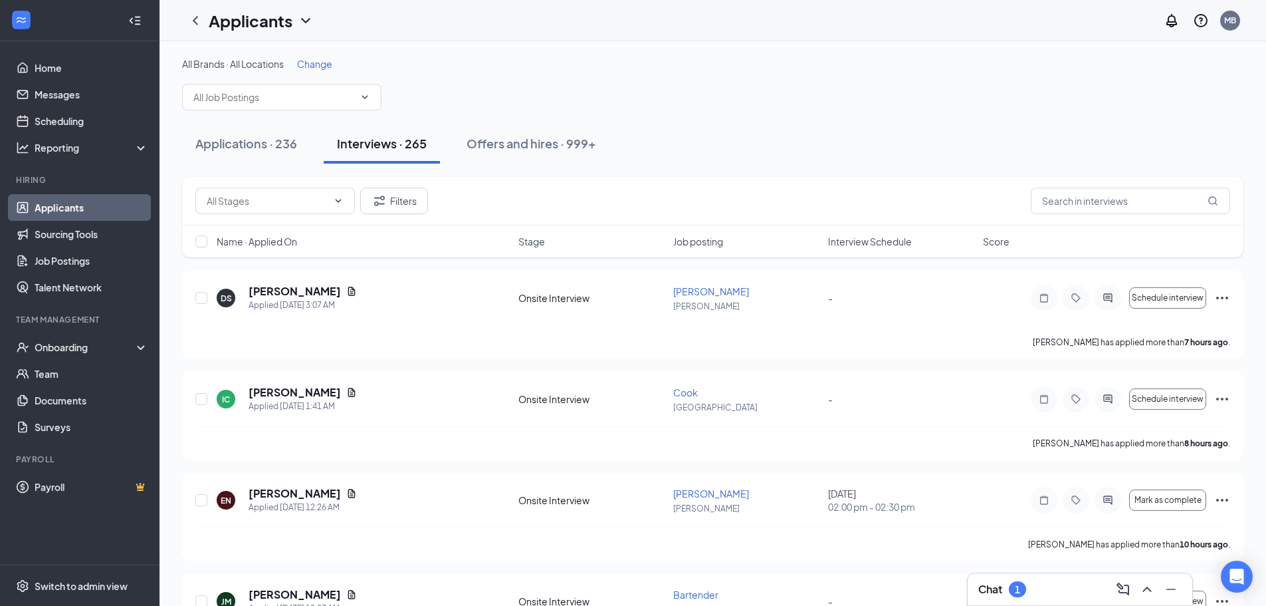
click at [1020, 586] on div "1" at bounding box center [1017, 589] width 5 height 11
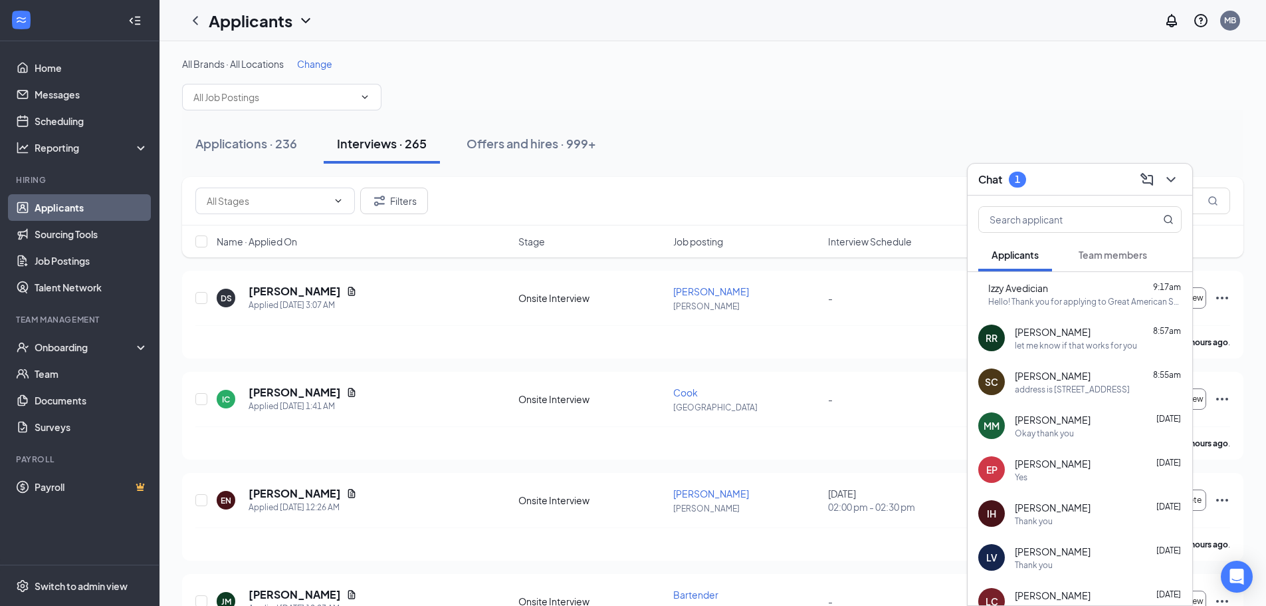
click at [1109, 255] on span "Team members" at bounding box center [1113, 255] width 68 height 12
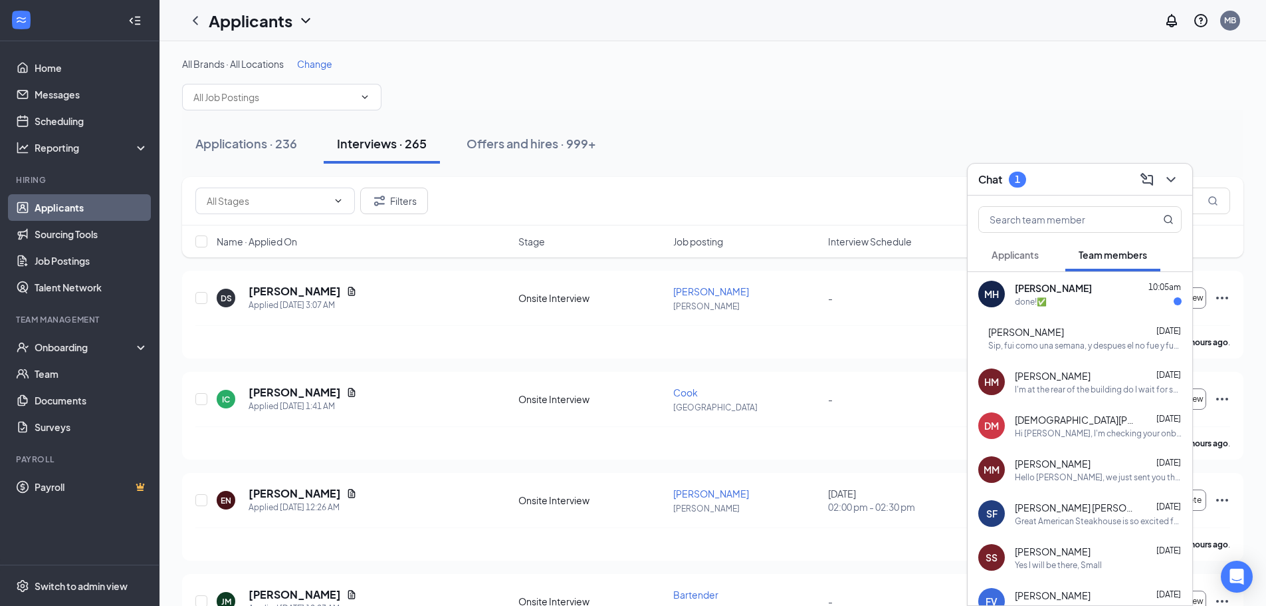
click at [1023, 257] on span "Applicants" at bounding box center [1015, 255] width 47 height 12
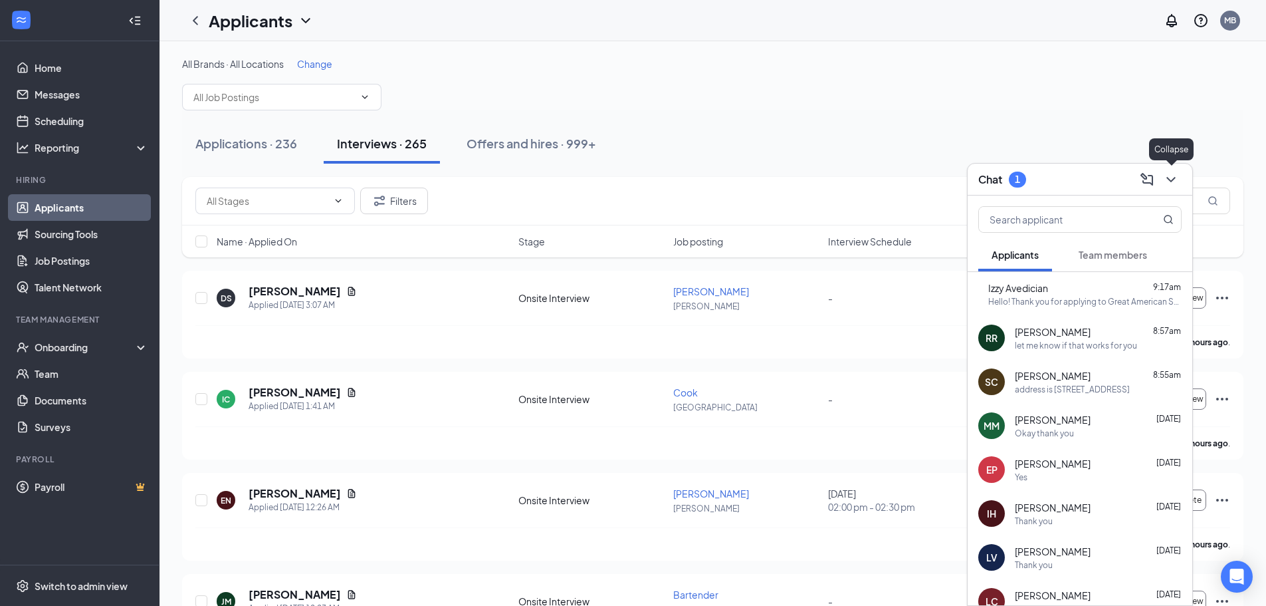
click at [1175, 180] on icon "ChevronDown" at bounding box center [1171, 179] width 16 height 16
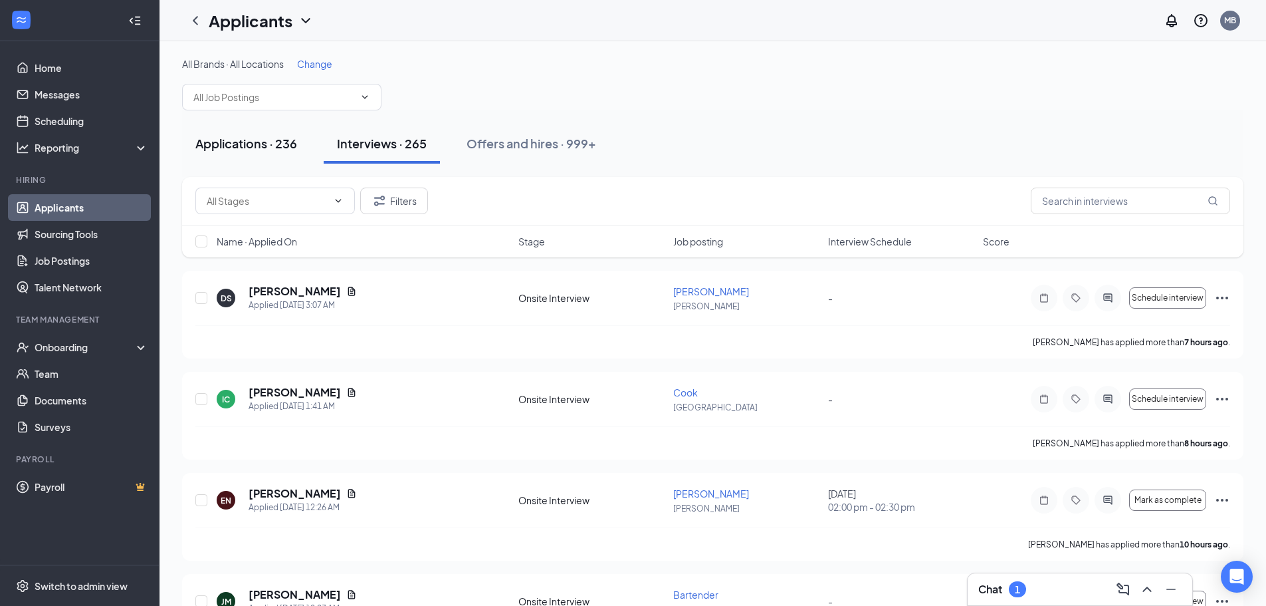
click at [292, 143] on div "Applications · 236" at bounding box center [246, 143] width 102 height 17
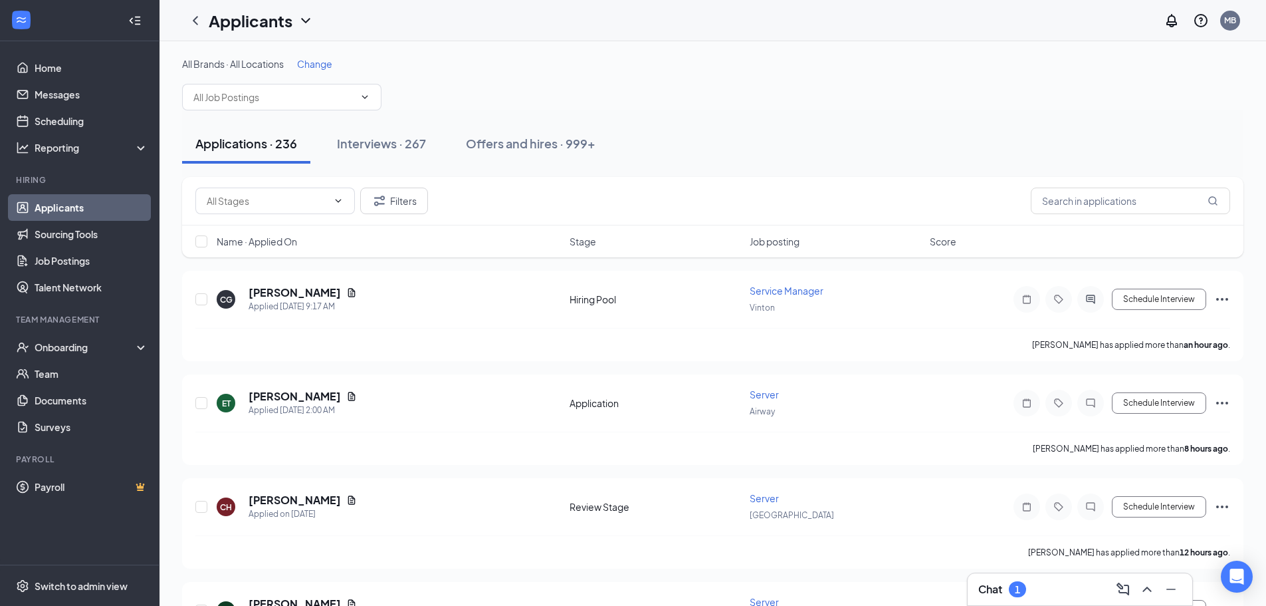
click at [1002, 590] on h3 "Chat" at bounding box center [990, 589] width 24 height 15
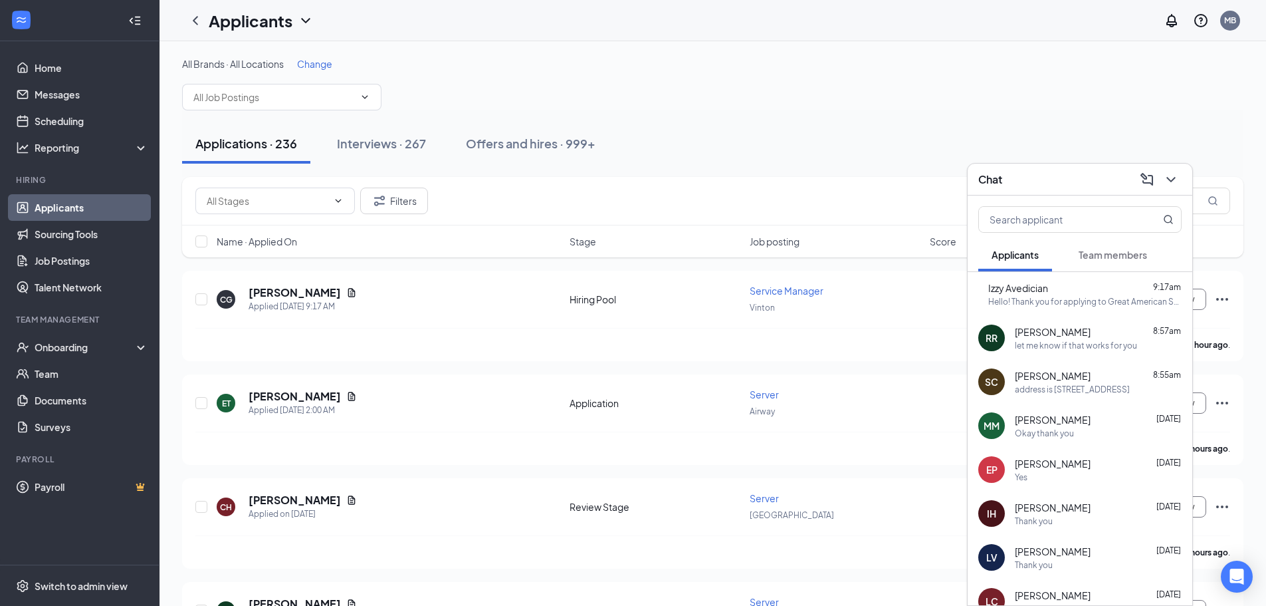
click at [1184, 175] on div "Chat" at bounding box center [1080, 180] width 225 height 32
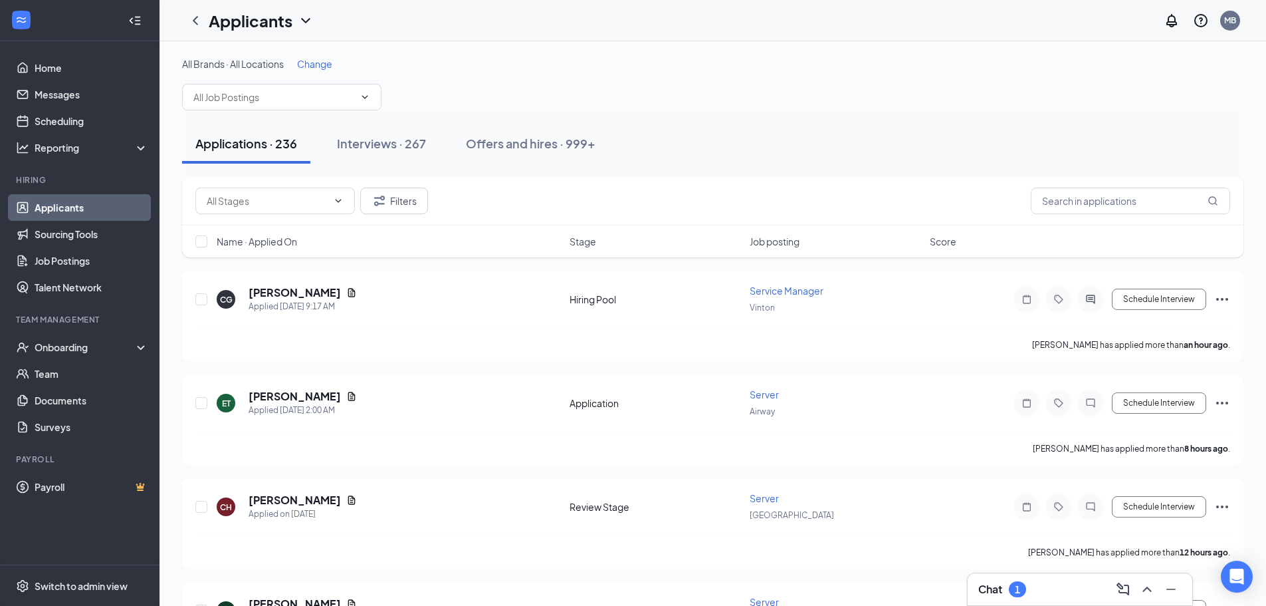
click at [1018, 596] on div "1" at bounding box center [1017, 589] width 17 height 16
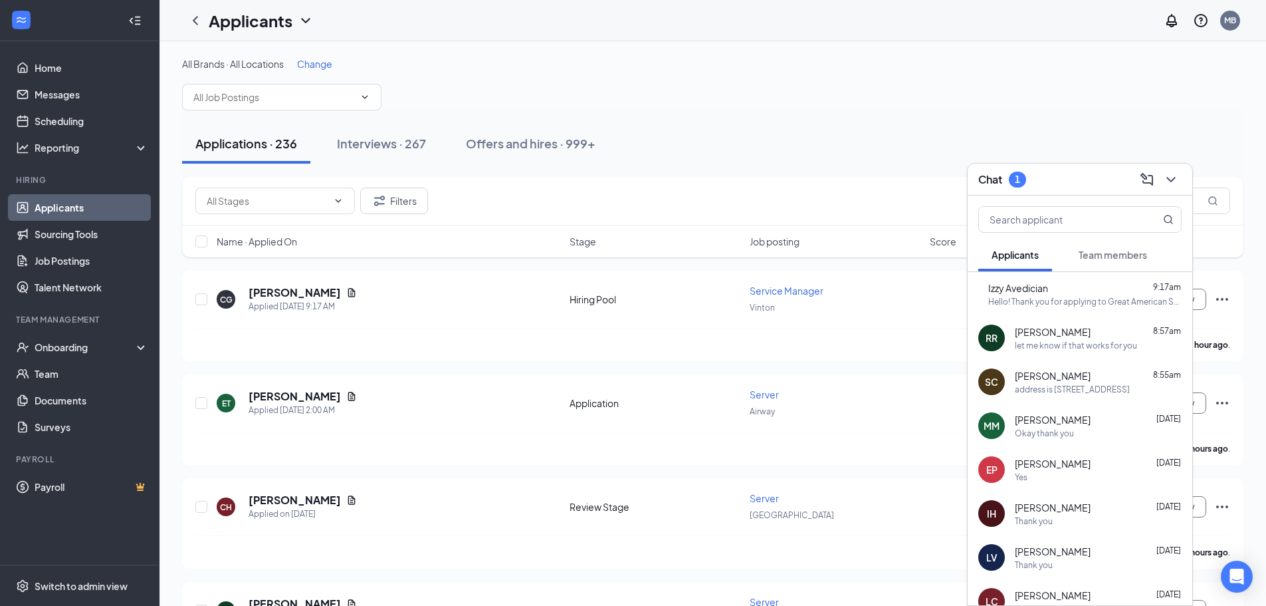
click at [1155, 253] on button "Team members" at bounding box center [1112, 254] width 95 height 33
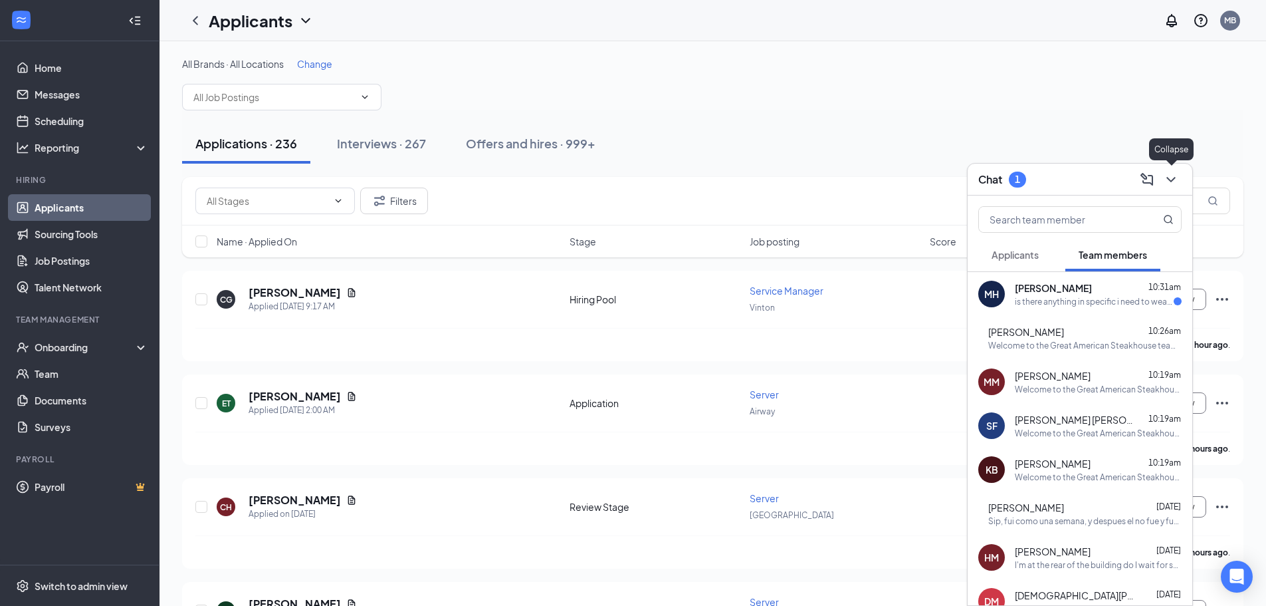
click at [1173, 173] on icon "ChevronDown" at bounding box center [1171, 179] width 16 height 16
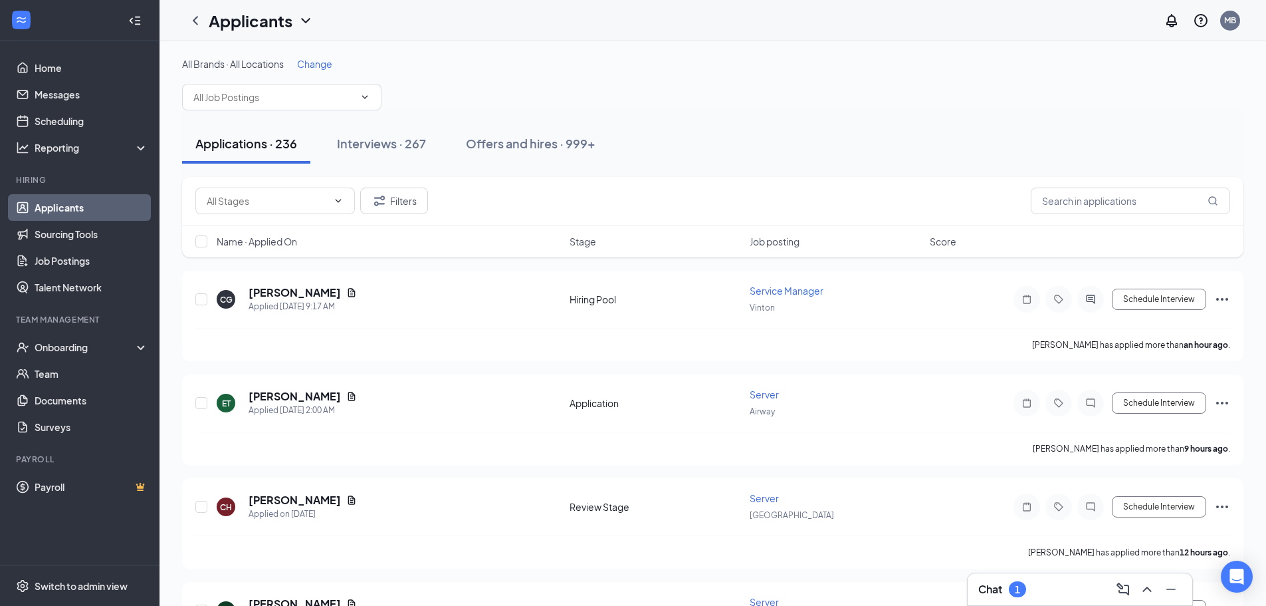
click at [443, 157] on div "Applications · 236 Interviews · 267 Offers and hires · 999+" at bounding box center [712, 144] width 1061 height 40
click at [401, 148] on div "Interviews · 267" at bounding box center [381, 143] width 89 height 17
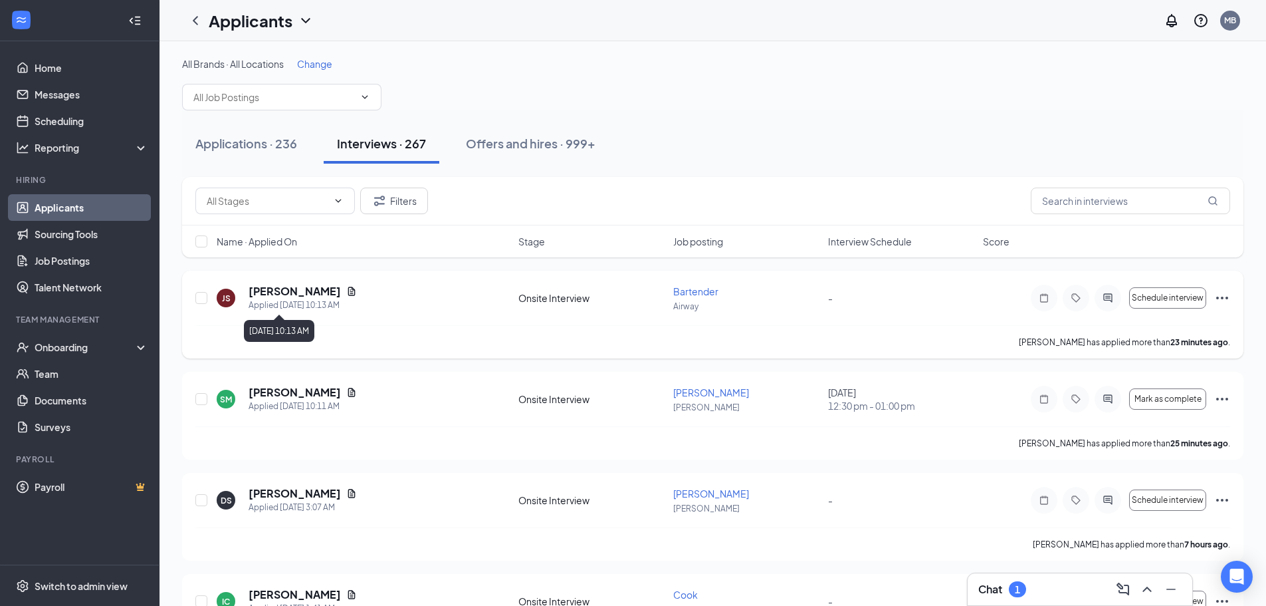
click at [342, 298] on div "Applied [DATE] 10:13 AM" at bounding box center [303, 304] width 108 height 13
click at [346, 292] on icon "Document" at bounding box center [351, 291] width 11 height 11
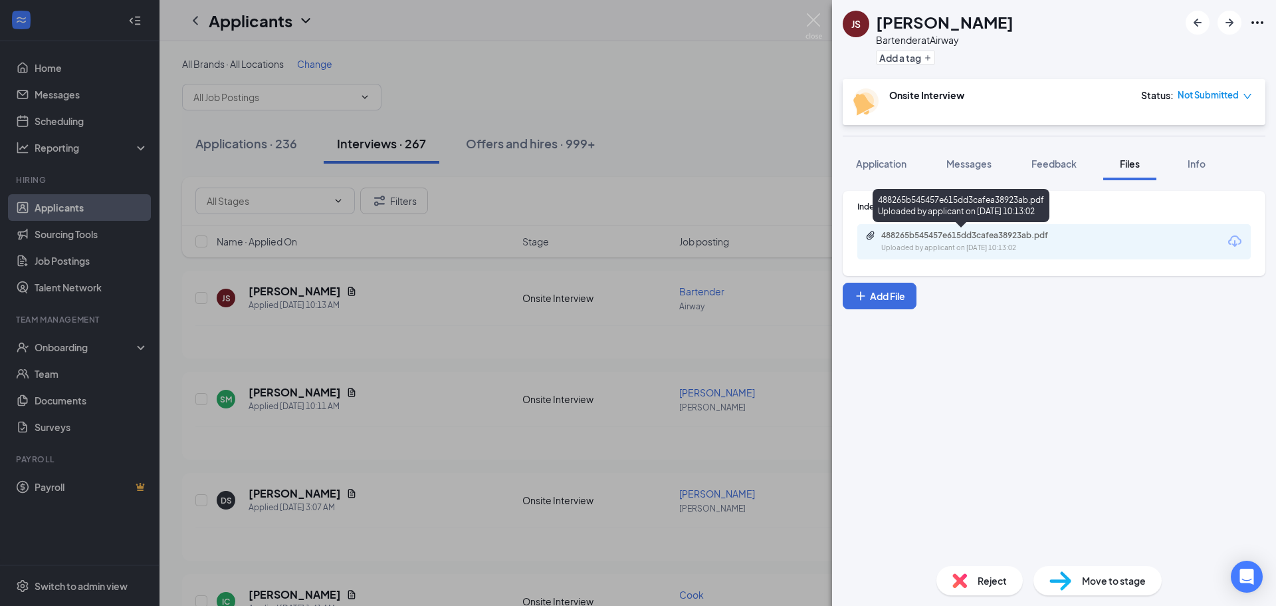
click at [978, 235] on div "488265b545457e615dd3cafea38923ab.pdf" at bounding box center [974, 235] width 186 height 11
click at [613, 136] on div "JS [PERSON_NAME] Bartender at Airway Add a tag Onsite Interview Status : Not Su…" at bounding box center [638, 303] width 1276 height 606
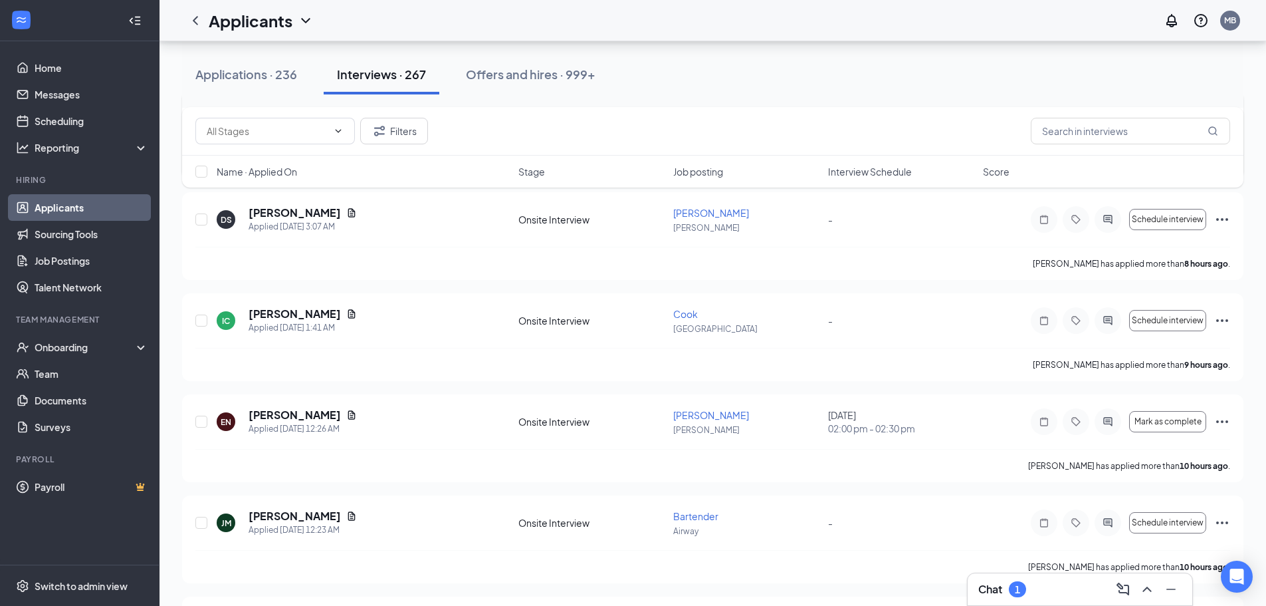
scroll to position [310, 0]
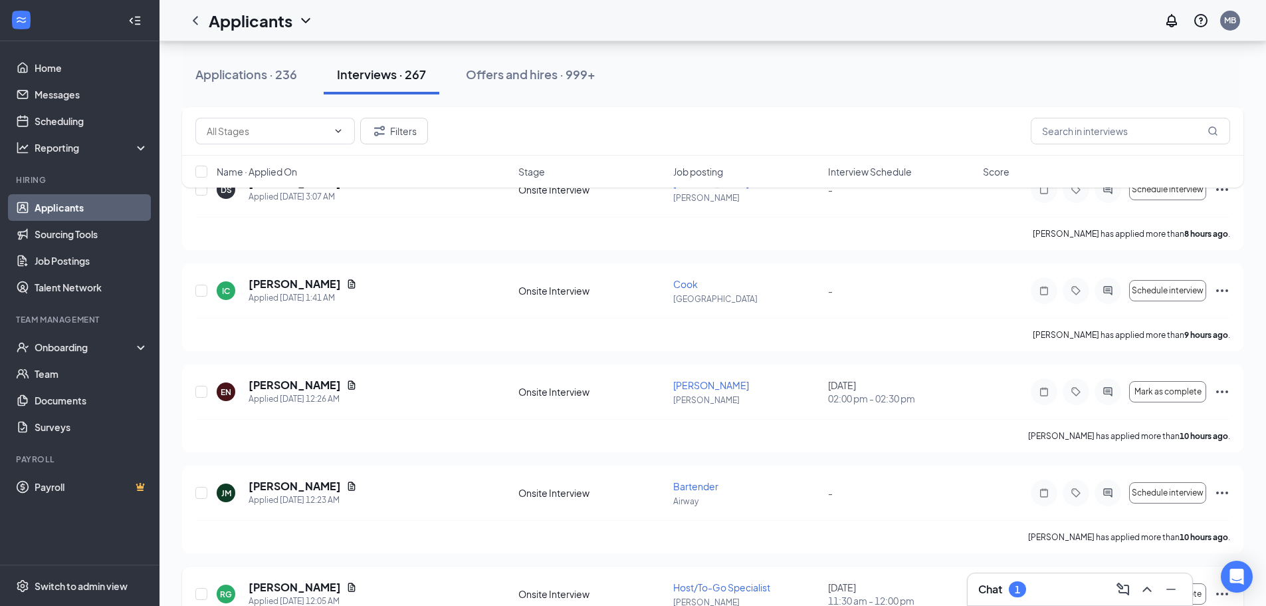
drag, startPoint x: 1035, startPoint y: 591, endPoint x: 1030, endPoint y: 571, distance: 20.6
click at [1034, 586] on div "Chat 1" at bounding box center [1079, 588] width 203 height 21
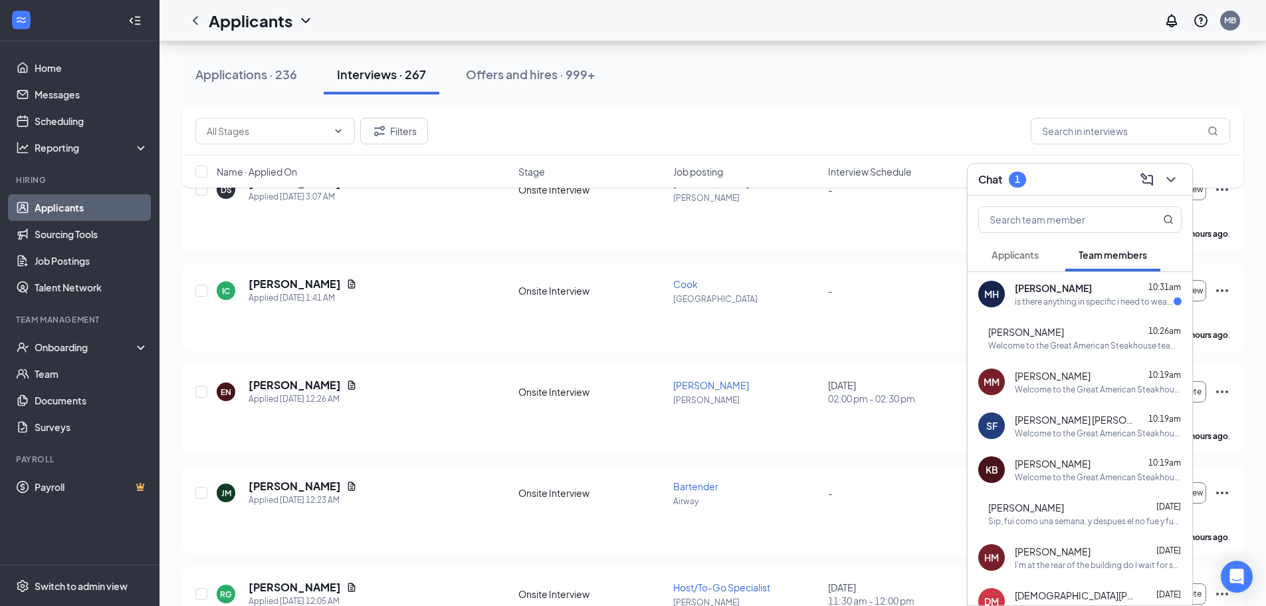
click at [1010, 241] on button "Applicants" at bounding box center [1015, 254] width 74 height 33
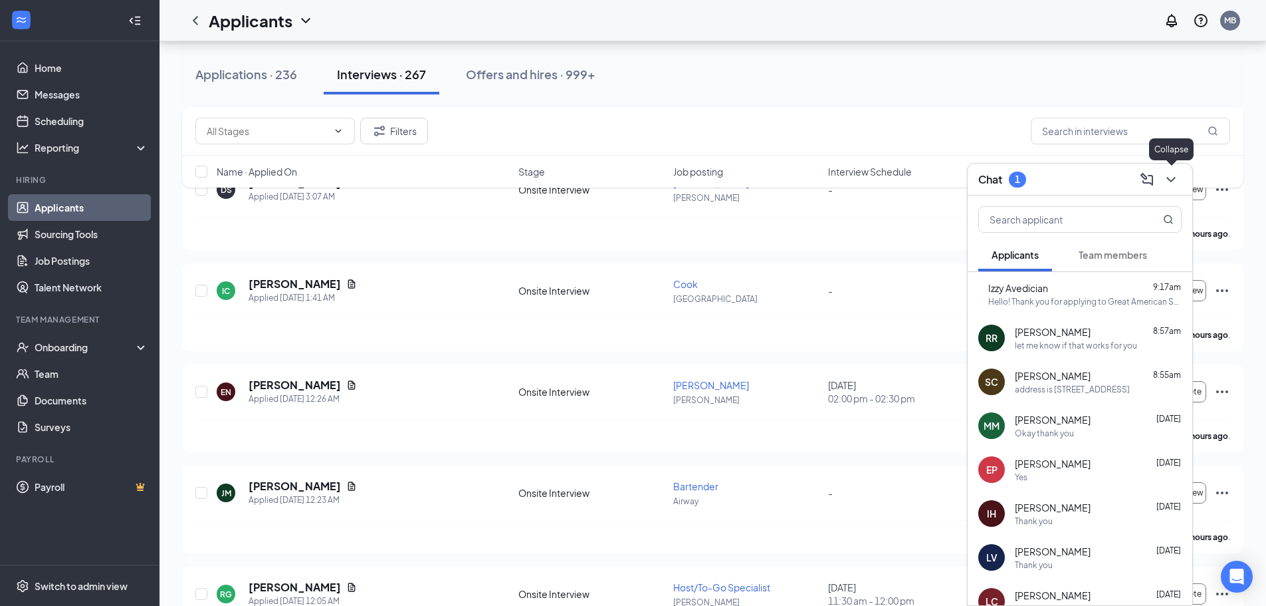
click at [1166, 189] on button at bounding box center [1171, 179] width 21 height 21
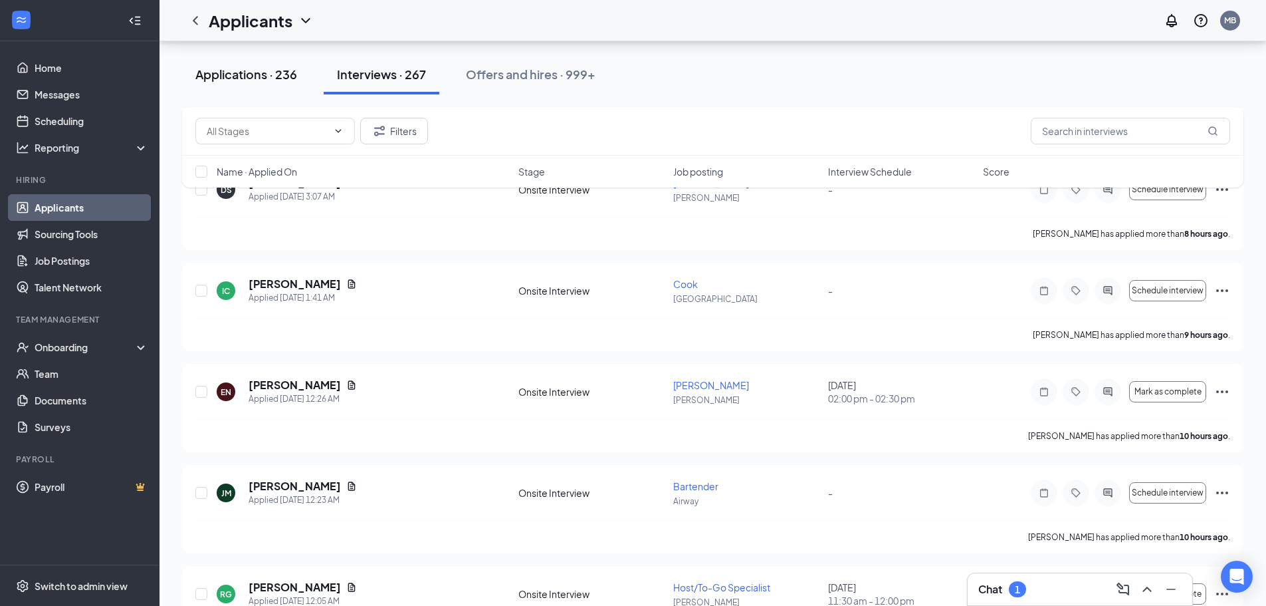
click at [281, 77] on div "Applications · 236" at bounding box center [246, 74] width 102 height 17
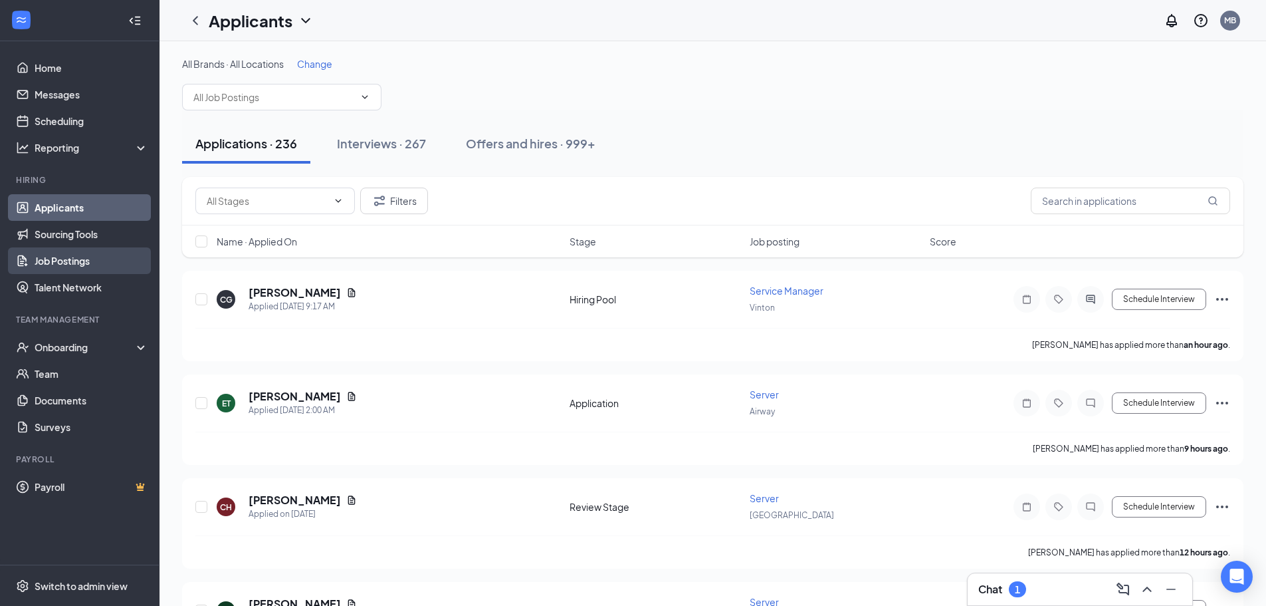
click at [50, 258] on link "Job Postings" at bounding box center [92, 260] width 114 height 27
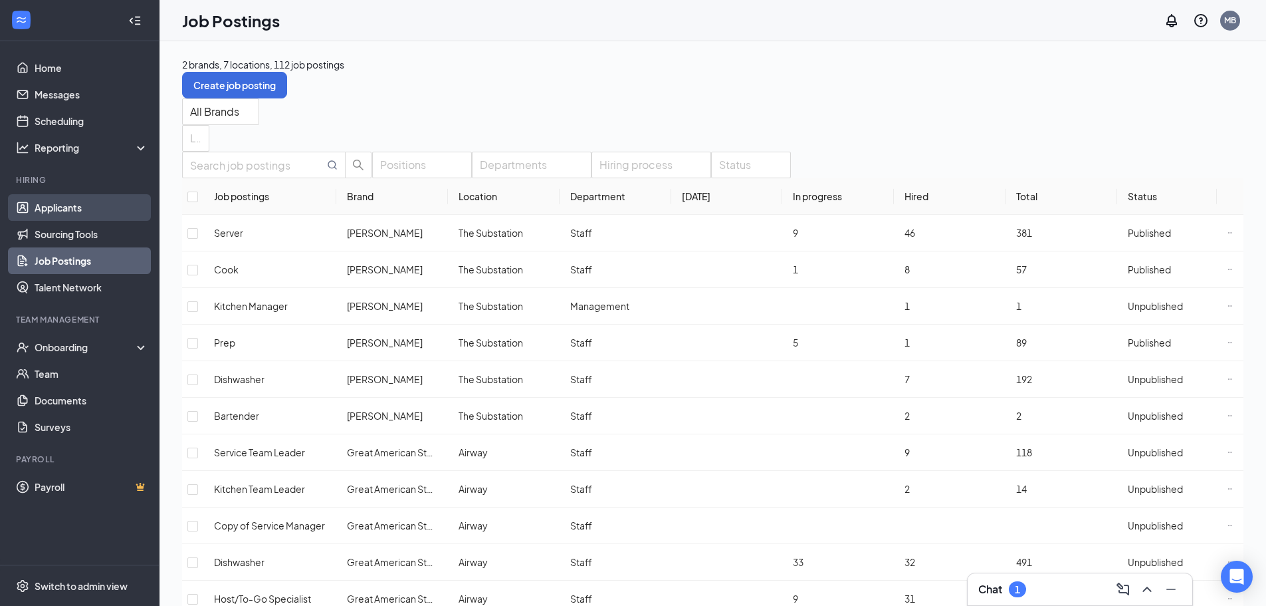
click at [98, 199] on link "Applicants" at bounding box center [92, 207] width 114 height 27
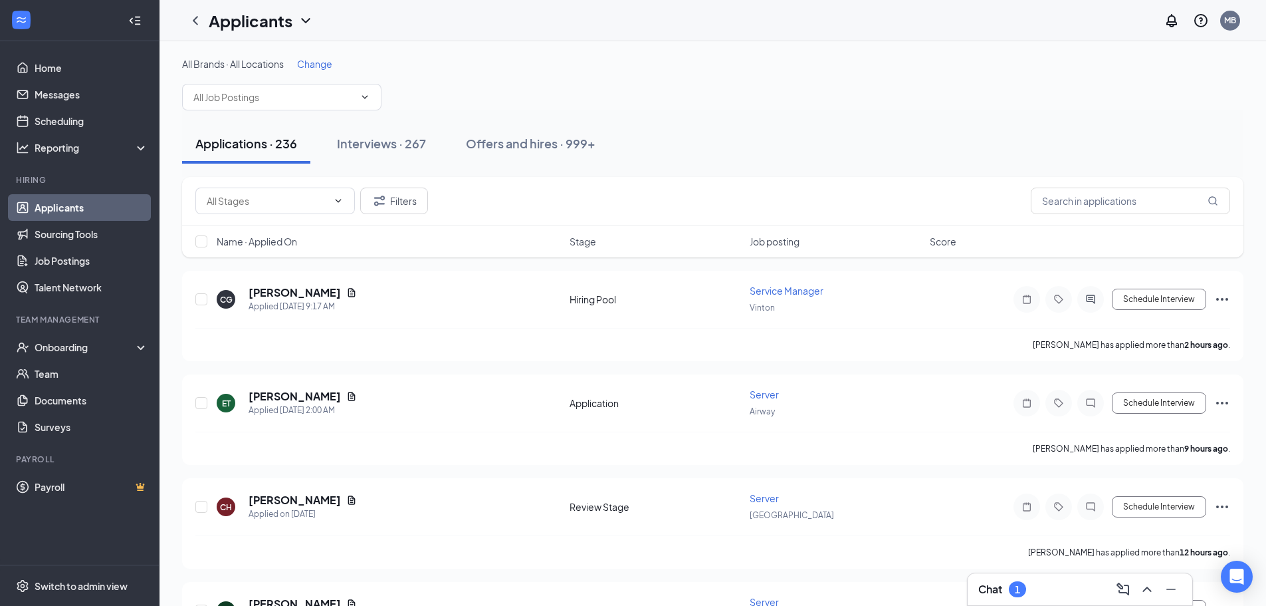
click at [1229, 129] on div "Applications · 236 Interviews · 267 Offers and hires · 999+" at bounding box center [712, 144] width 1061 height 40
click at [825, 141] on div "Applications · 236 Interviews · 267 Offers and hires · 999+" at bounding box center [712, 144] width 1061 height 40
